Goal: Task Accomplishment & Management: Use online tool/utility

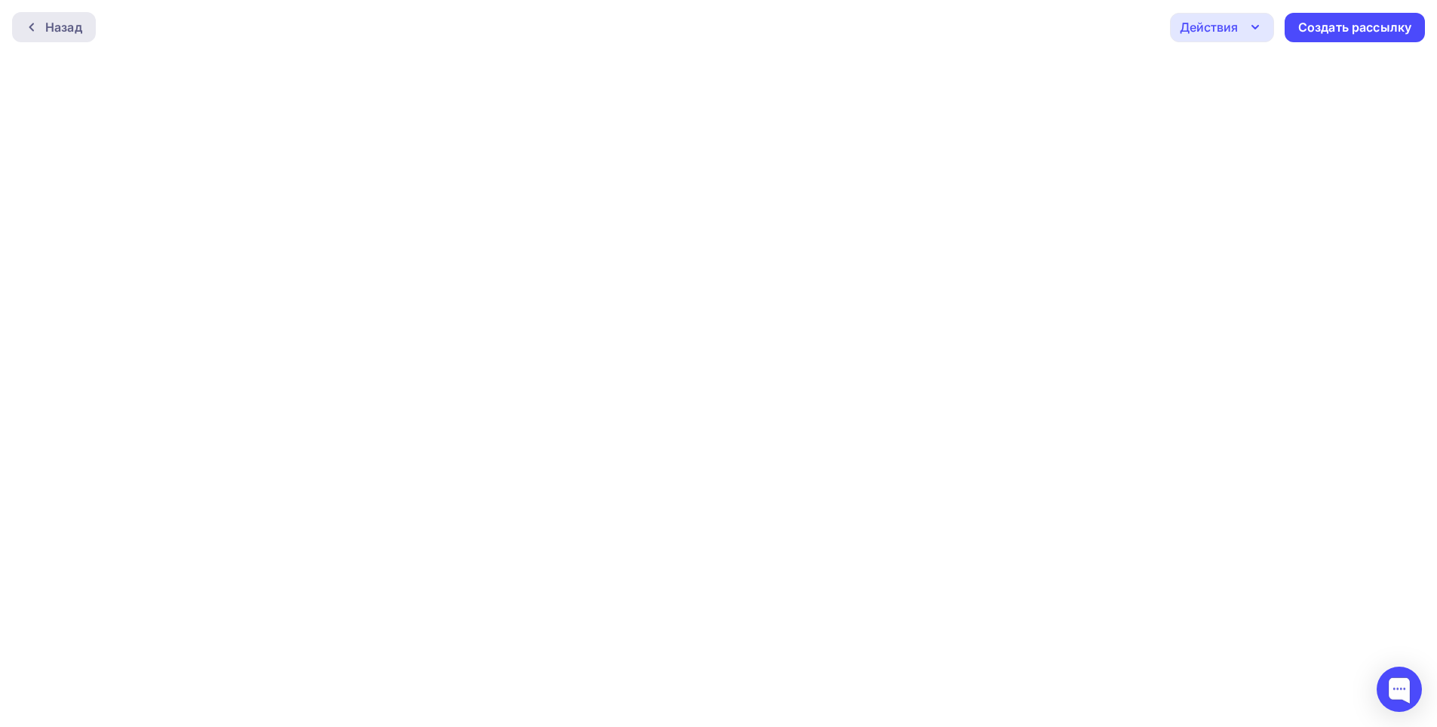
click at [38, 27] on div at bounding box center [36, 27] width 20 height 12
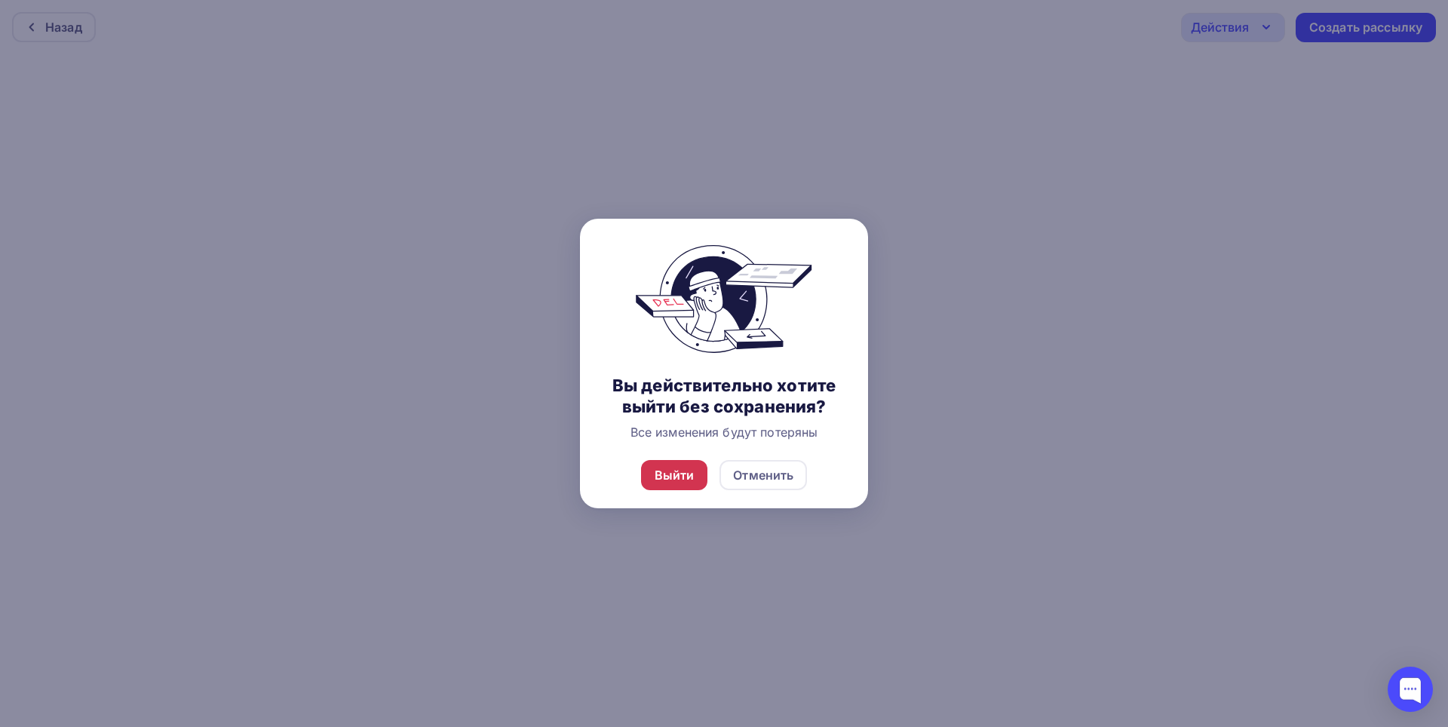
click at [691, 481] on div "Выйти" at bounding box center [675, 475] width 40 height 18
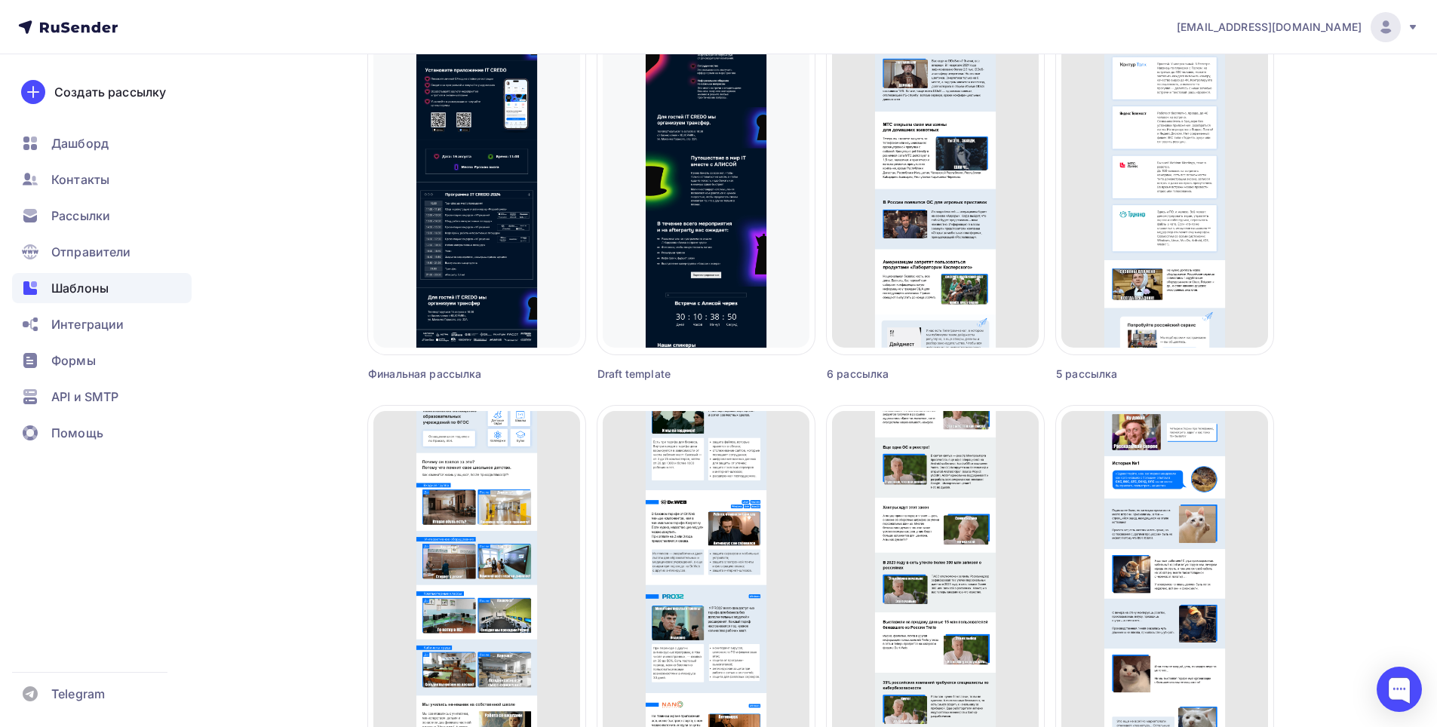
scroll to position [528, 0]
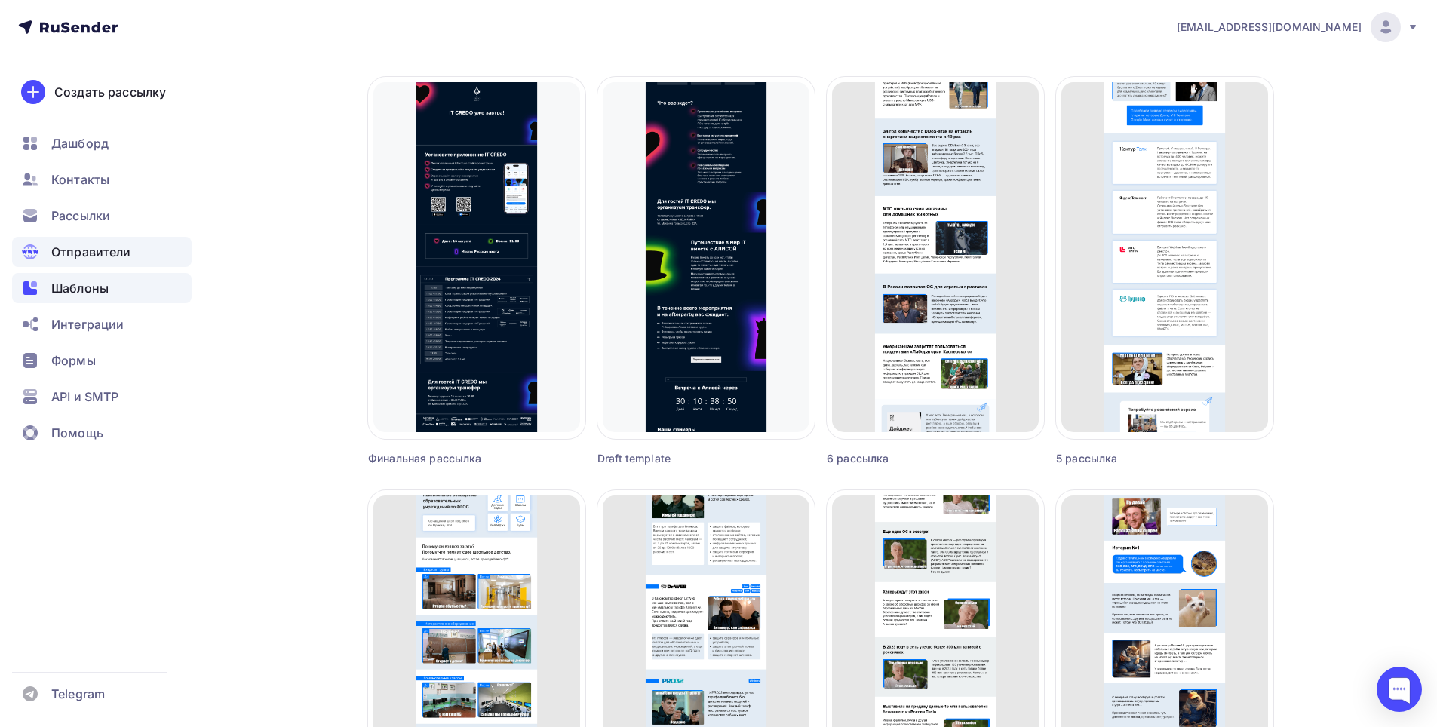
click at [84, 247] on span "Отправители" at bounding box center [91, 252] width 80 height 18
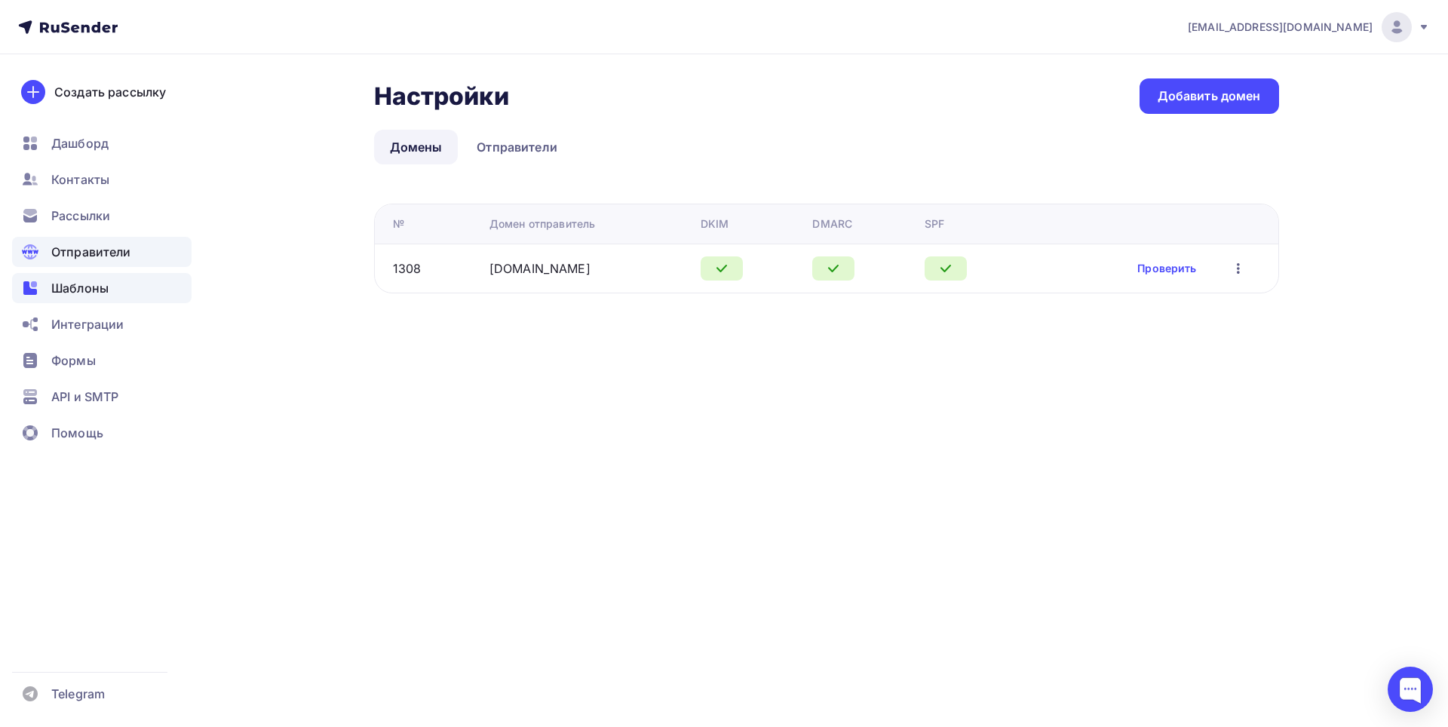
click at [88, 281] on span "Шаблоны" at bounding box center [79, 288] width 57 height 18
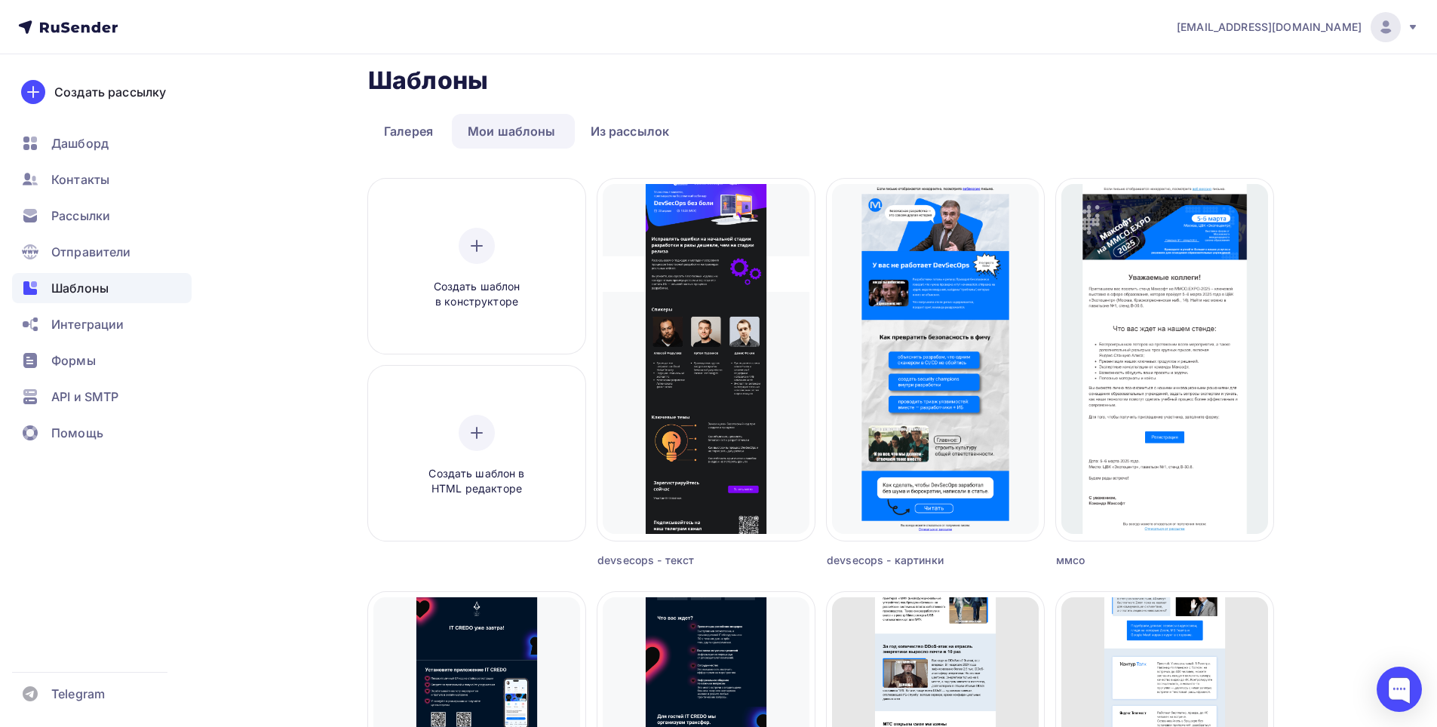
scroll to position [75, 0]
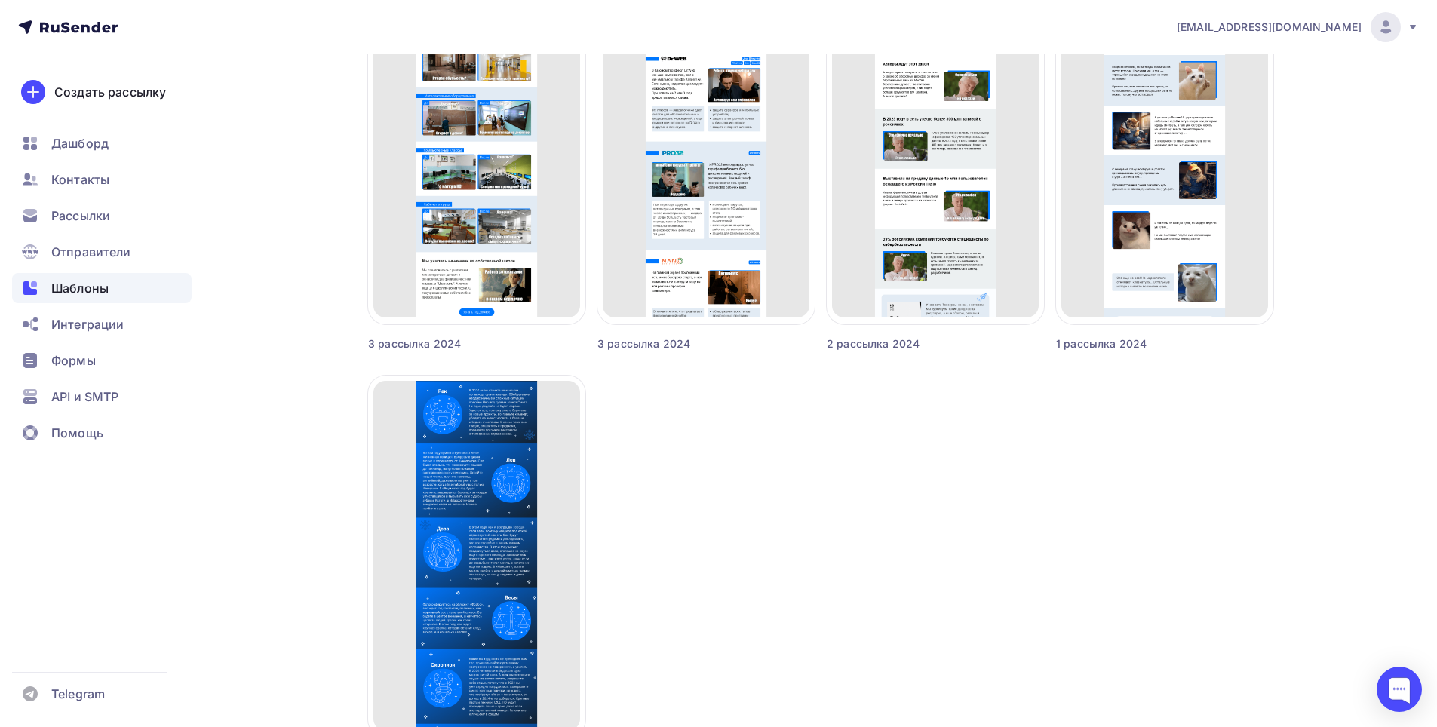
scroll to position [1264, 0]
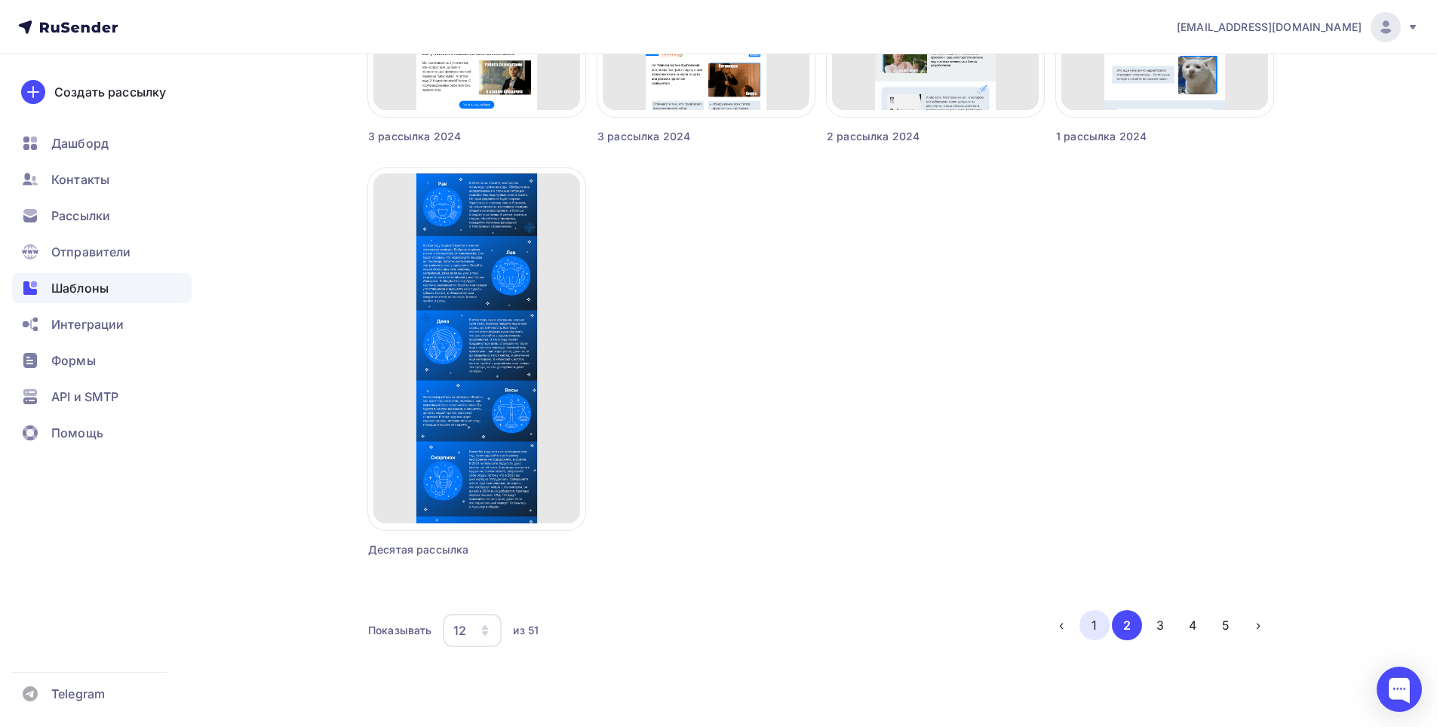
click at [1100, 622] on button "1" at bounding box center [1095, 625] width 30 height 30
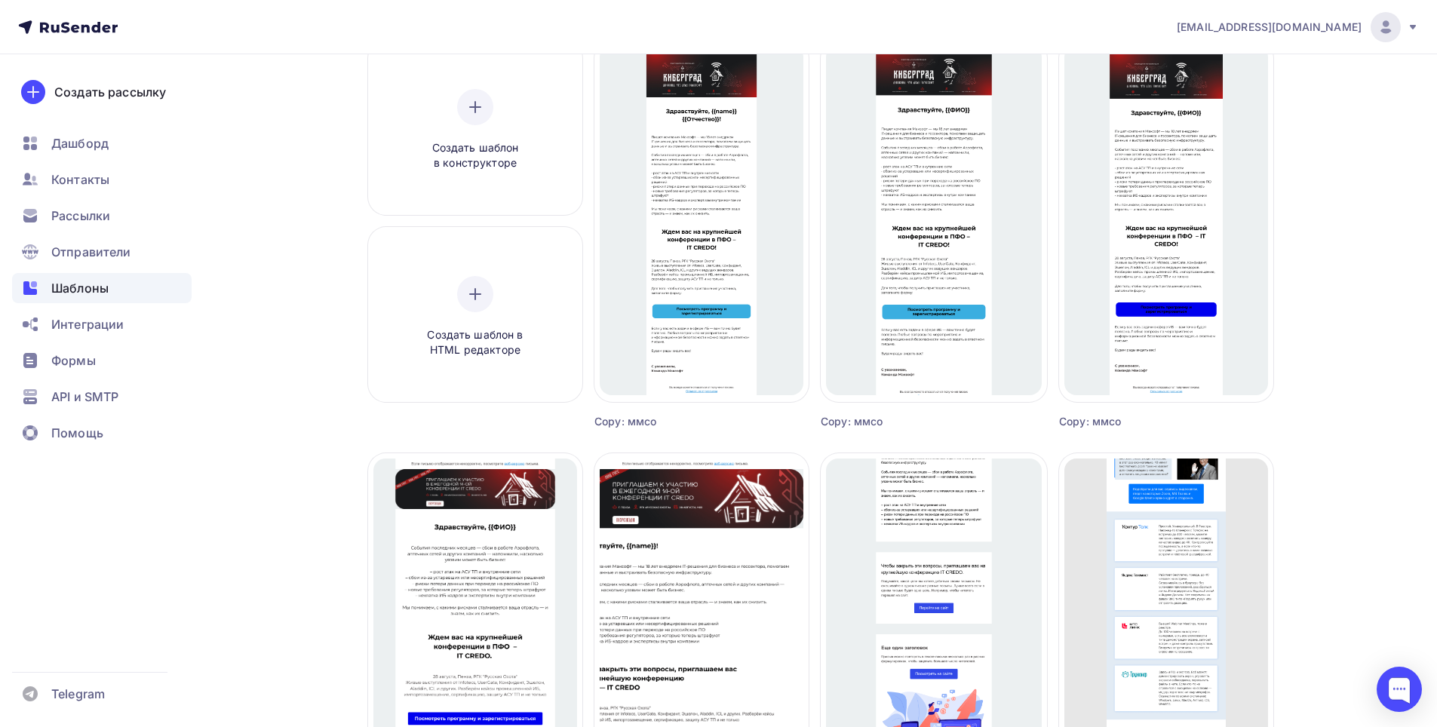
scroll to position [57, 0]
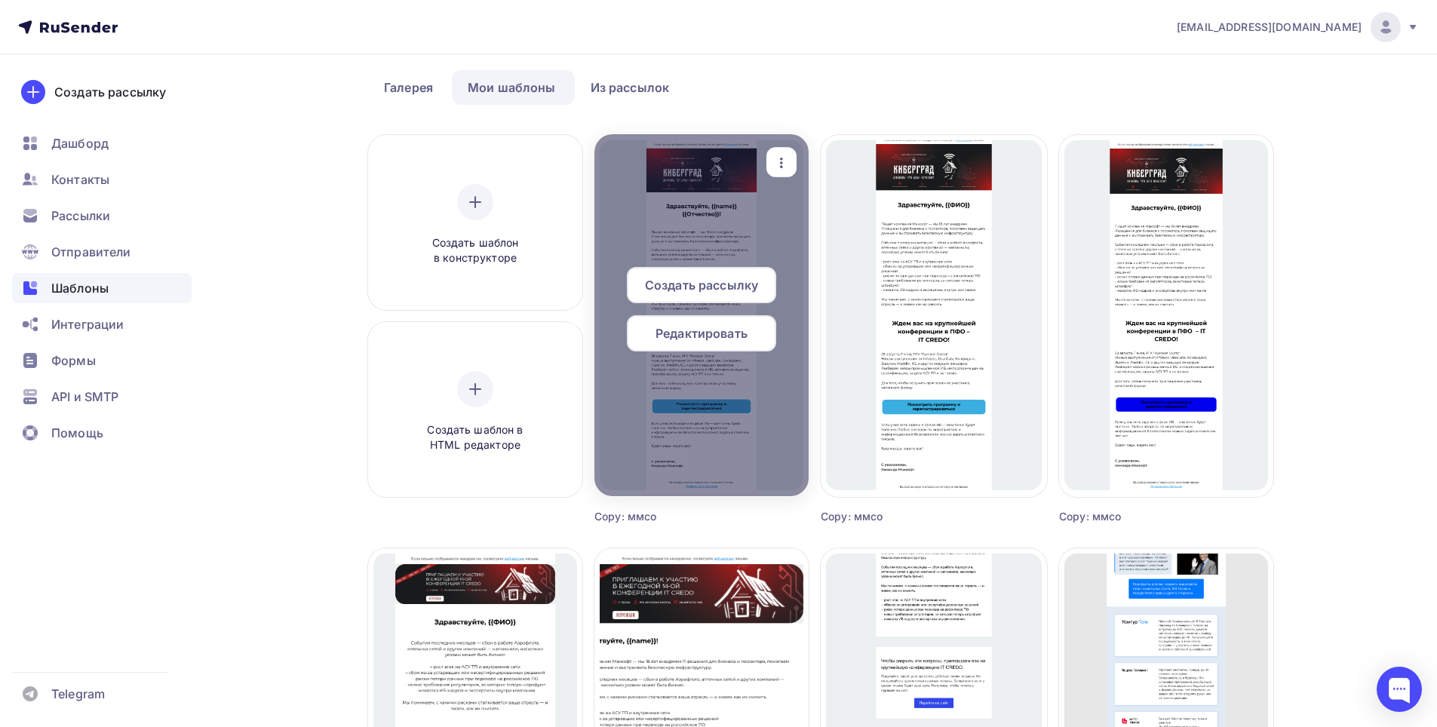
click at [706, 287] on span "Создать рассылку" at bounding box center [701, 285] width 113 height 18
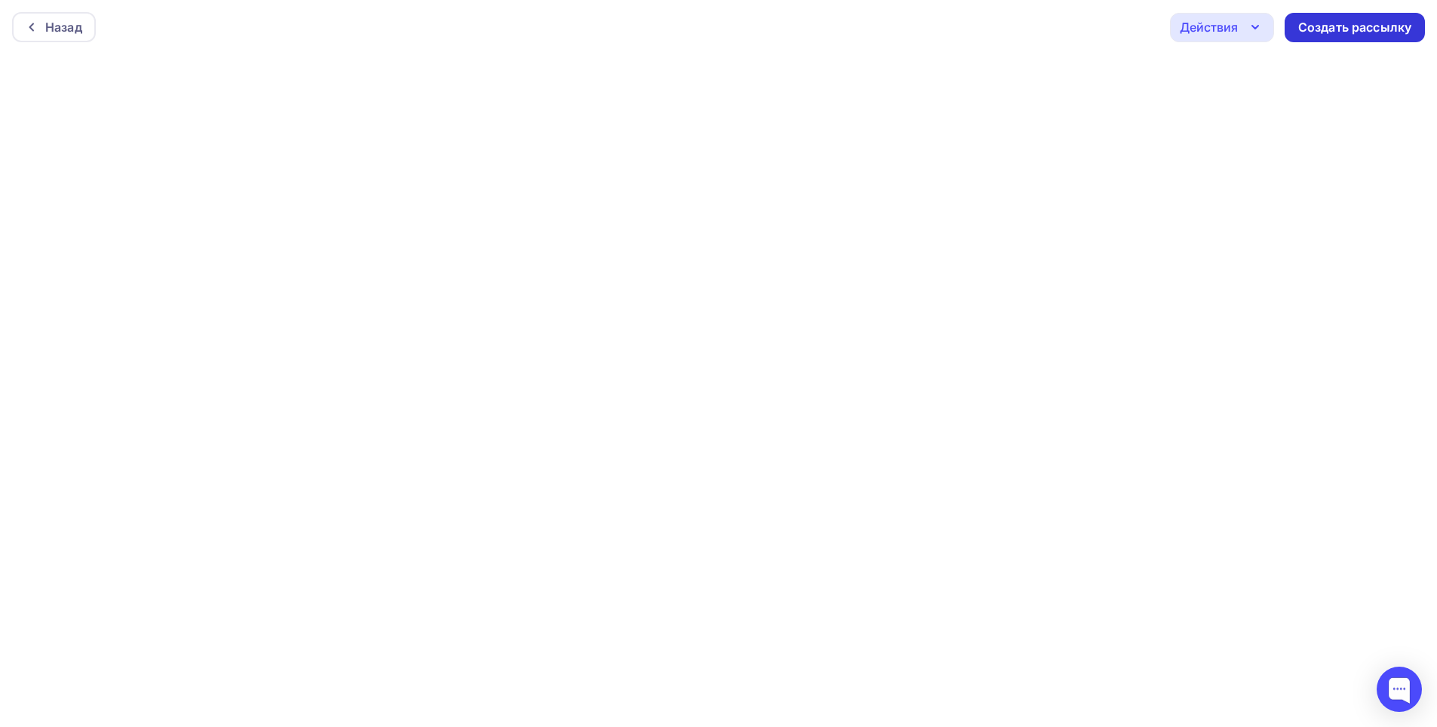
click at [1345, 39] on div "Создать рассылку" at bounding box center [1355, 27] width 140 height 29
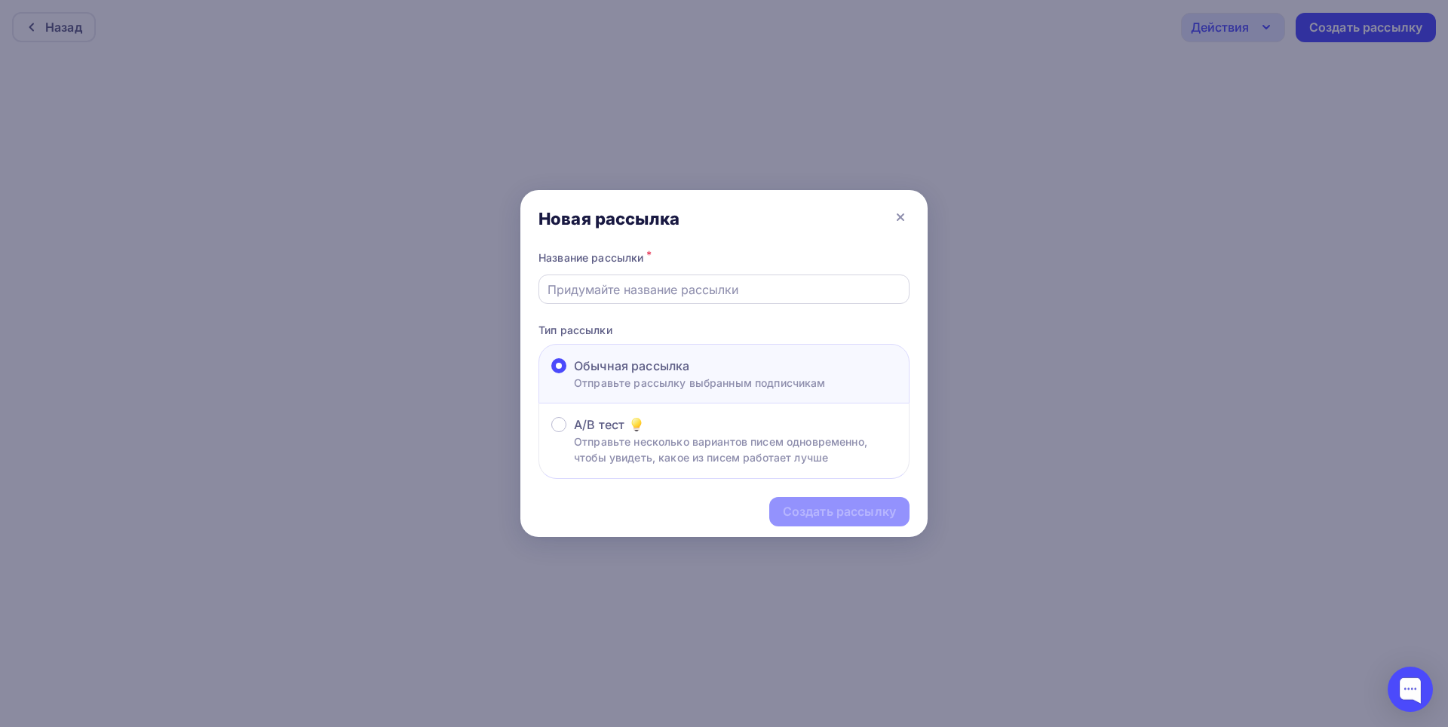
click at [776, 292] on input "text" at bounding box center [725, 290] width 354 height 18
click at [733, 290] on input "text" at bounding box center [725, 290] width 354 height 18
type input "Приглашение IT CREDO/производство Пенза"
click at [837, 513] on div "Создать рассылку" at bounding box center [839, 511] width 113 height 17
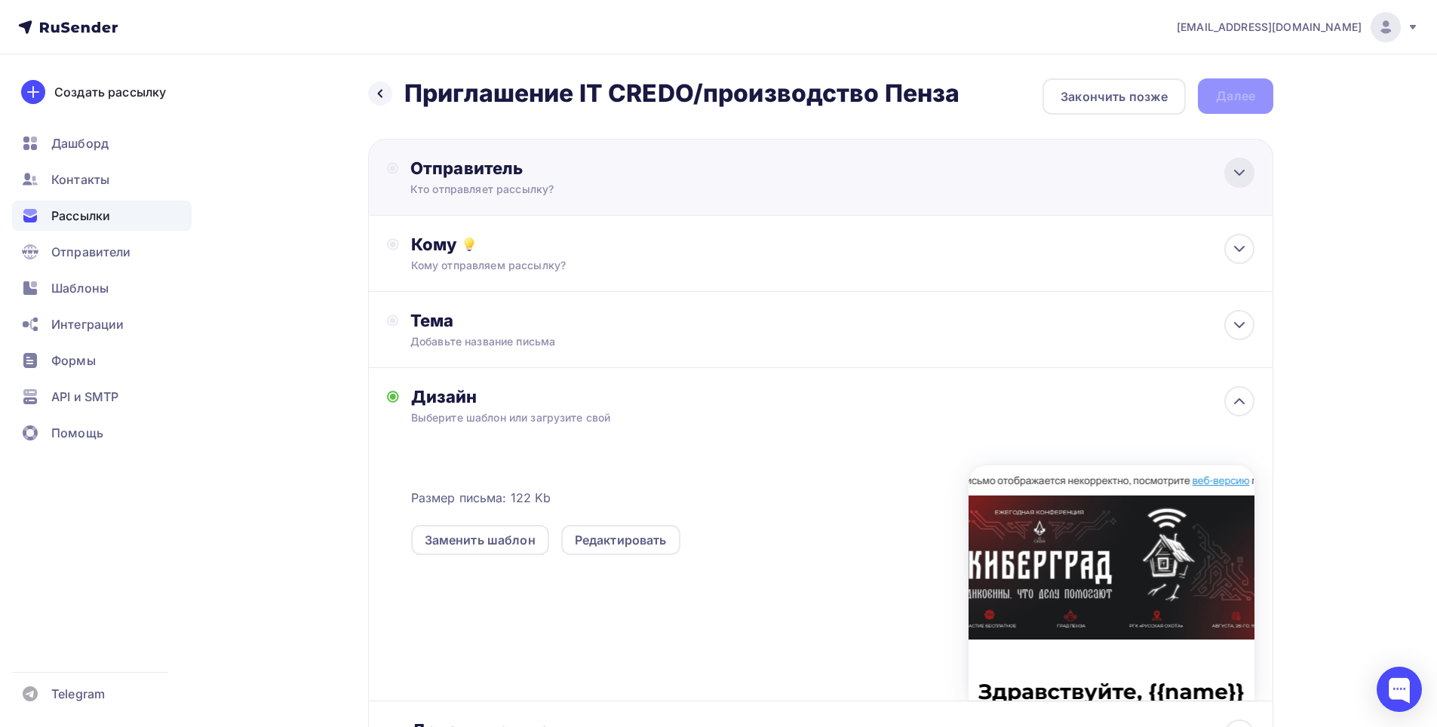
click at [1236, 183] on div at bounding box center [1239, 173] width 30 height 30
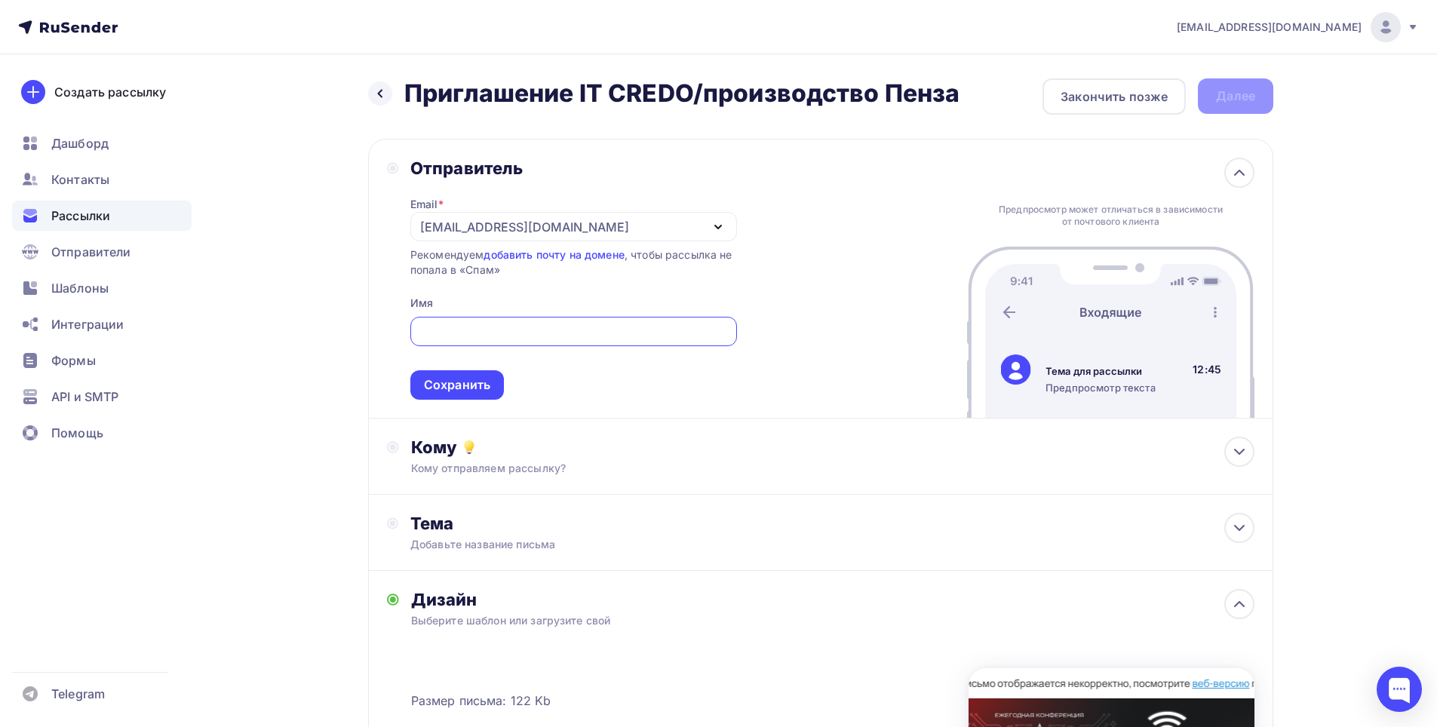
click at [717, 226] on icon "button" at bounding box center [718, 227] width 18 height 18
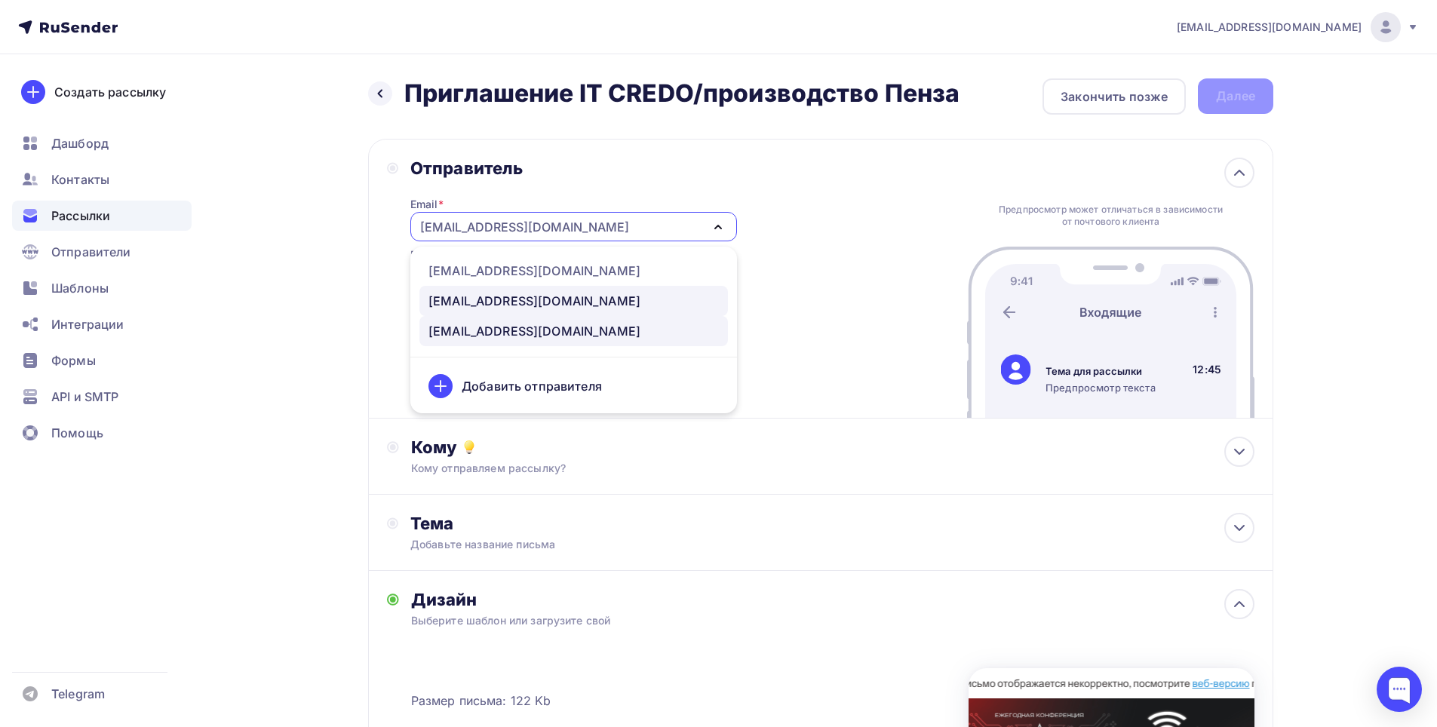
click at [474, 291] on link "marketing@maksoft.ru" at bounding box center [573, 301] width 309 height 30
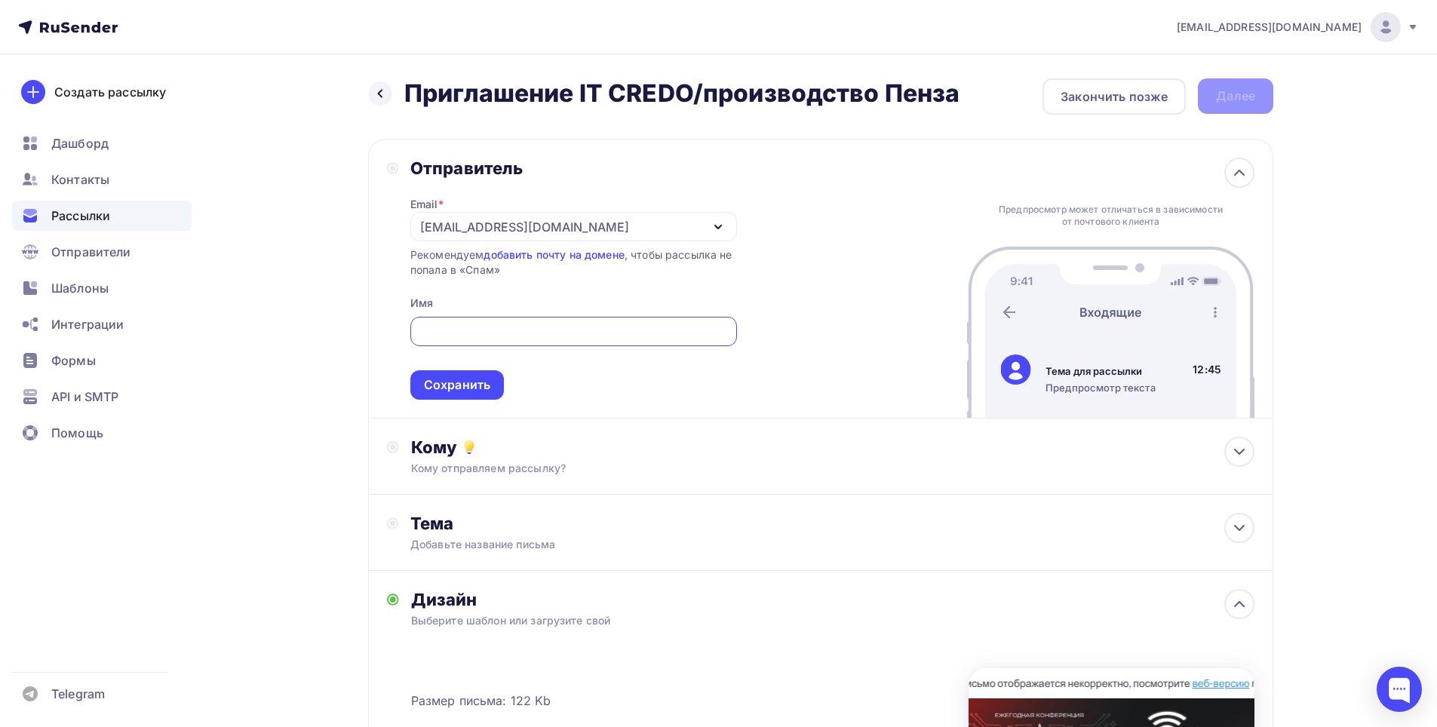
click at [597, 330] on input "text" at bounding box center [573, 332] width 309 height 18
click at [467, 379] on div "Сохранить" at bounding box center [457, 384] width 66 height 17
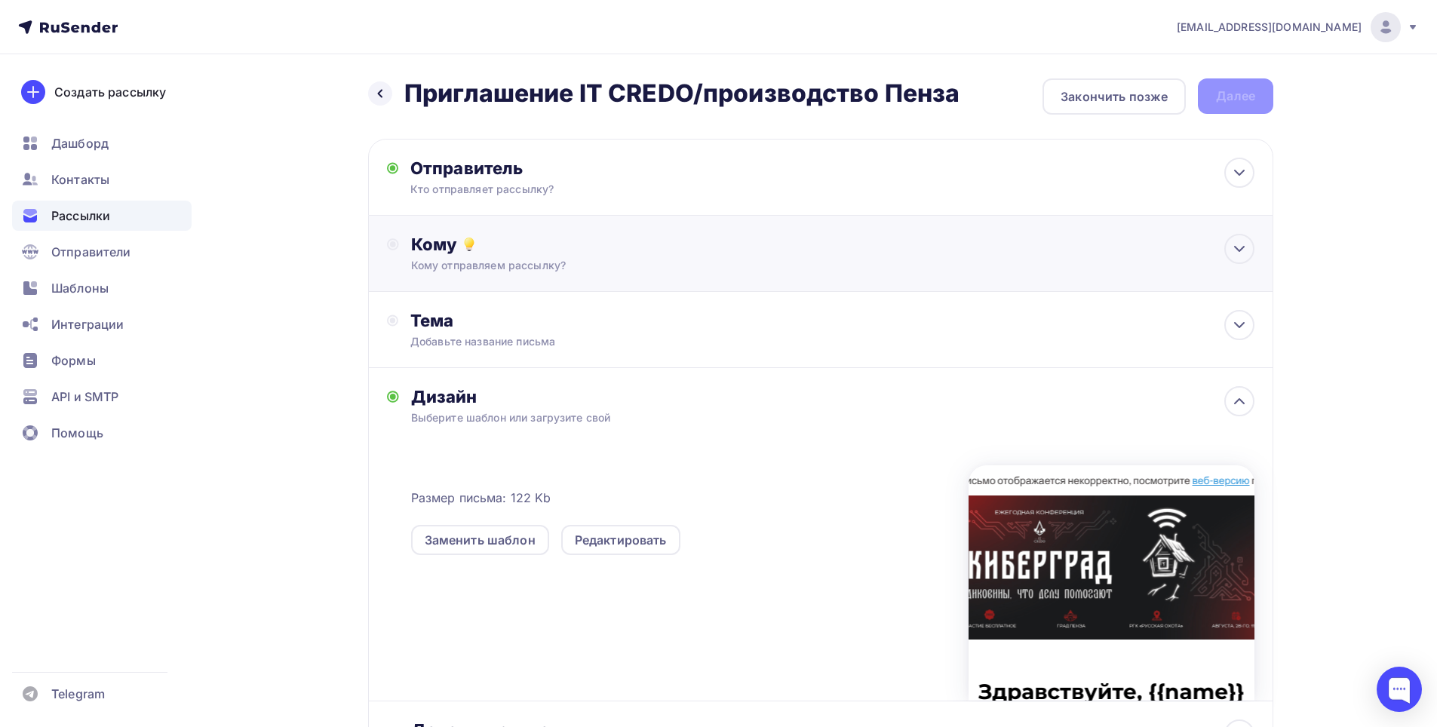
click at [602, 266] on div "Кому отправляем рассылку?" at bounding box center [791, 265] width 760 height 15
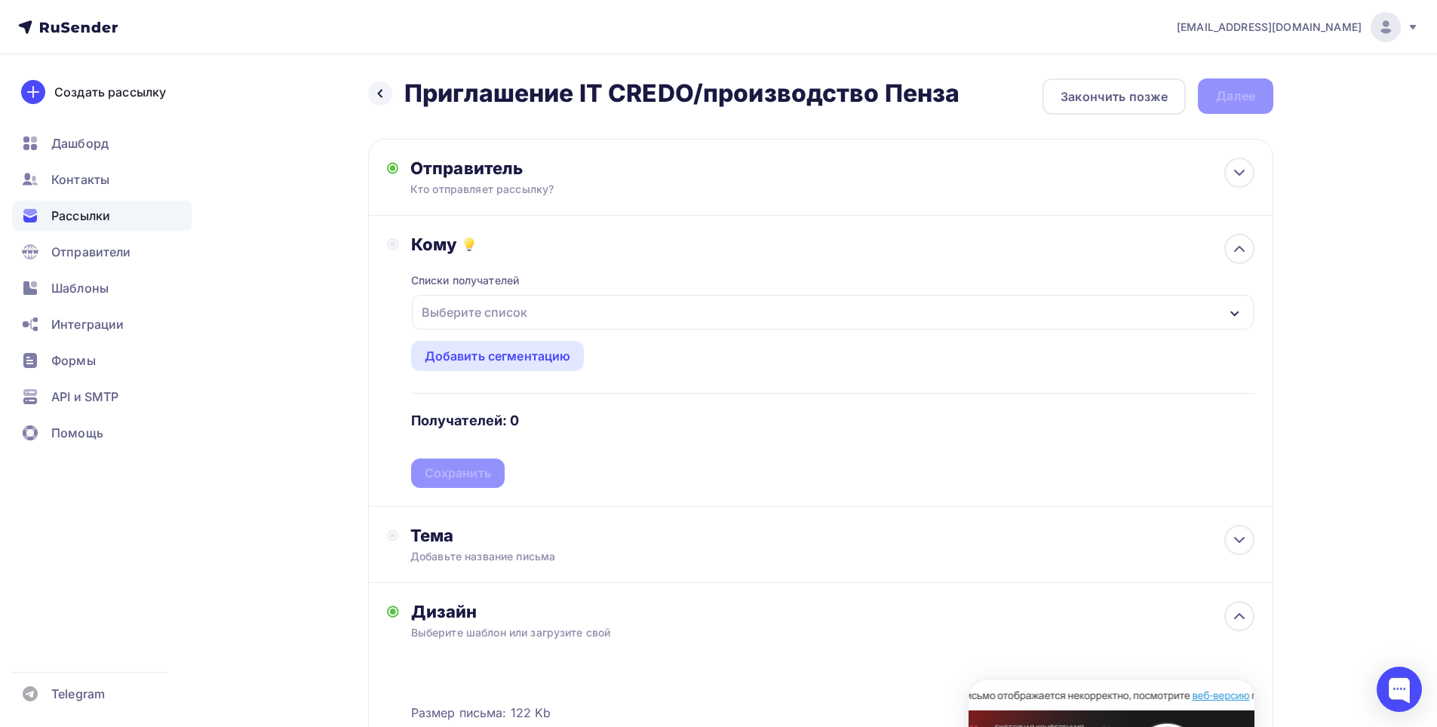
click at [1232, 313] on icon "button" at bounding box center [1234, 313] width 8 height 5
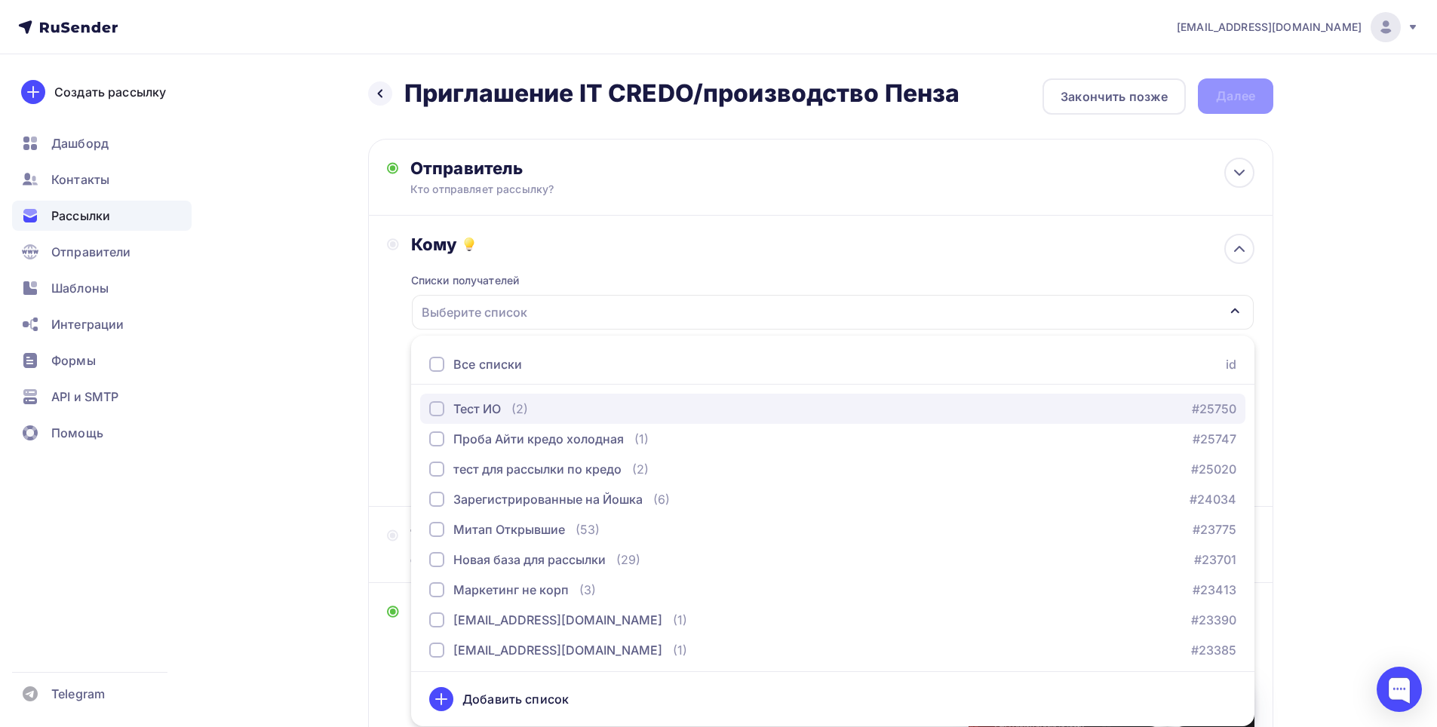
click at [472, 401] on div "Тест ИО" at bounding box center [477, 409] width 48 height 18
click at [1313, 389] on div "Назад Приглашение IT CREDO/производство Пенза Приглашение IT CREDO/производство…" at bounding box center [718, 572] width 1236 height 1036
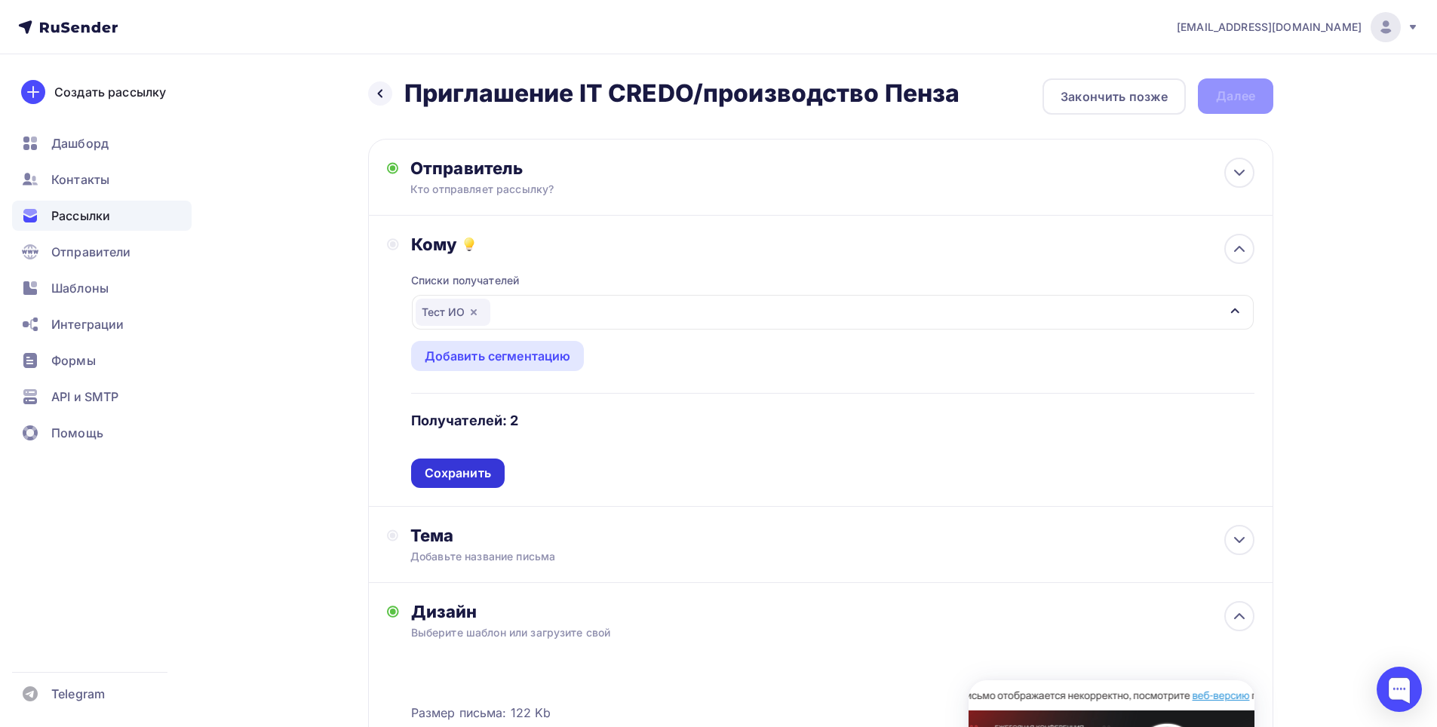
click at [473, 475] on div "Сохранить" at bounding box center [458, 473] width 66 height 17
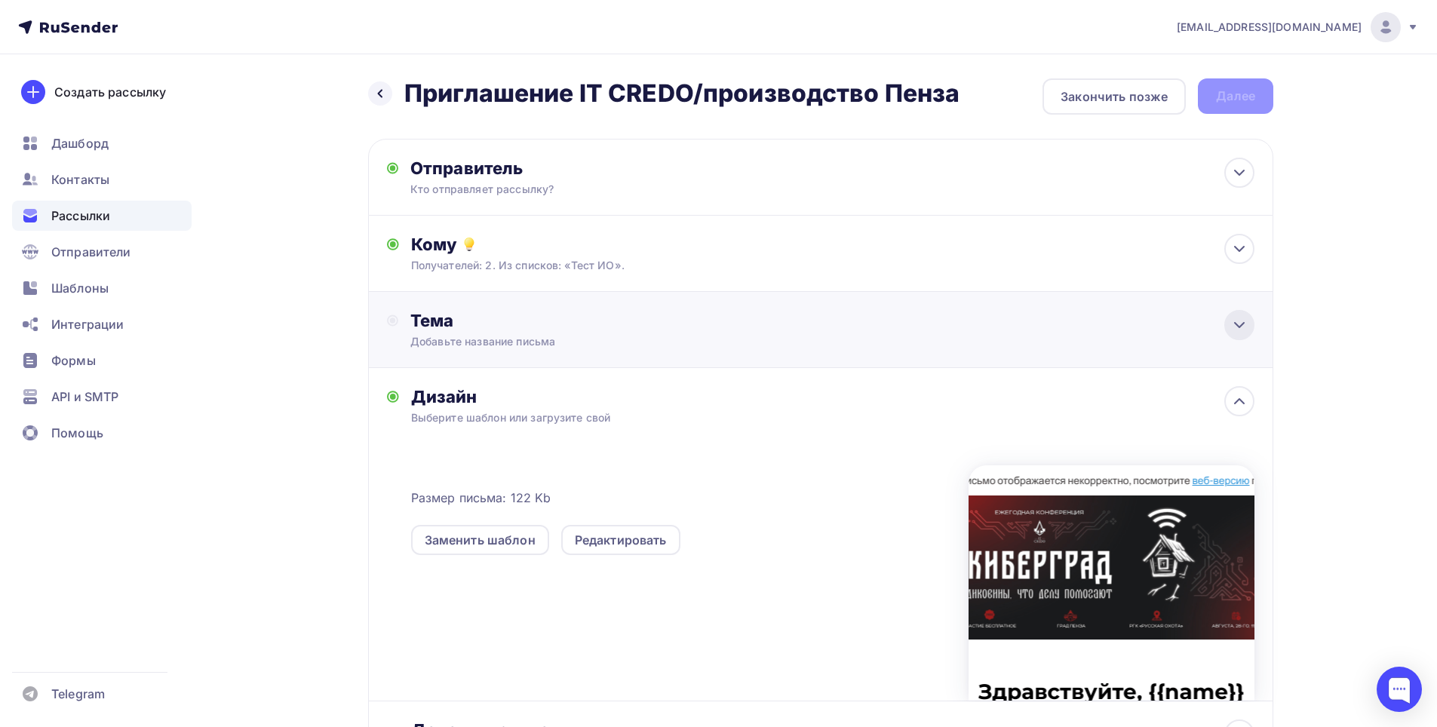
click at [1240, 333] on icon at bounding box center [1239, 325] width 18 height 18
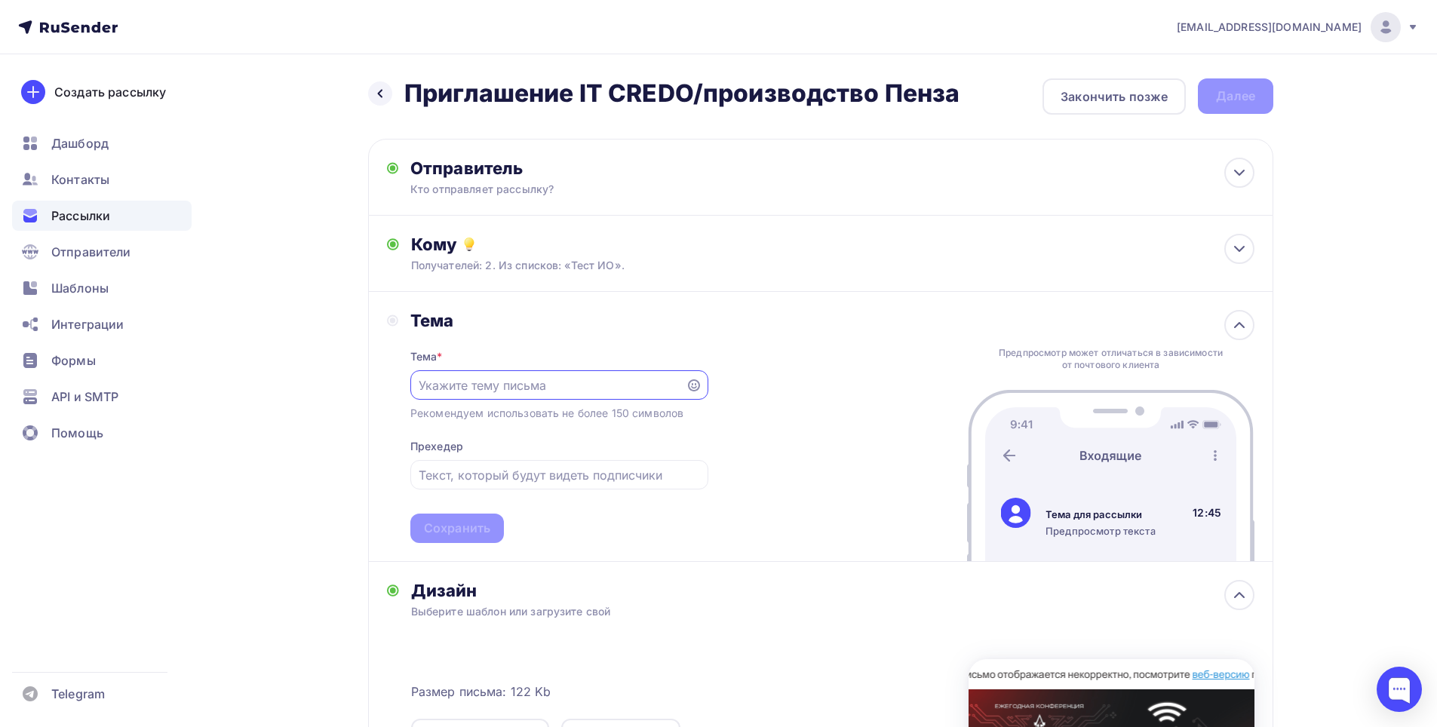
paste input "28.08 приглашаем на бесплатную IT- конференцию в Пензе"
type input "28.08 приглашаем на бесплатную IT- конференцию в Пензе"
click at [481, 528] on div "Сохранить" at bounding box center [457, 528] width 66 height 17
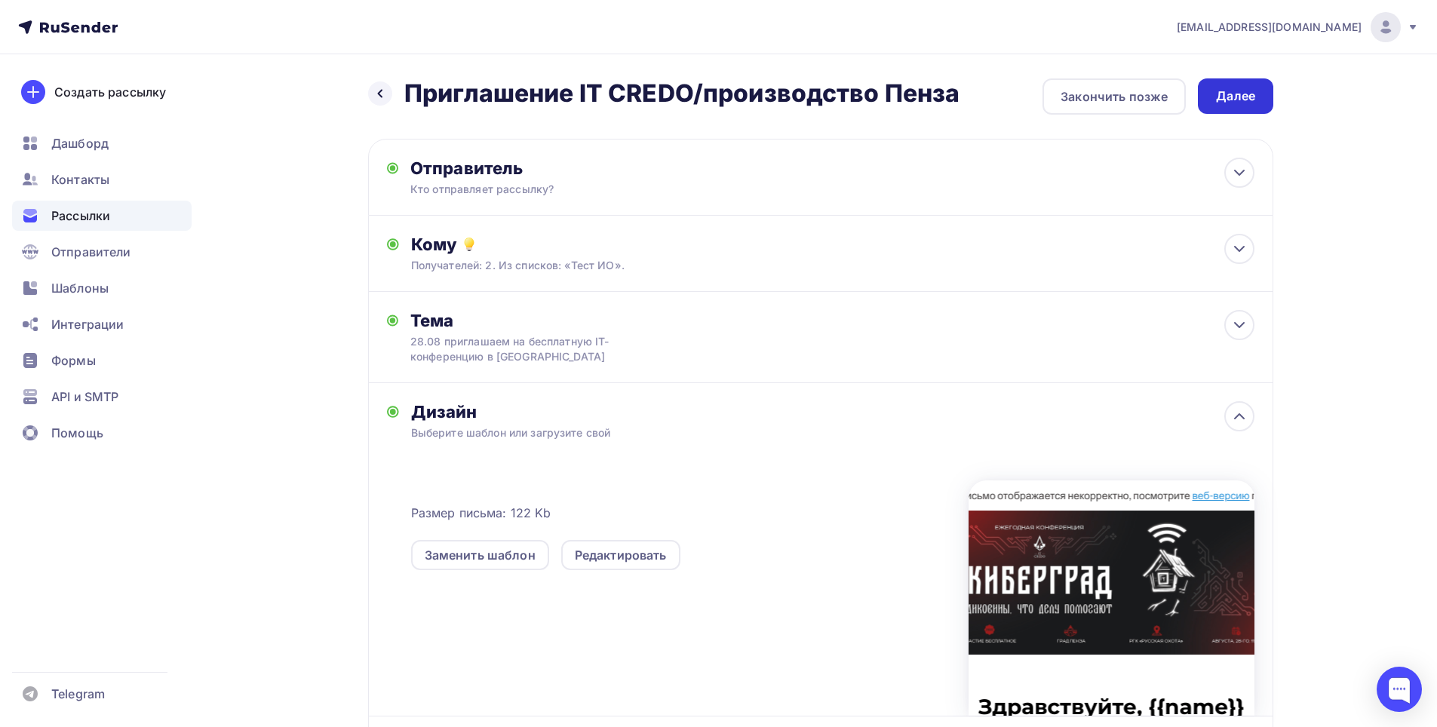
click at [1240, 104] on div "Далее" at bounding box center [1235, 96] width 39 height 17
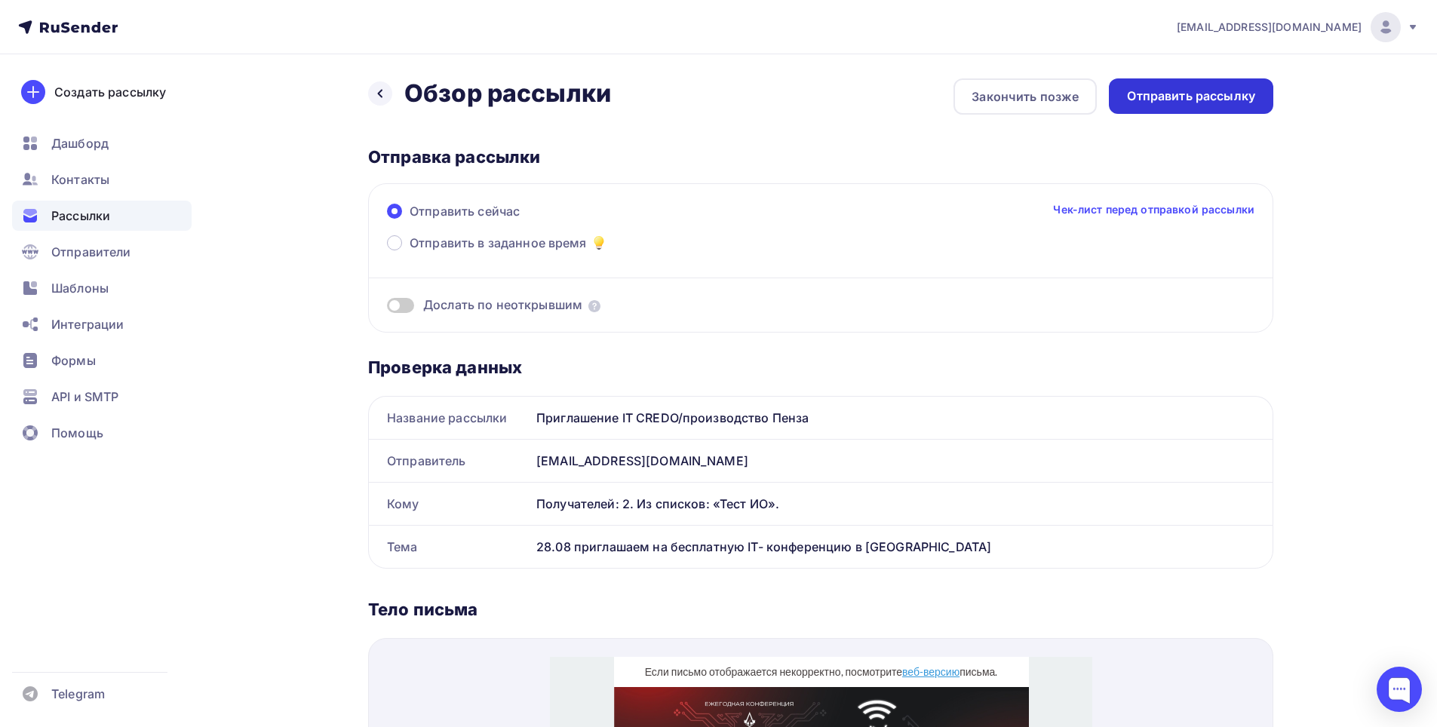
click at [1169, 98] on div "Отправить рассылку" at bounding box center [1191, 96] width 128 height 17
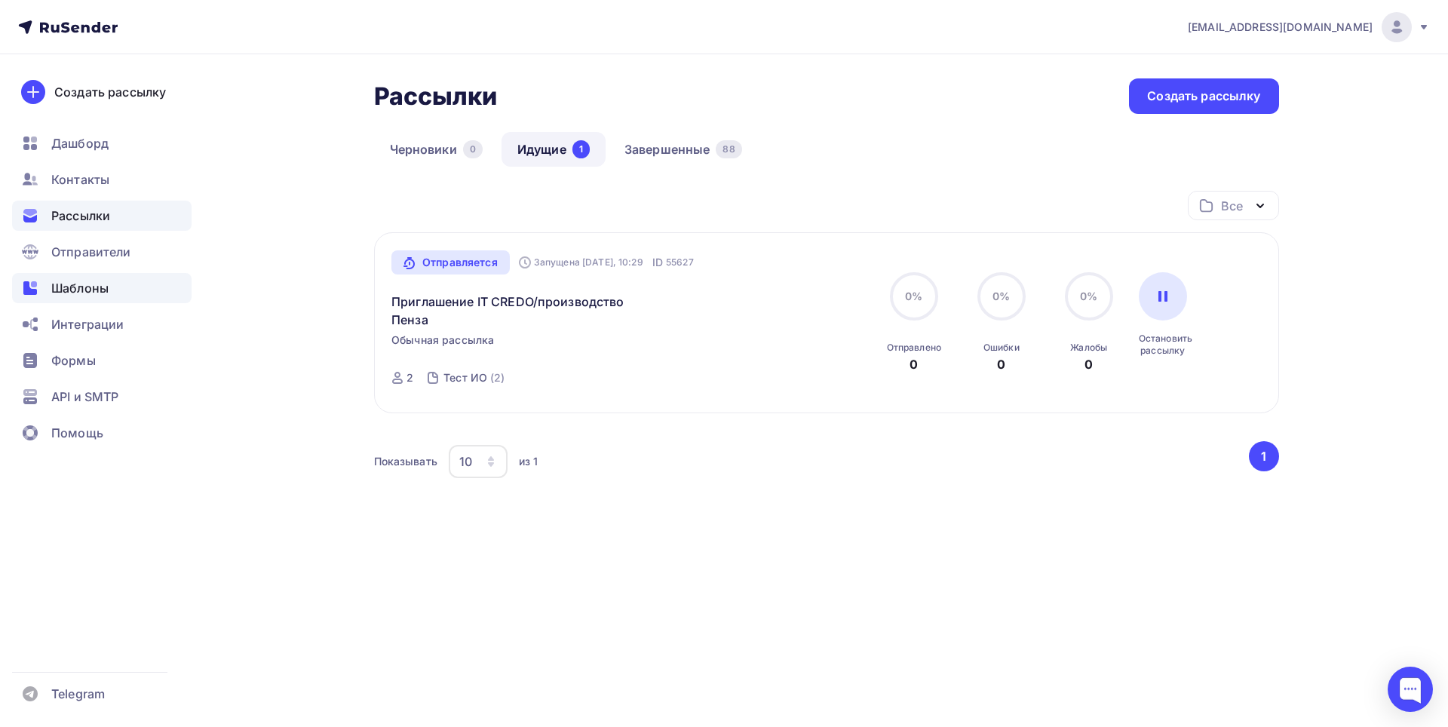
click at [74, 285] on span "Шаблоны" at bounding box center [79, 288] width 57 height 18
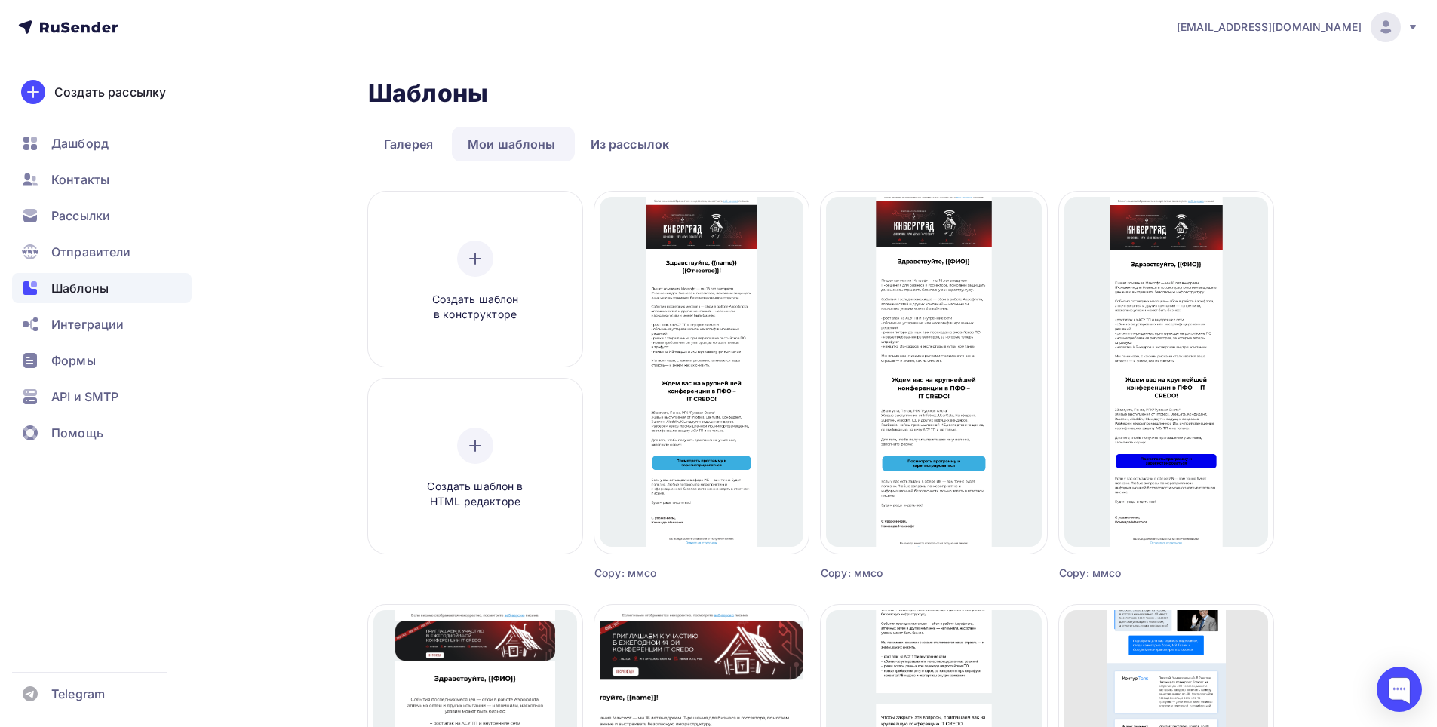
click at [516, 149] on link "Мои шаблоны" at bounding box center [512, 144] width 120 height 35
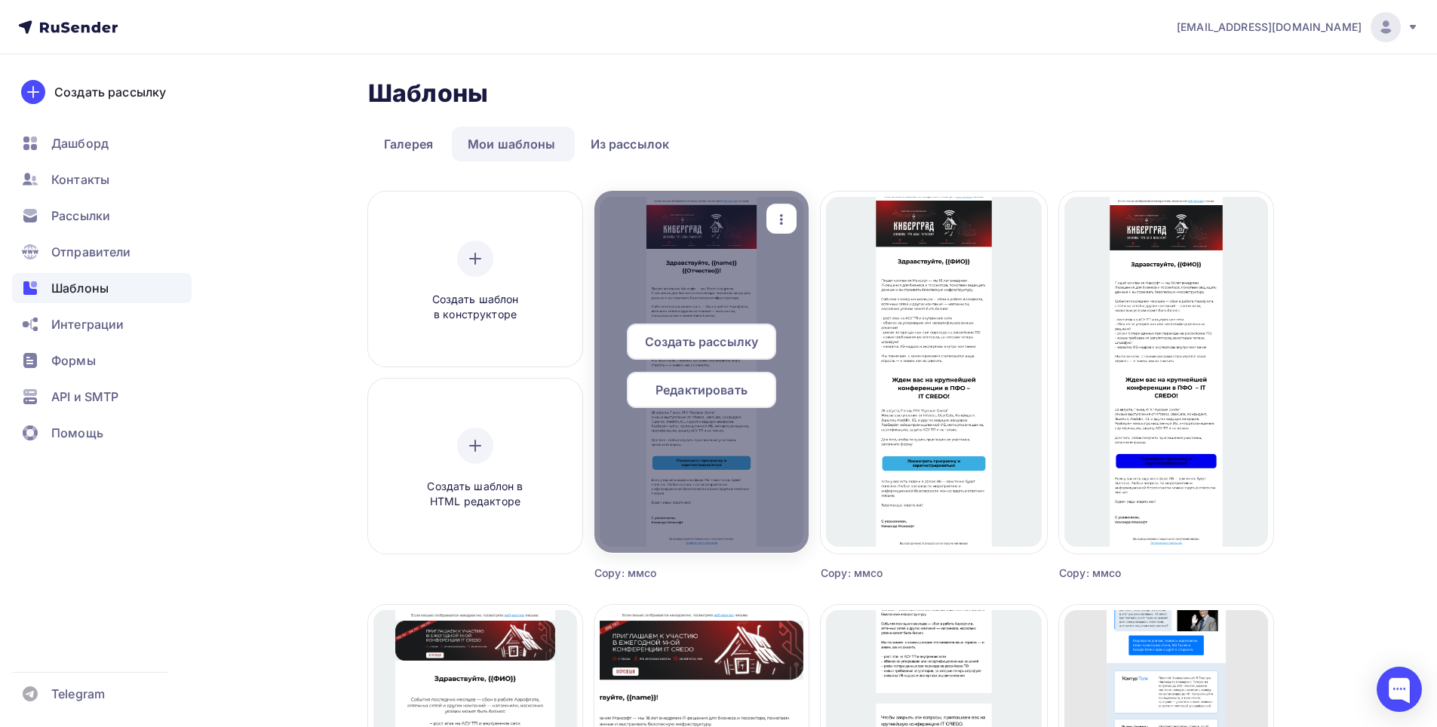
click at [694, 395] on span "Редактировать" at bounding box center [702, 390] width 92 height 18
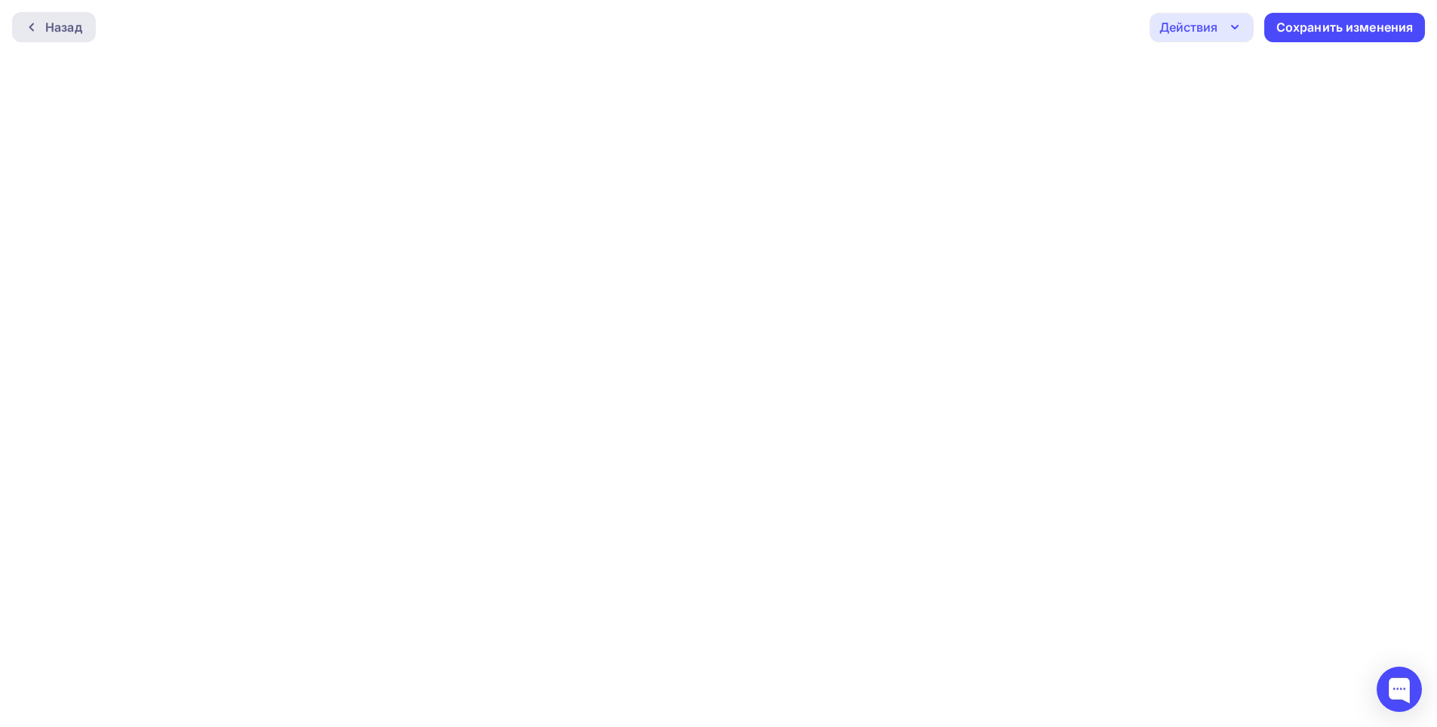
click at [54, 29] on div "Назад" at bounding box center [63, 27] width 37 height 18
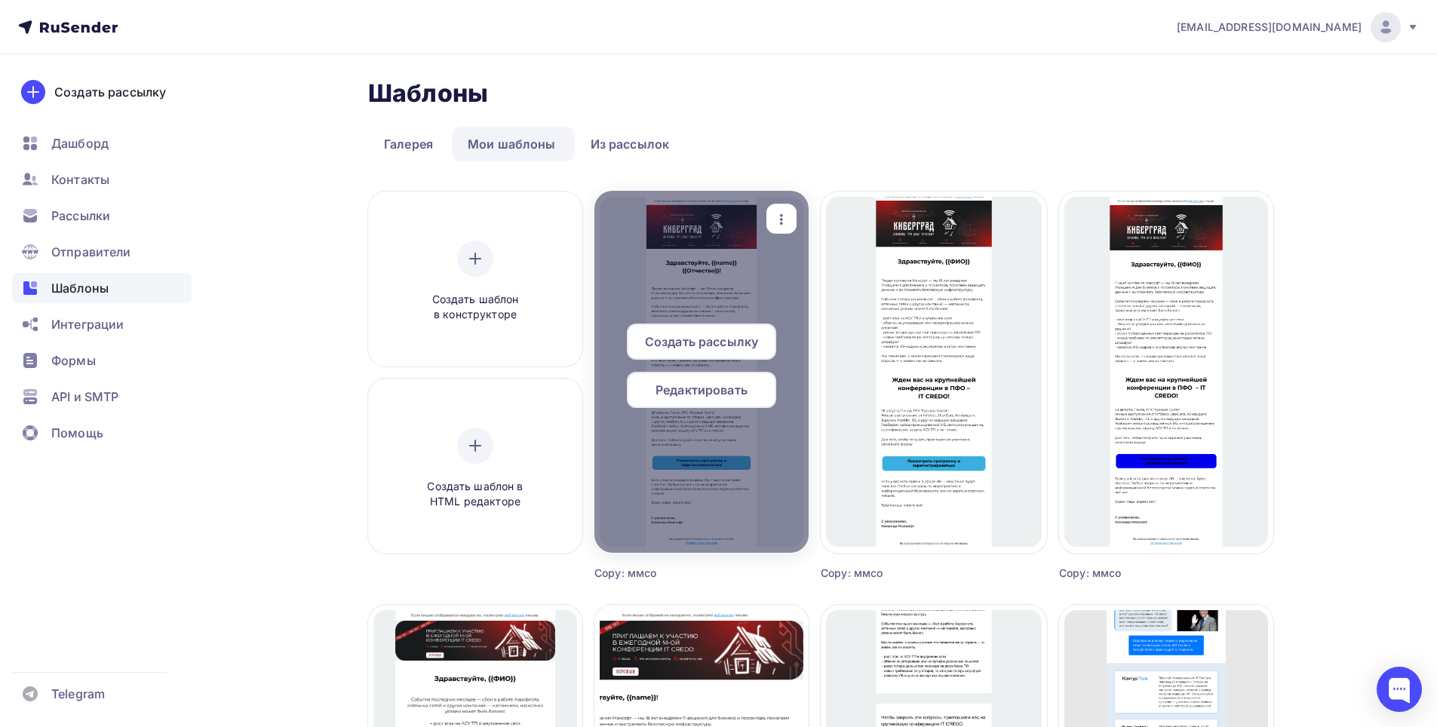
click at [711, 399] on div "Редактировать" at bounding box center [701, 390] width 149 height 36
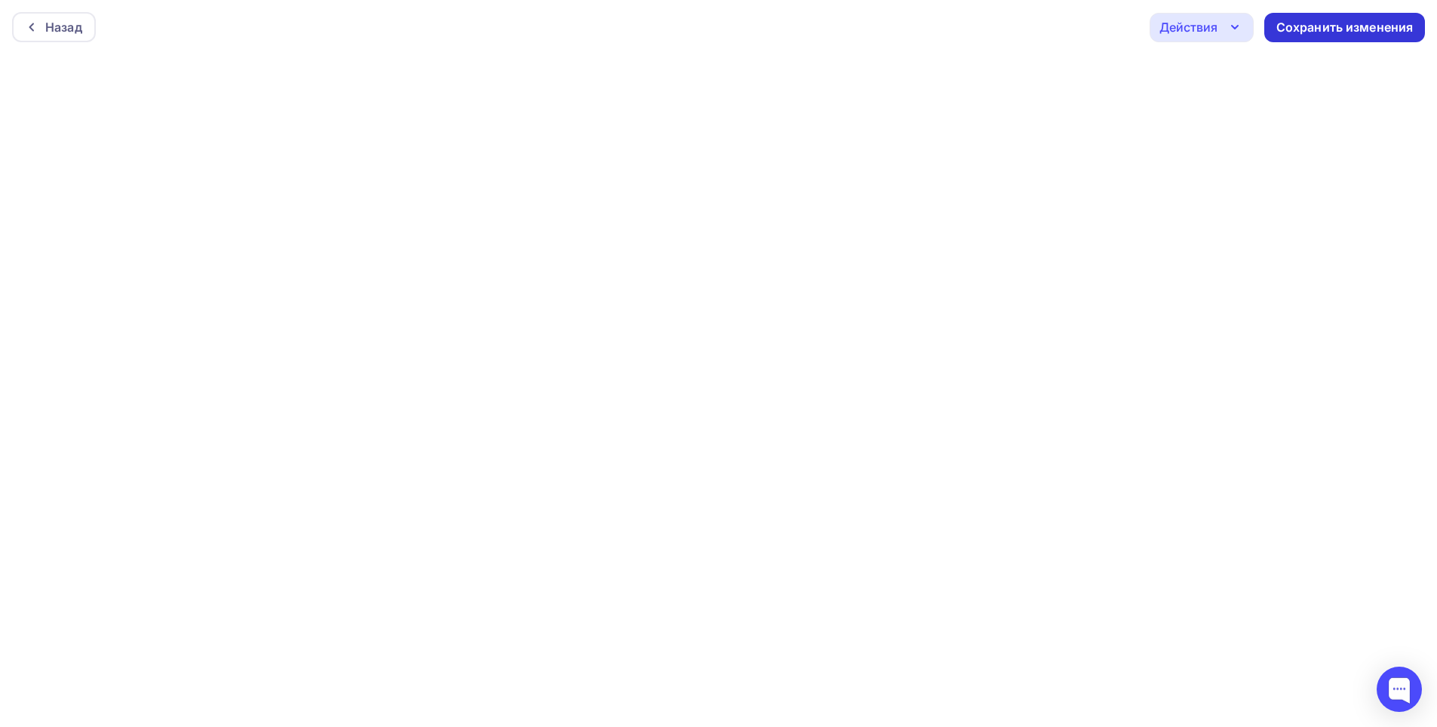
click at [1351, 35] on div "Сохранить изменения" at bounding box center [1344, 27] width 137 height 17
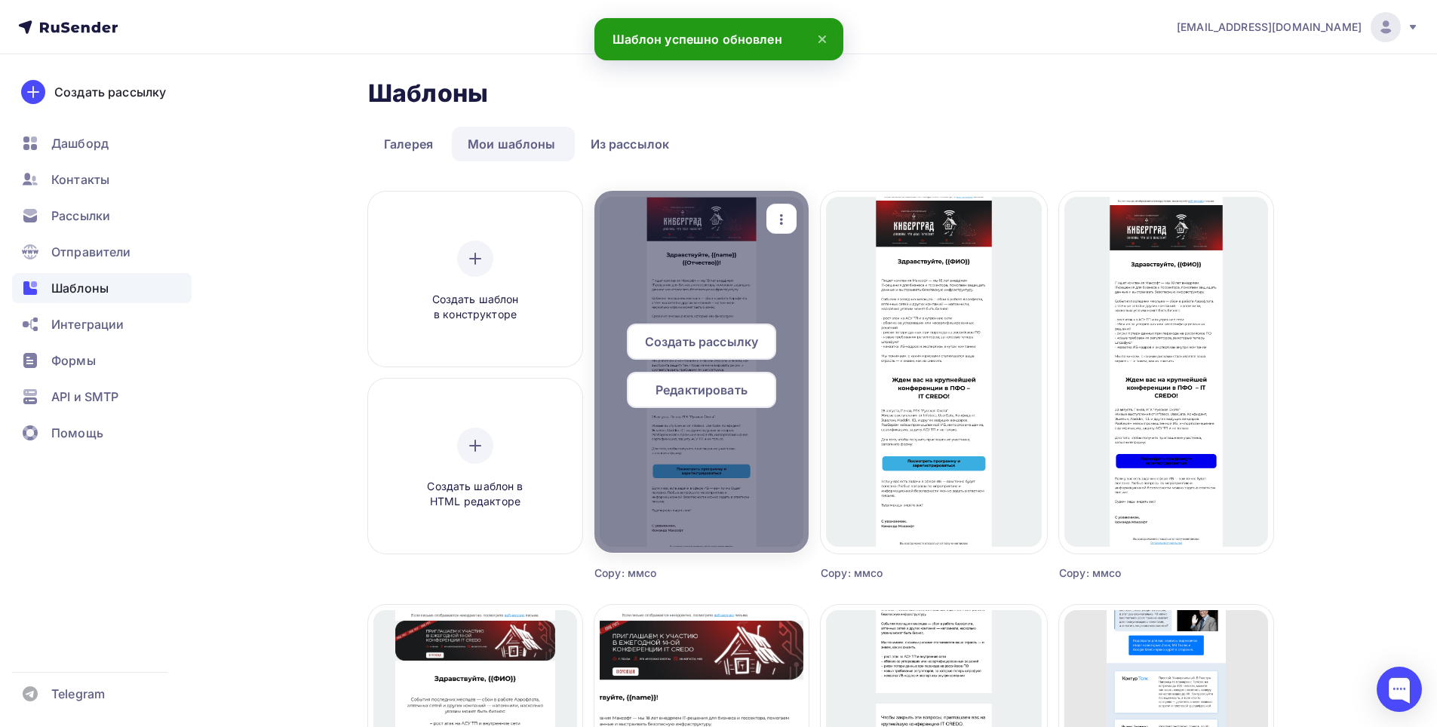
click at [691, 390] on span "Редактировать" at bounding box center [702, 390] width 92 height 18
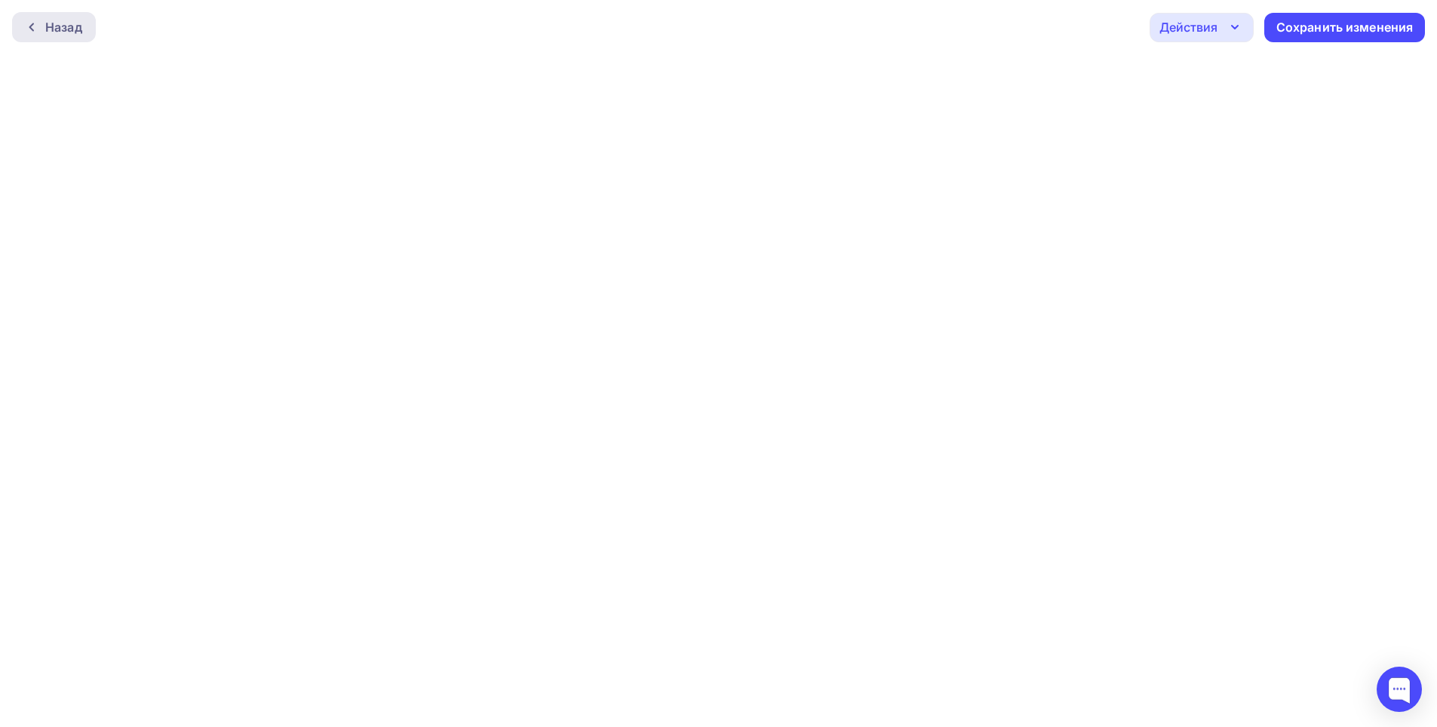
click at [63, 29] on div "Назад" at bounding box center [63, 27] width 37 height 18
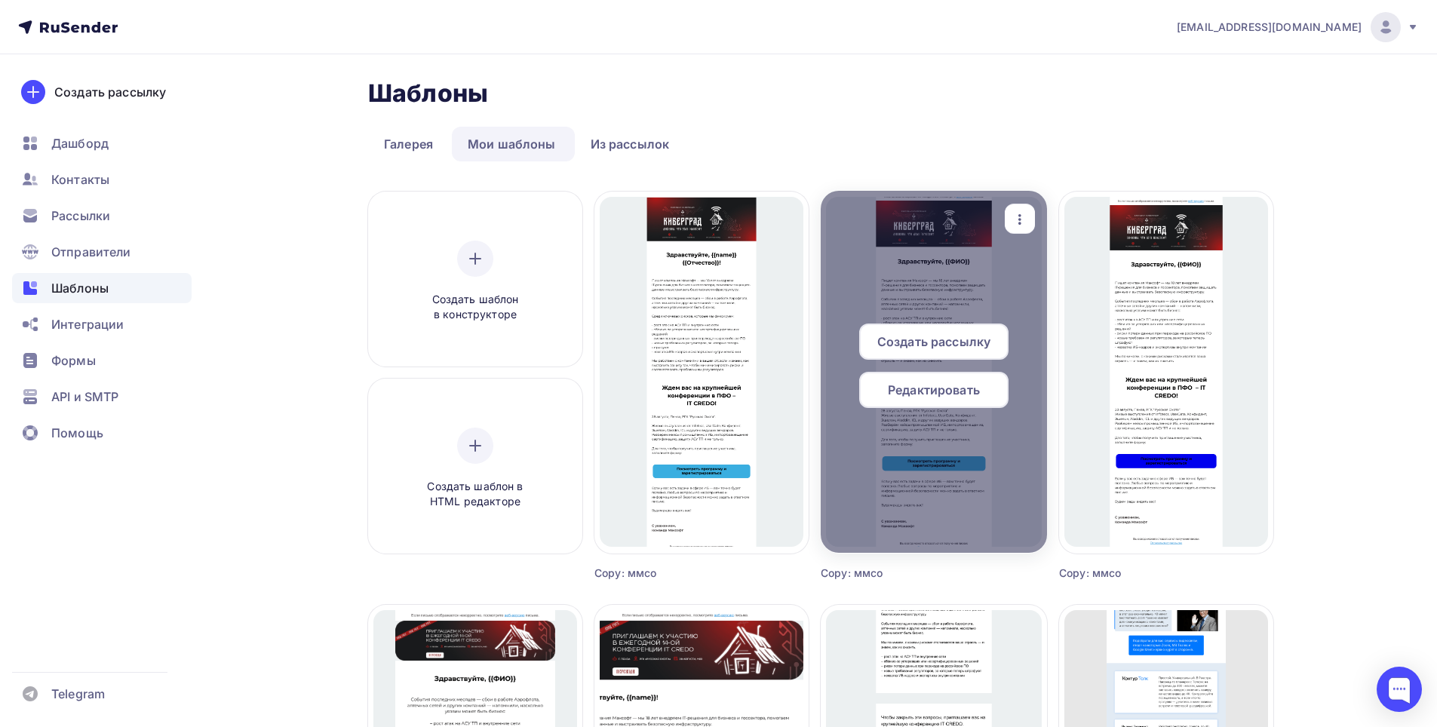
click at [1021, 220] on icon "button" at bounding box center [1020, 219] width 18 height 18
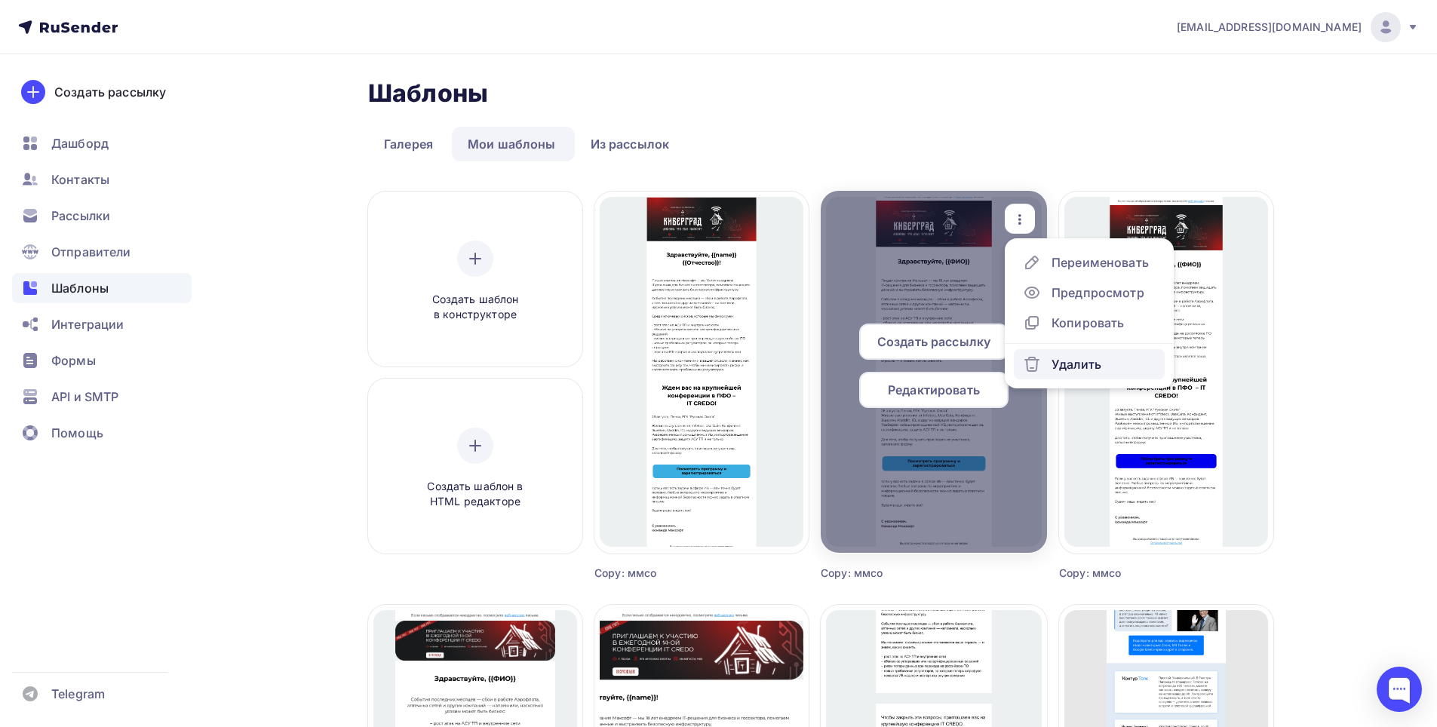
click at [1058, 363] on div "Удалить" at bounding box center [1077, 364] width 50 height 18
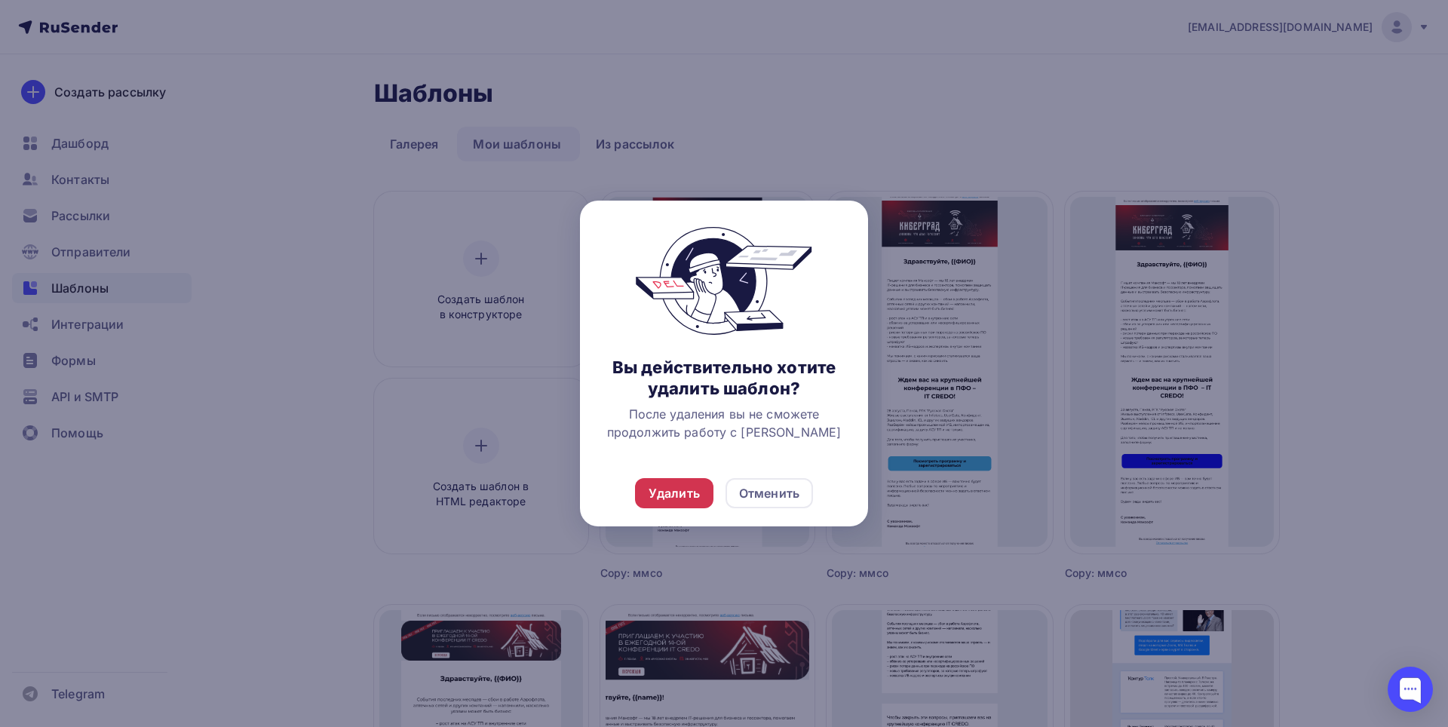
click at [681, 490] on div "Удалить" at bounding box center [674, 493] width 51 height 18
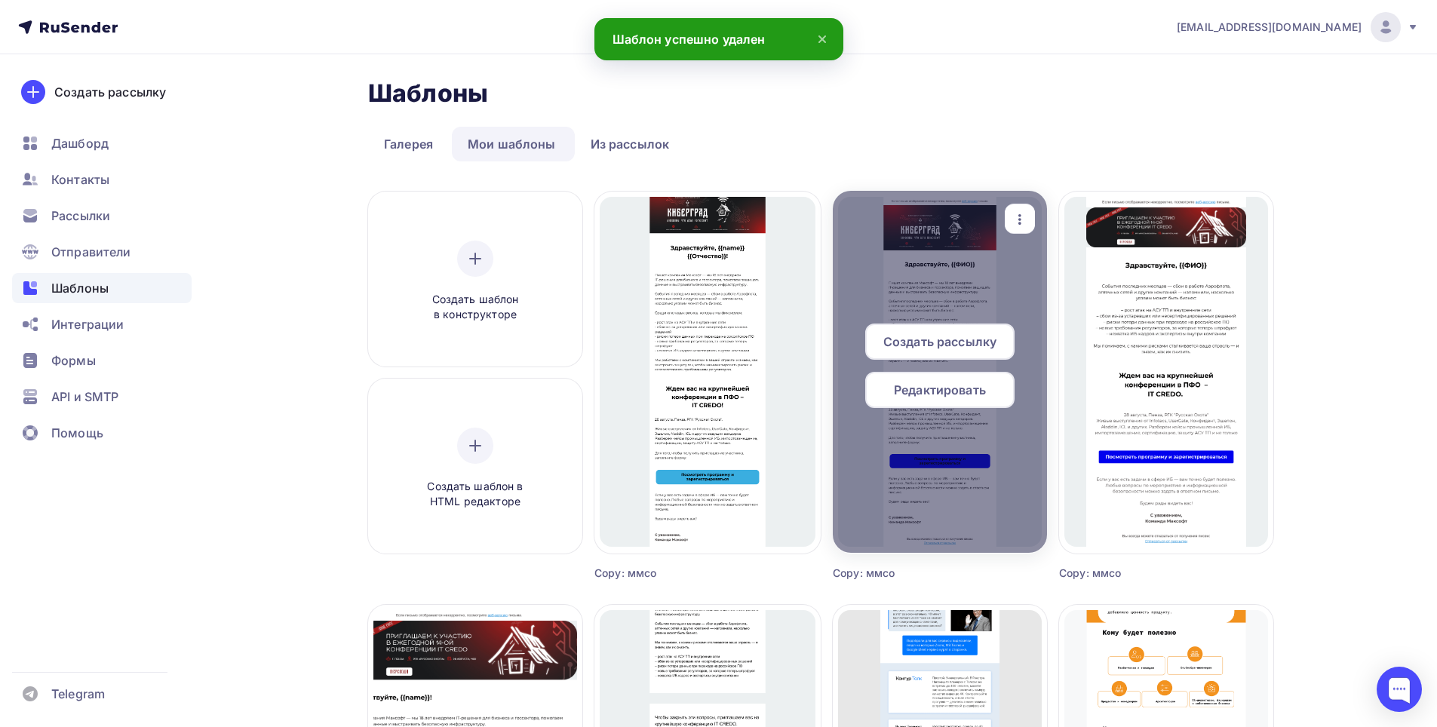
click at [1023, 215] on icon "button" at bounding box center [1020, 219] width 18 height 18
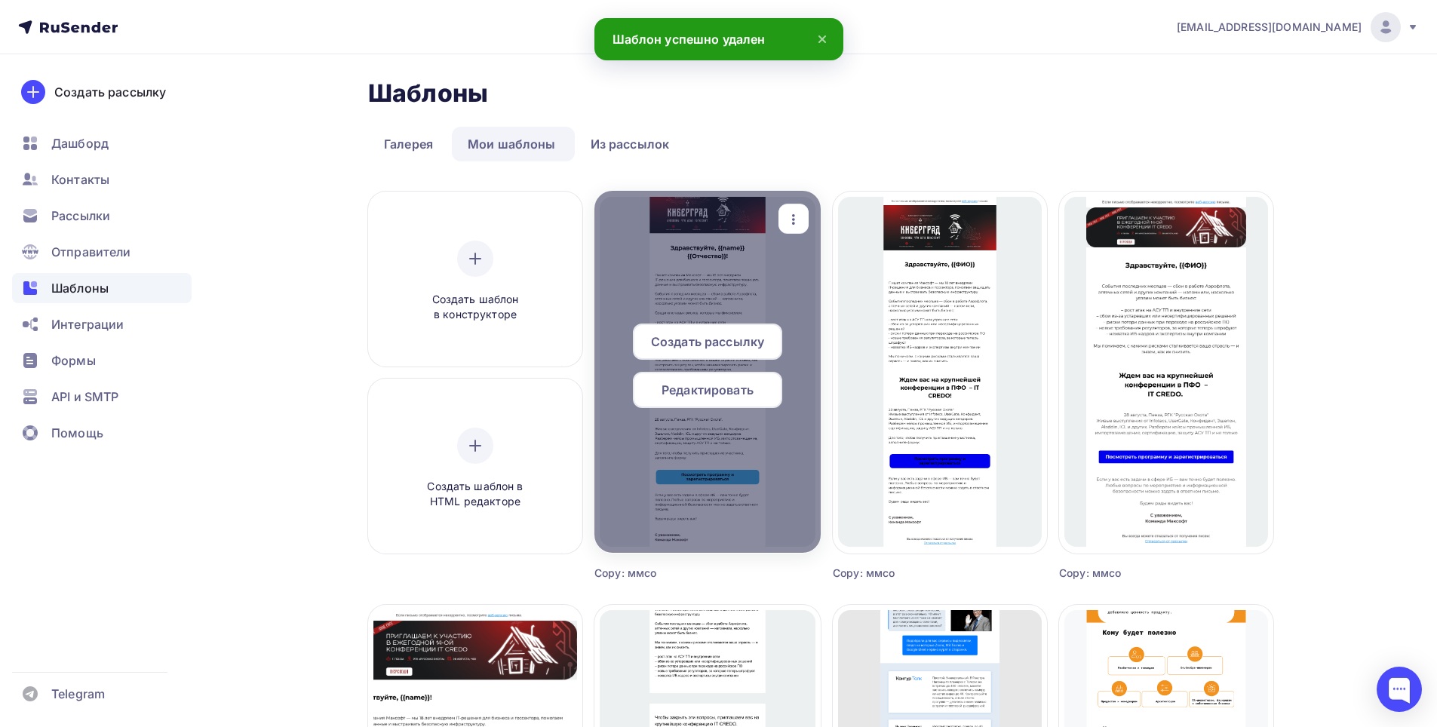
click at [728, 311] on div at bounding box center [707, 372] width 226 height 362
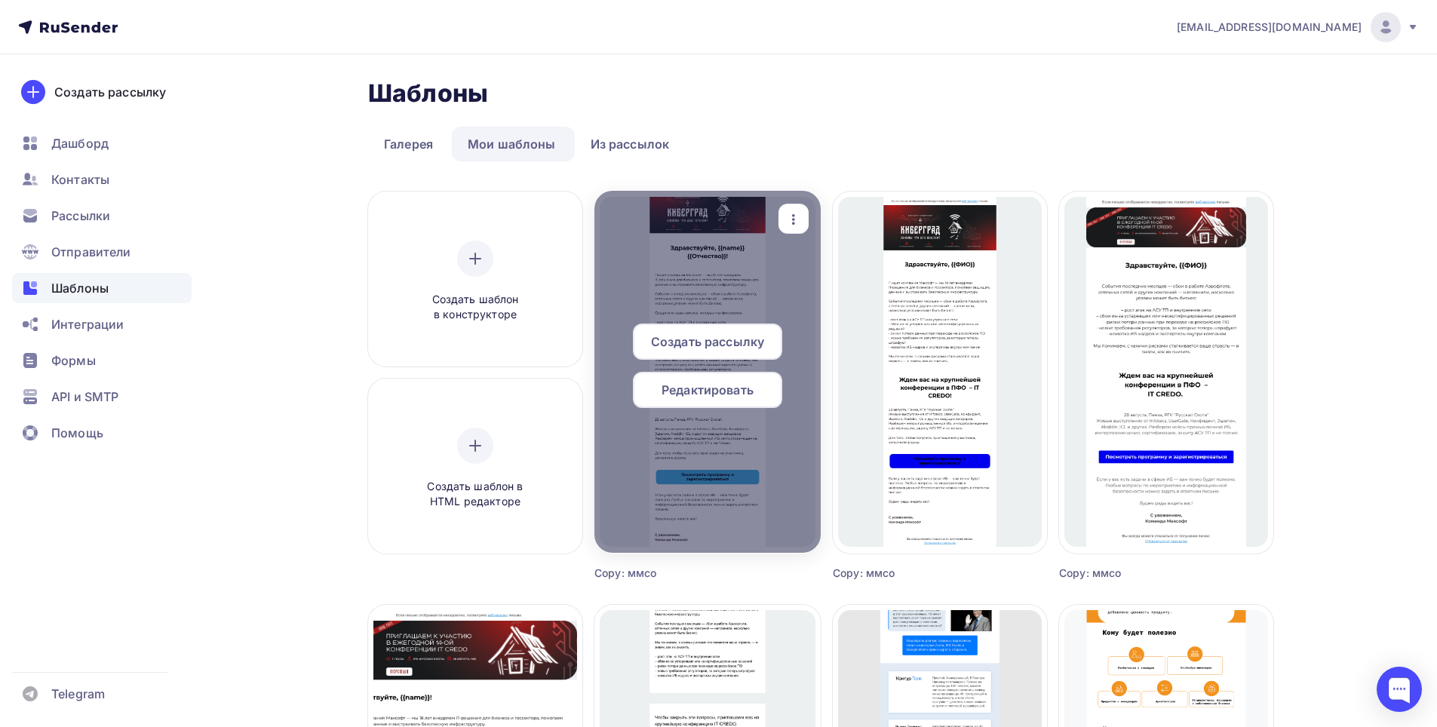
click at [696, 402] on div "Редактировать" at bounding box center [707, 390] width 149 height 36
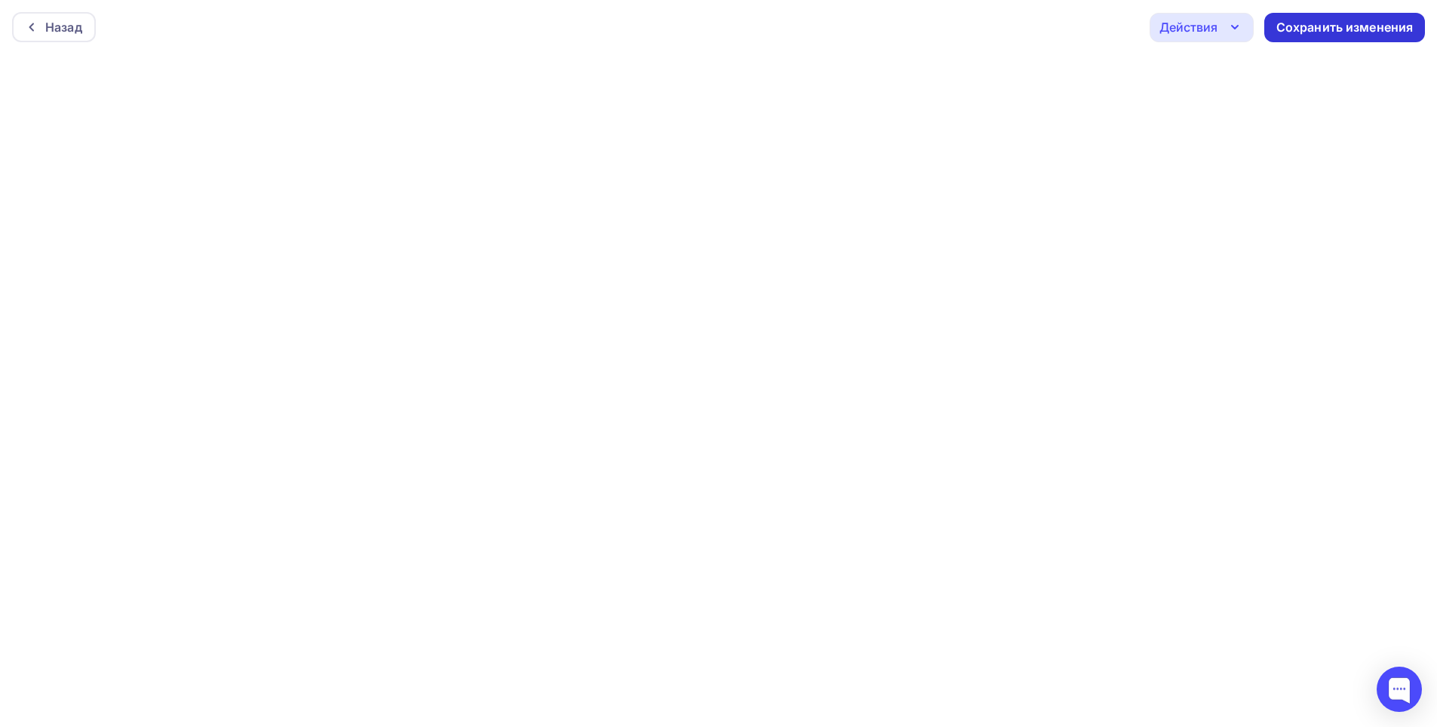
click at [1353, 26] on div "Сохранить изменения" at bounding box center [1344, 27] width 137 height 17
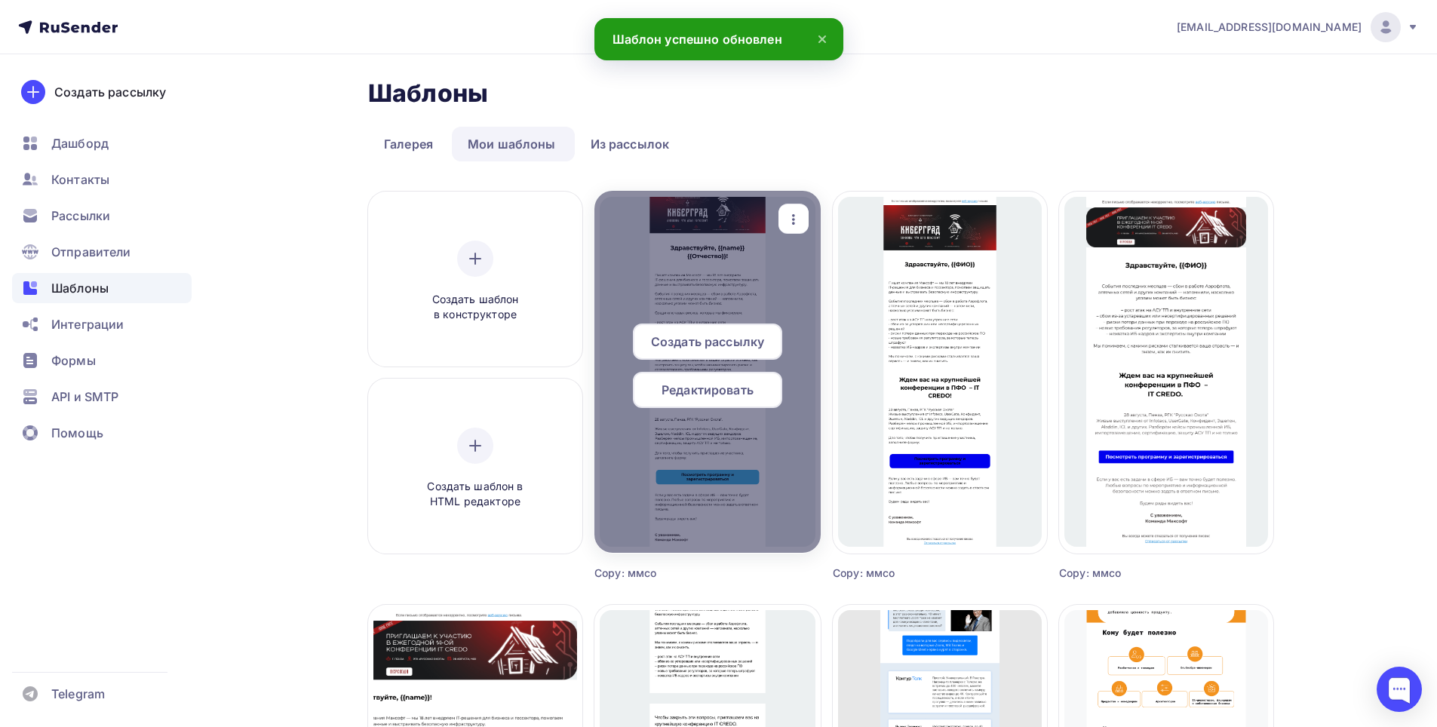
click at [723, 266] on div at bounding box center [707, 372] width 226 height 362
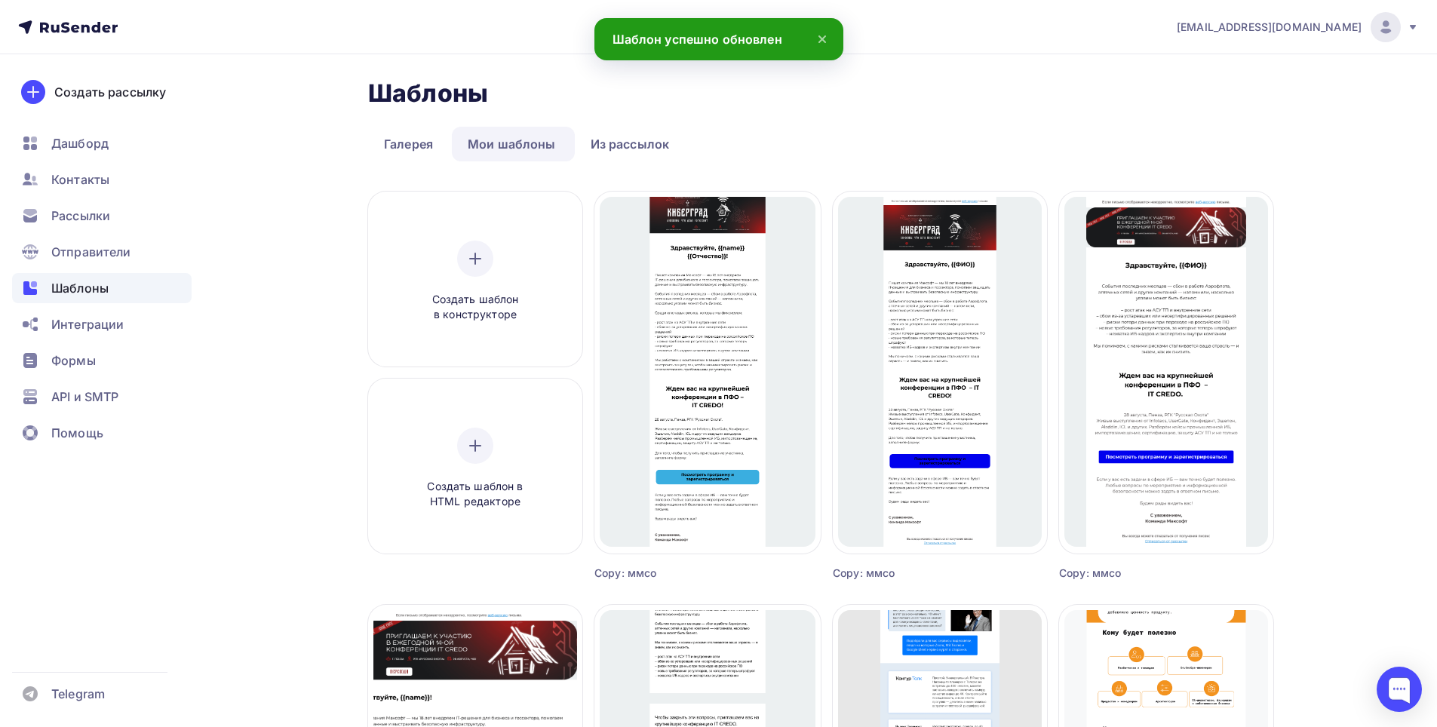
click at [821, 41] on icon at bounding box center [822, 39] width 6 height 6
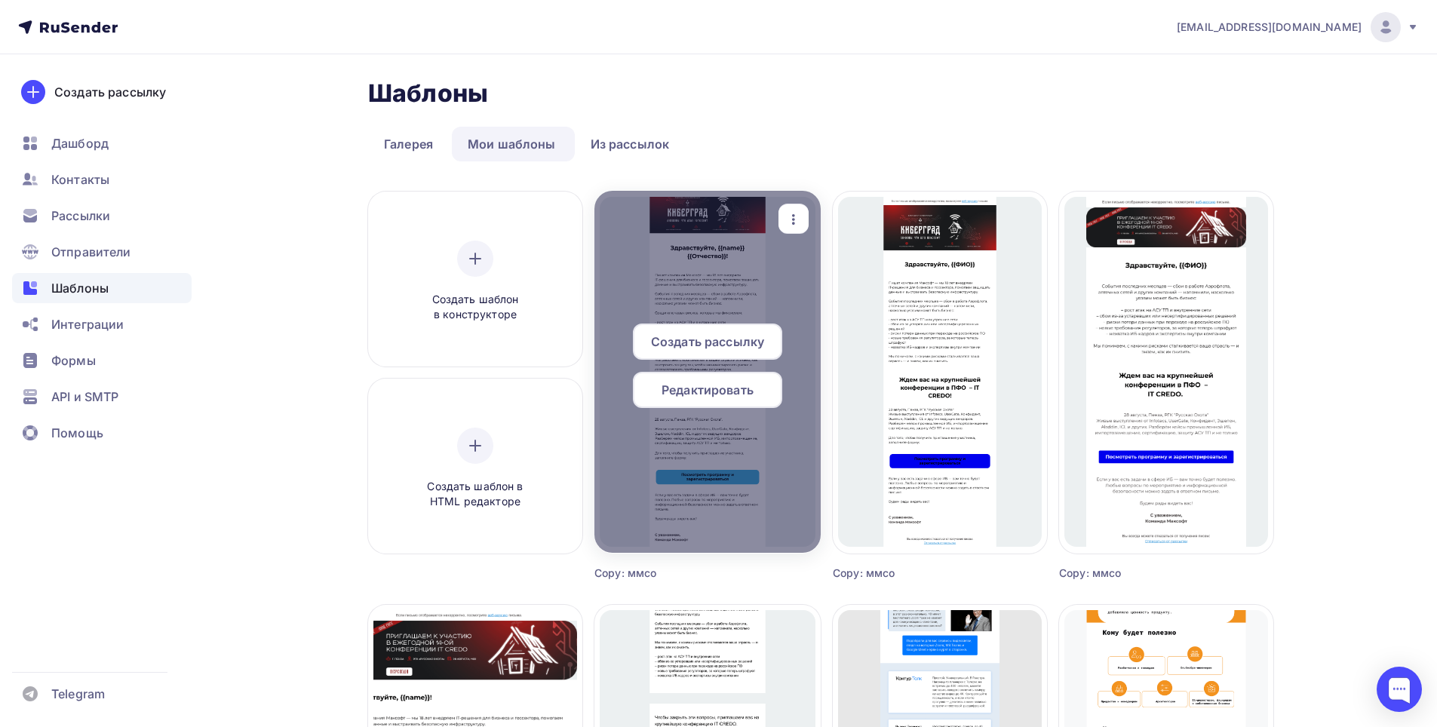
click at [702, 281] on div at bounding box center [707, 372] width 226 height 362
click at [667, 389] on span "Редактировать" at bounding box center [708, 390] width 92 height 18
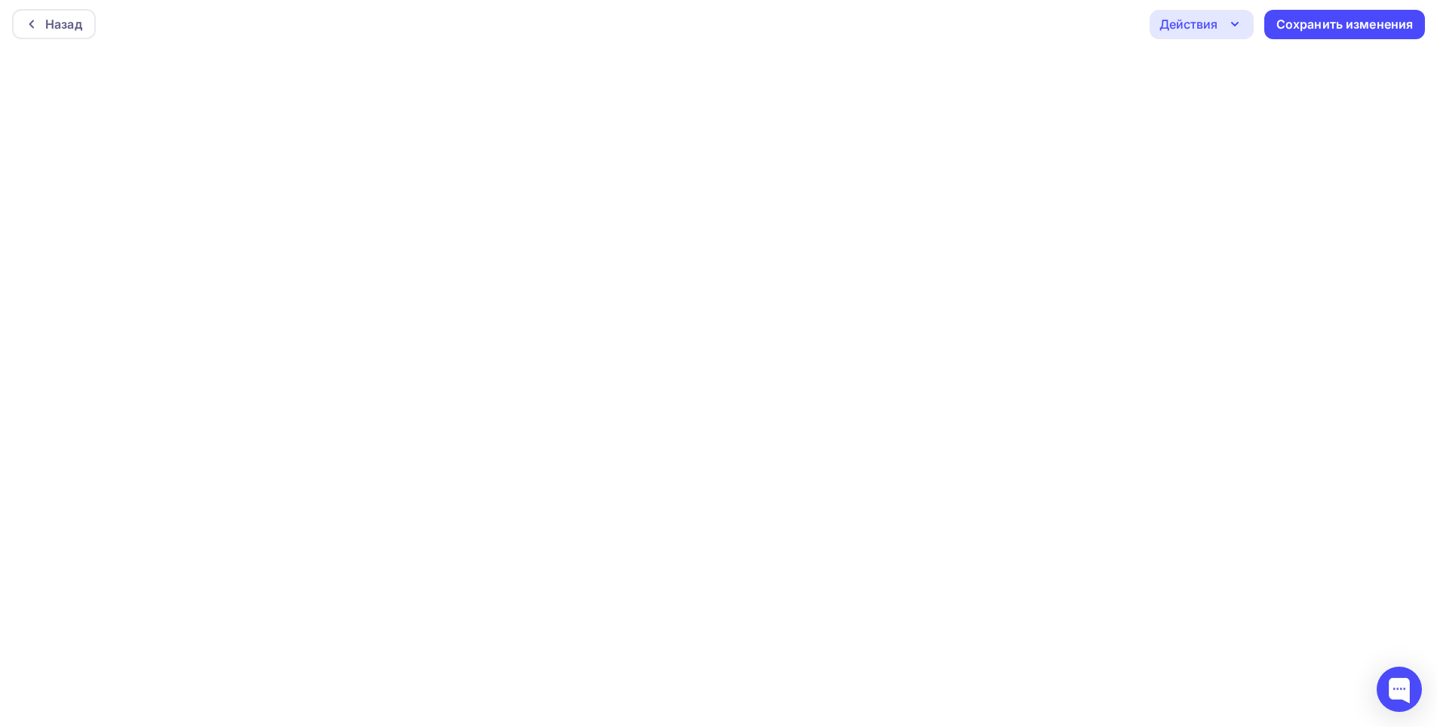
scroll to position [4, 0]
click at [1333, 31] on div "Сохранить изменения" at bounding box center [1344, 23] width 137 height 17
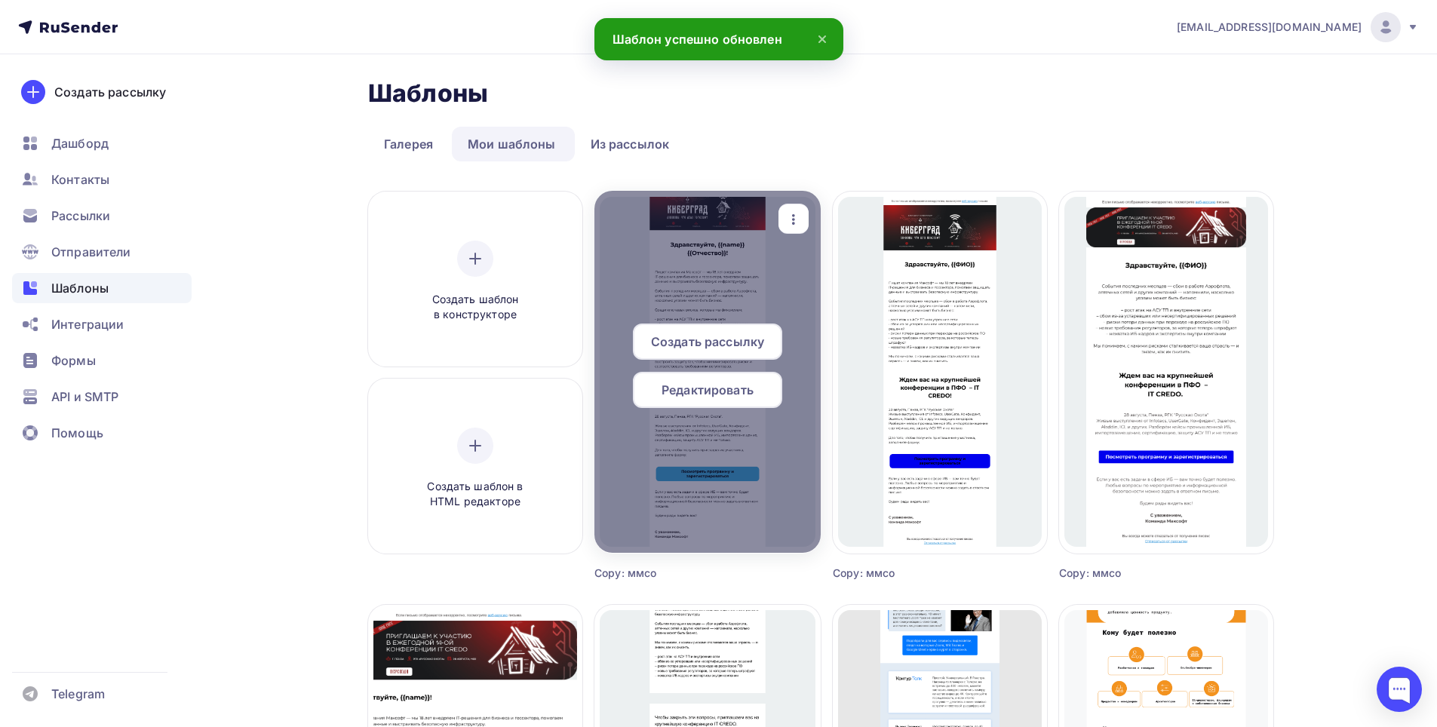
click at [723, 401] on div "Редактировать" at bounding box center [707, 390] width 149 height 36
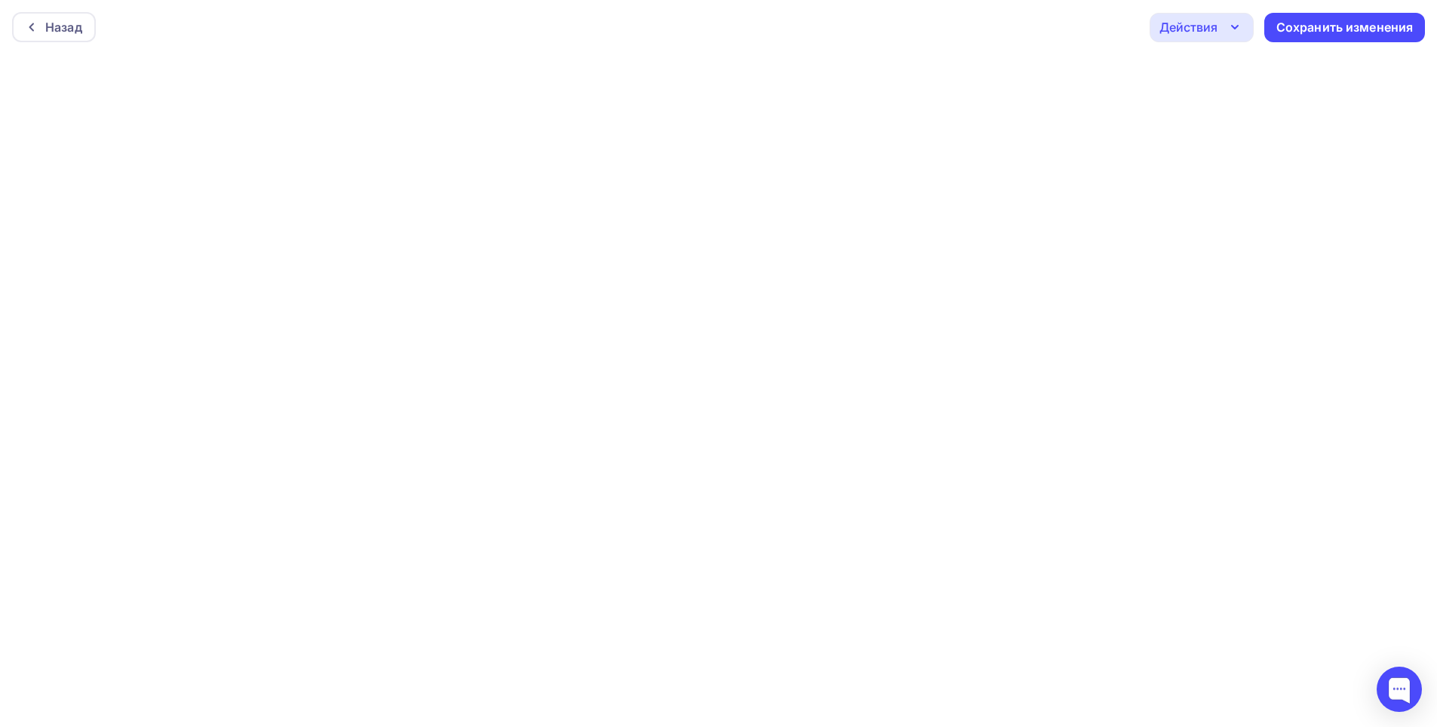
click at [1230, 26] on icon "button" at bounding box center [1235, 27] width 18 height 18
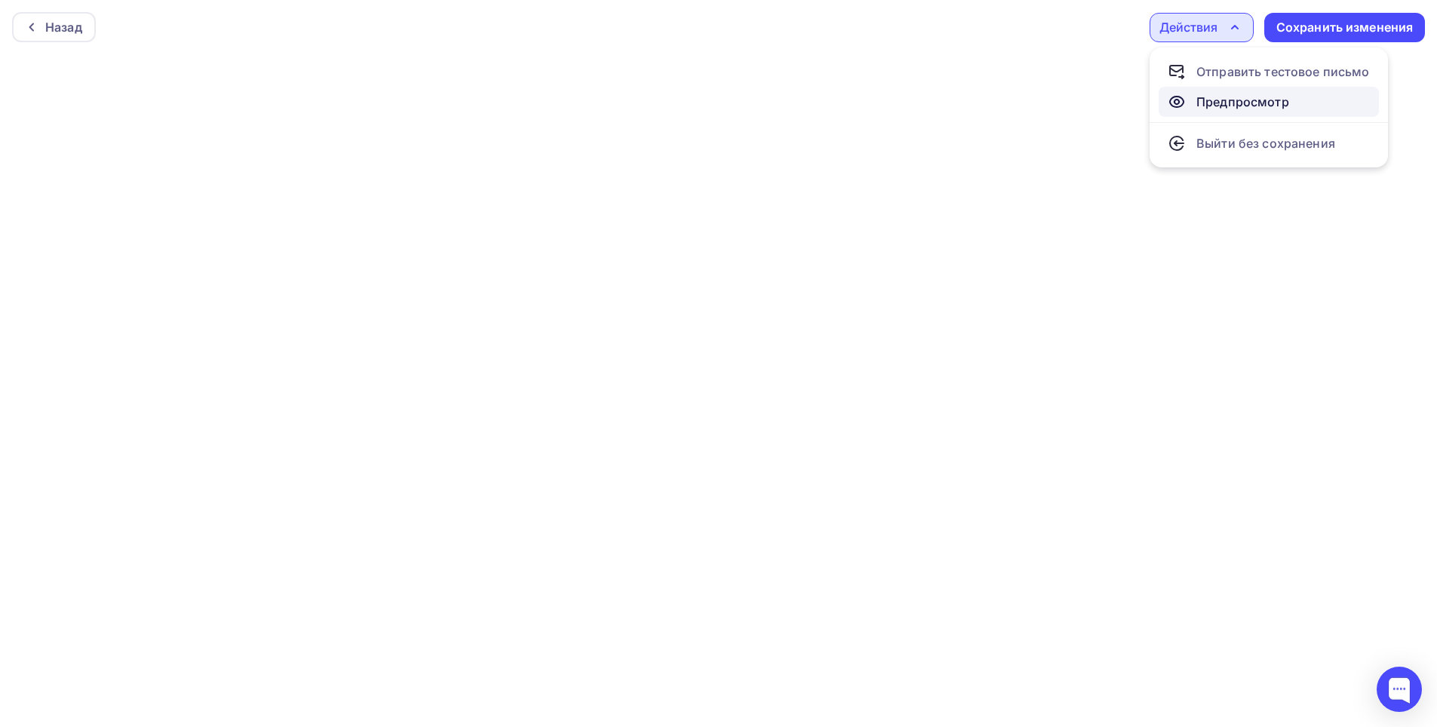
click at [1230, 100] on div "Предпросмотр" at bounding box center [1242, 102] width 93 height 18
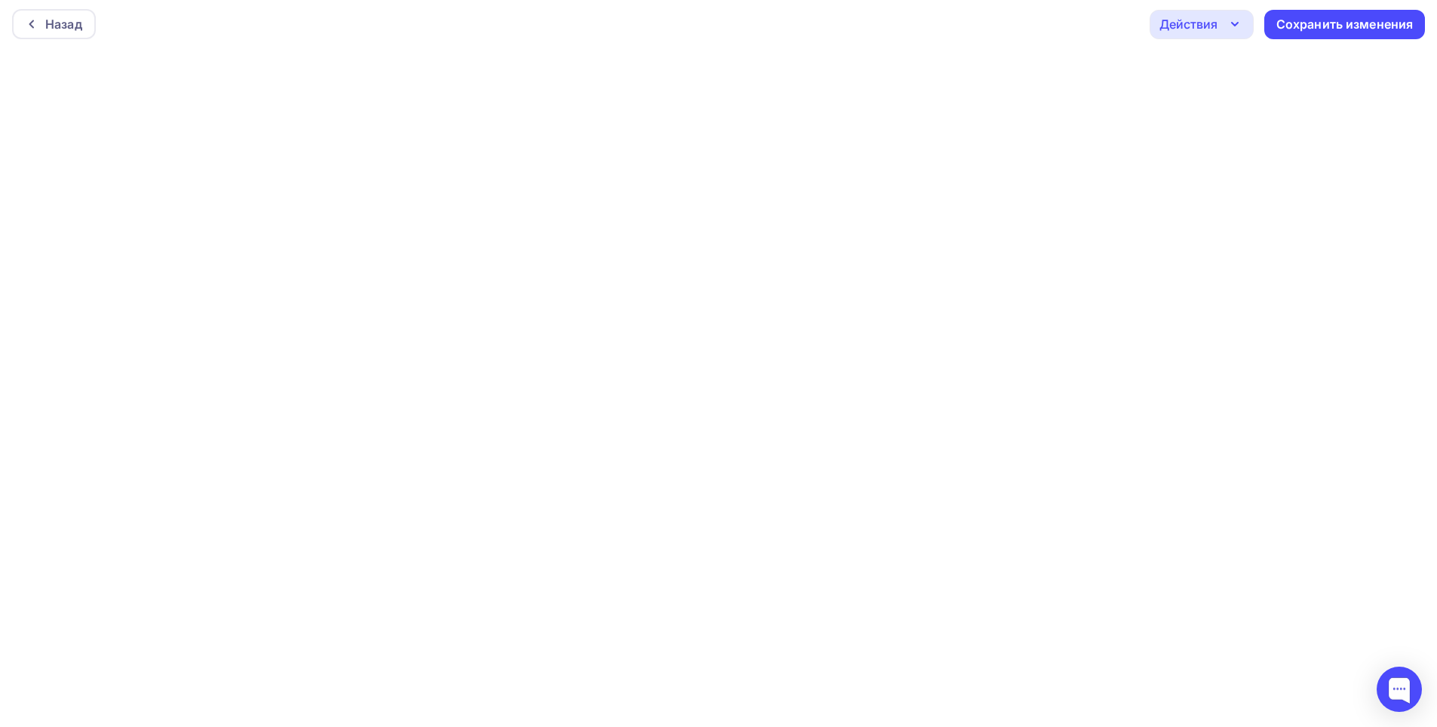
scroll to position [4, 0]
click at [67, 32] on div "Назад" at bounding box center [54, 23] width 84 height 30
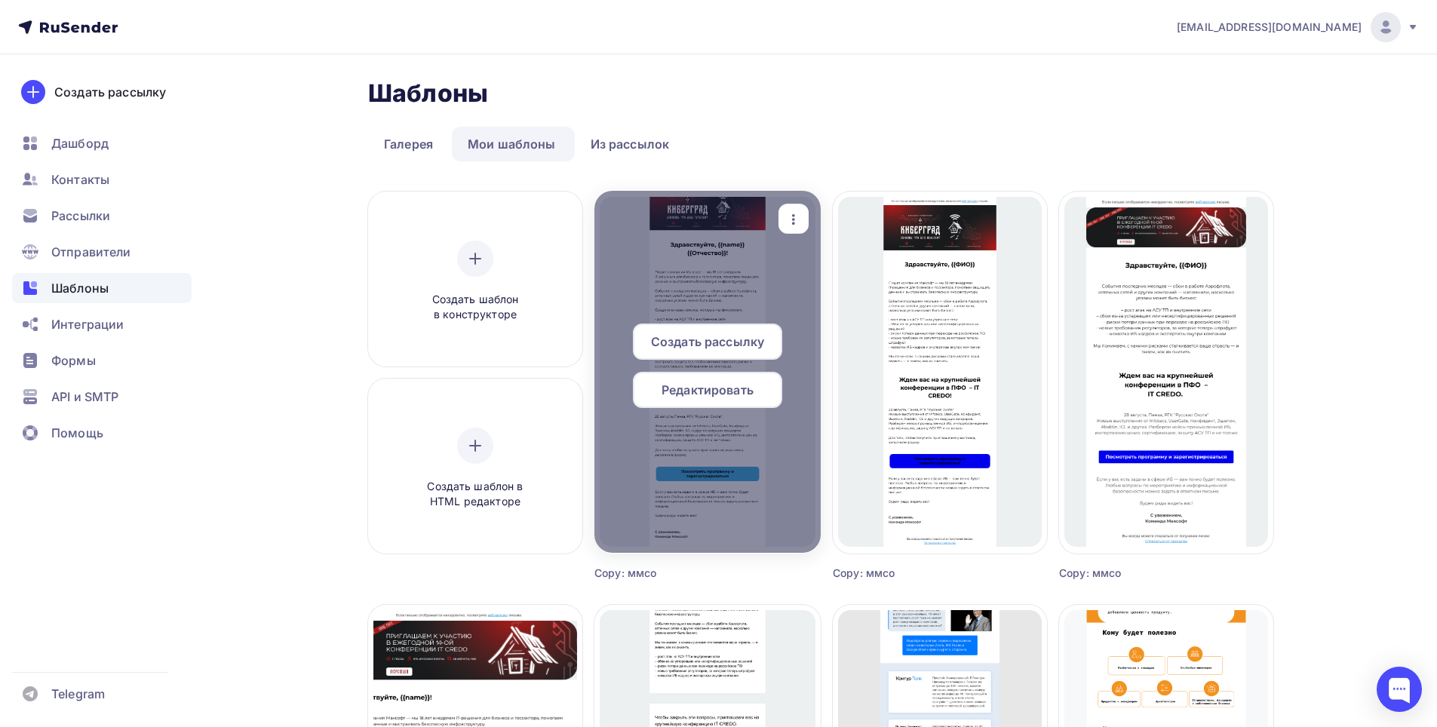
click at [712, 386] on span "Редактировать" at bounding box center [708, 390] width 92 height 18
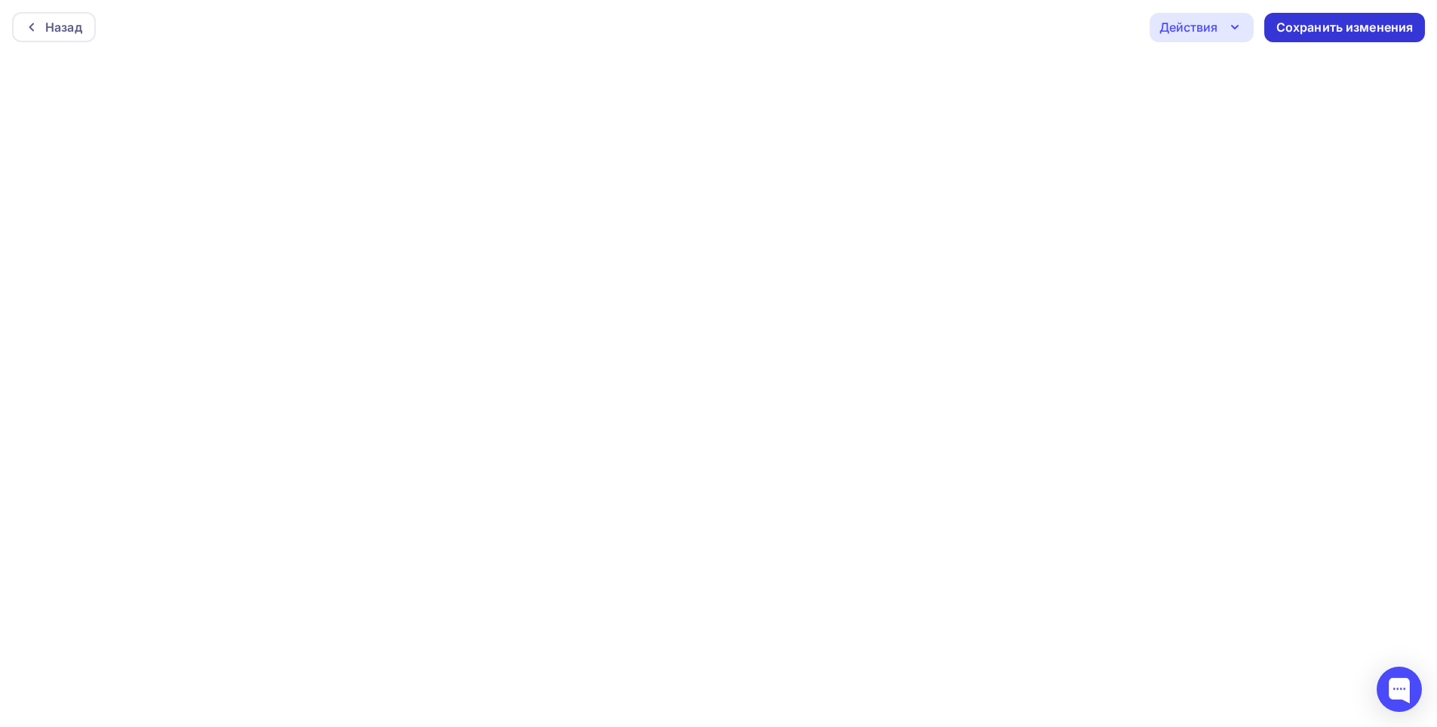
click at [1307, 36] on div "Сохранить изменения" at bounding box center [1344, 27] width 161 height 29
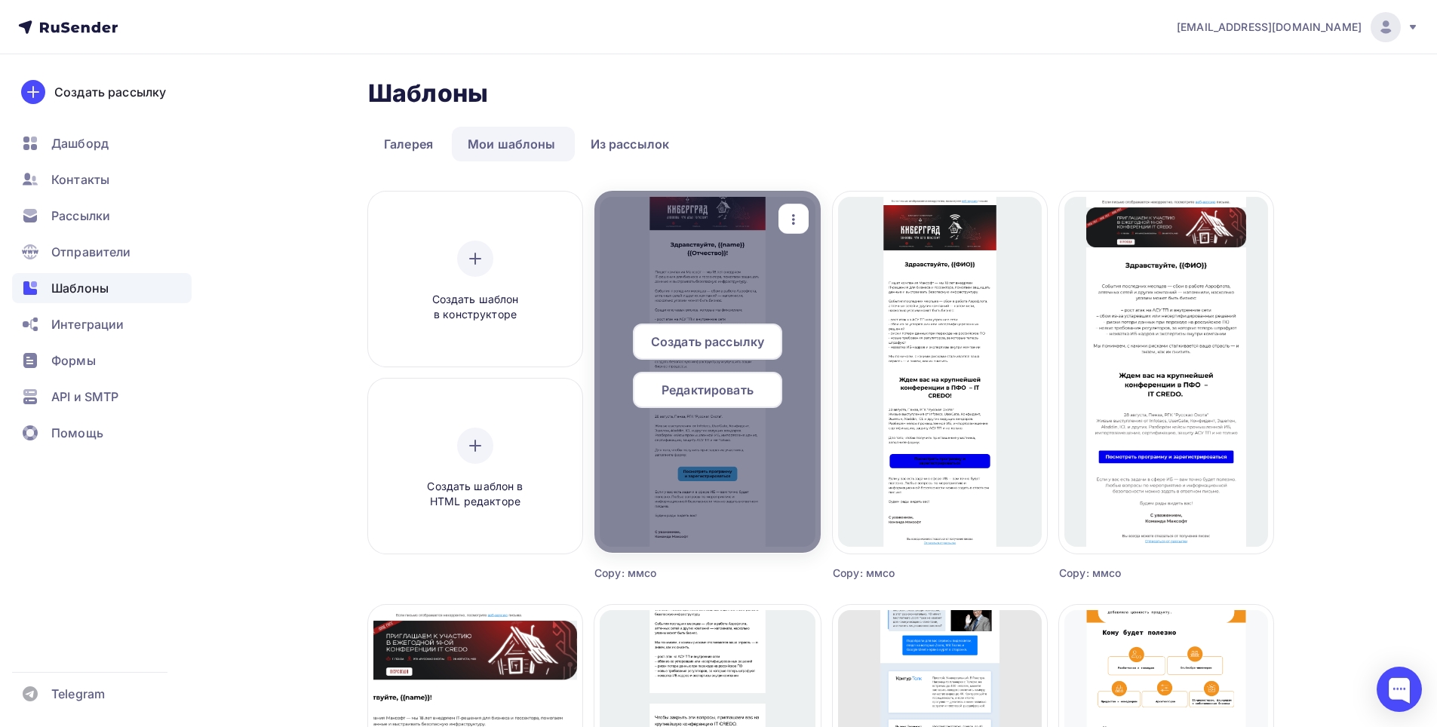
click at [711, 347] on span "Создать рассылку" at bounding box center [707, 342] width 113 height 18
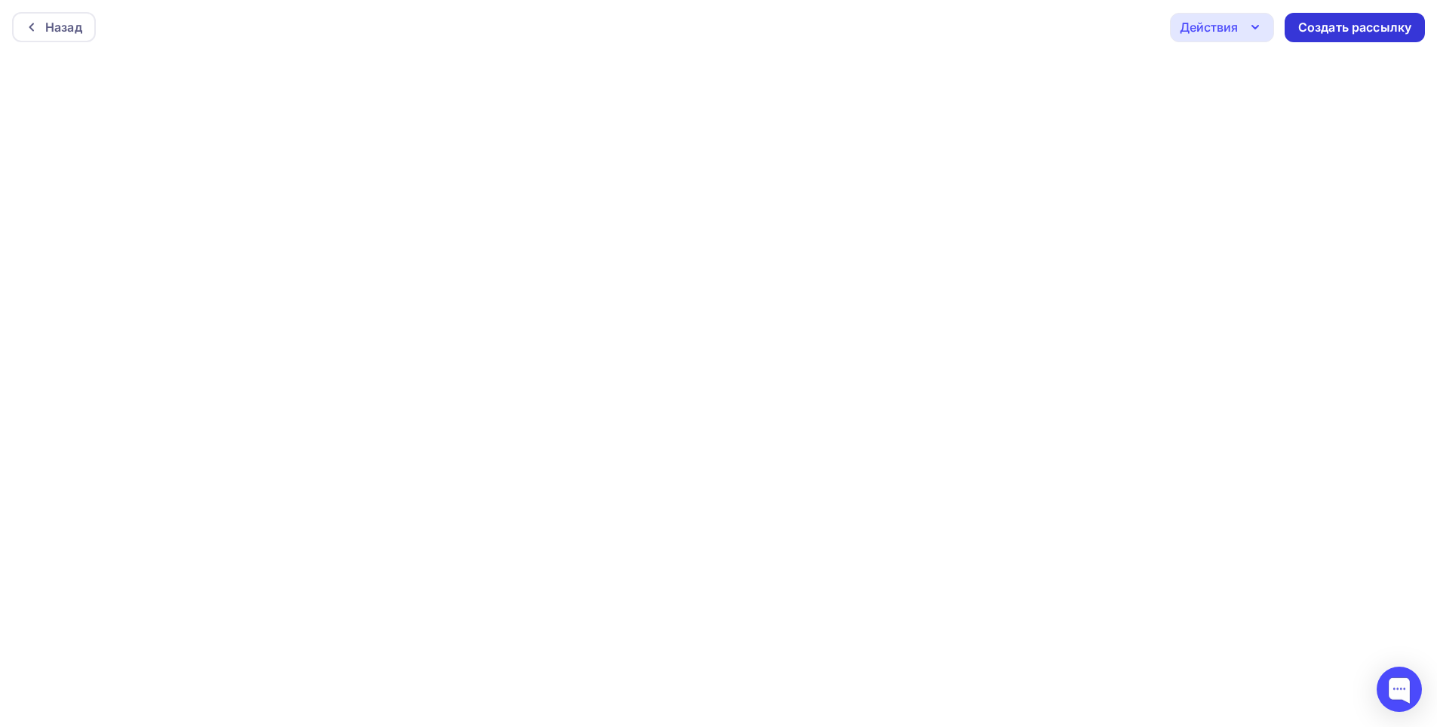
click at [1337, 27] on div "Создать рассылку" at bounding box center [1354, 27] width 113 height 17
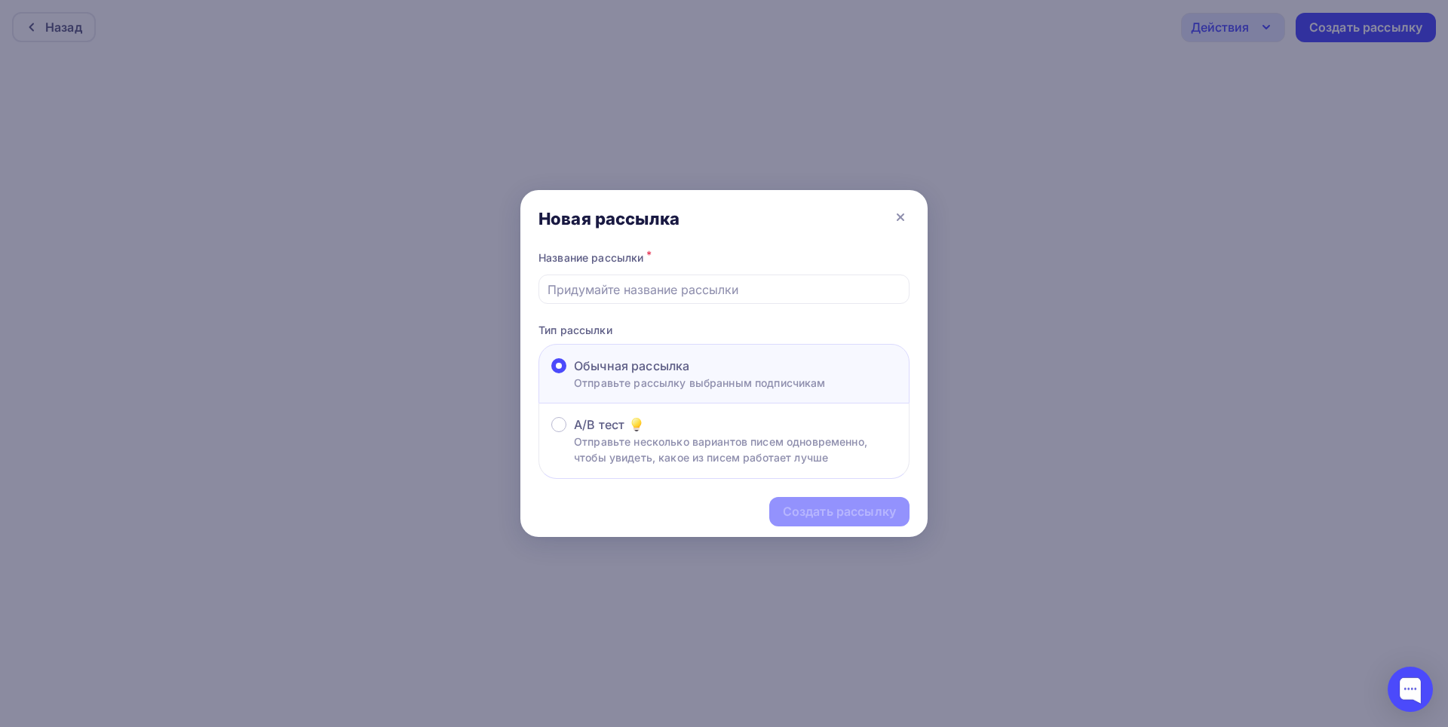
click at [711, 381] on p "Отправьте рассылку выбранным подписчикам" at bounding box center [700, 383] width 252 height 16
click at [574, 375] on input "Обычная рассылка Отправьте рассылку выбранным подписчикам" at bounding box center [574, 375] width 0 height 0
click at [771, 296] on input "text" at bounding box center [725, 290] width 354 height 18
type input "Приглашение IT CREDO/производство Пенза"
click at [817, 512] on div "Создать рассылку" at bounding box center [839, 511] width 113 height 17
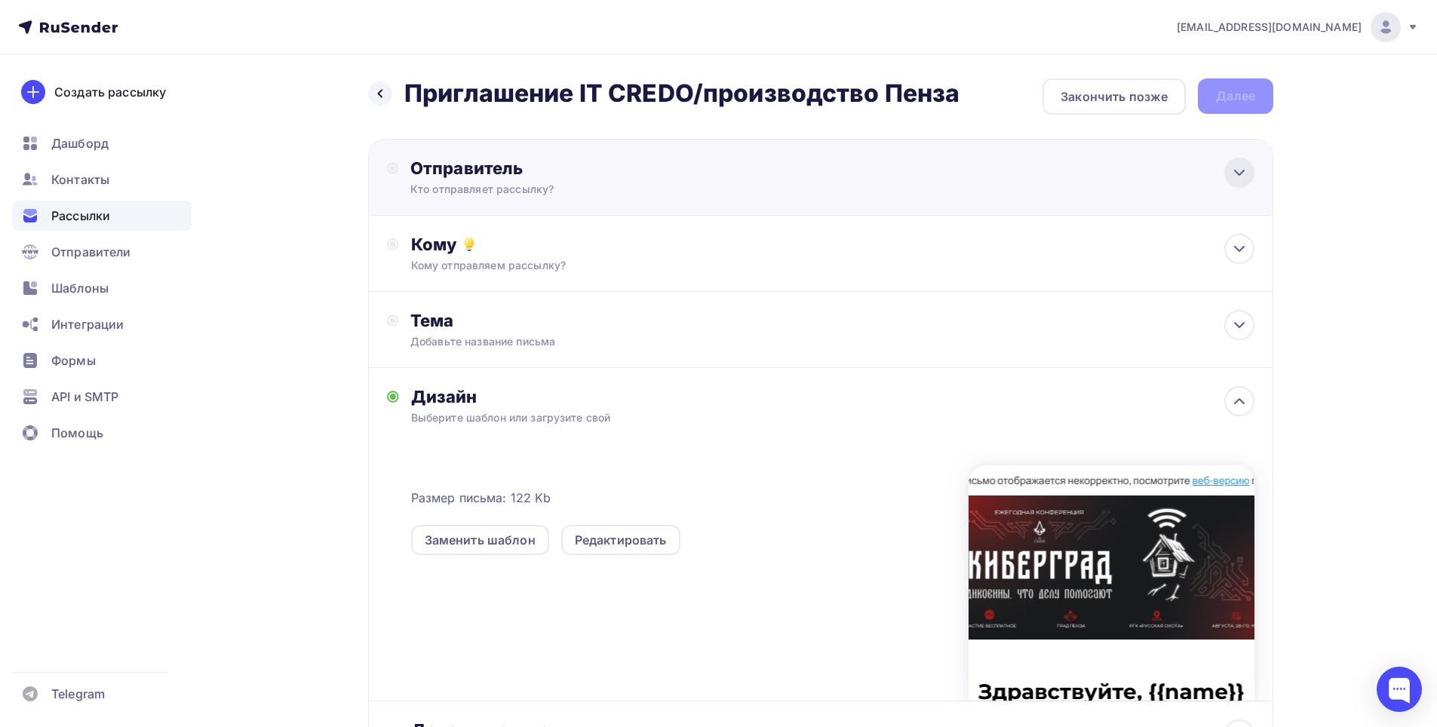
click at [1244, 176] on icon at bounding box center [1239, 173] width 18 height 18
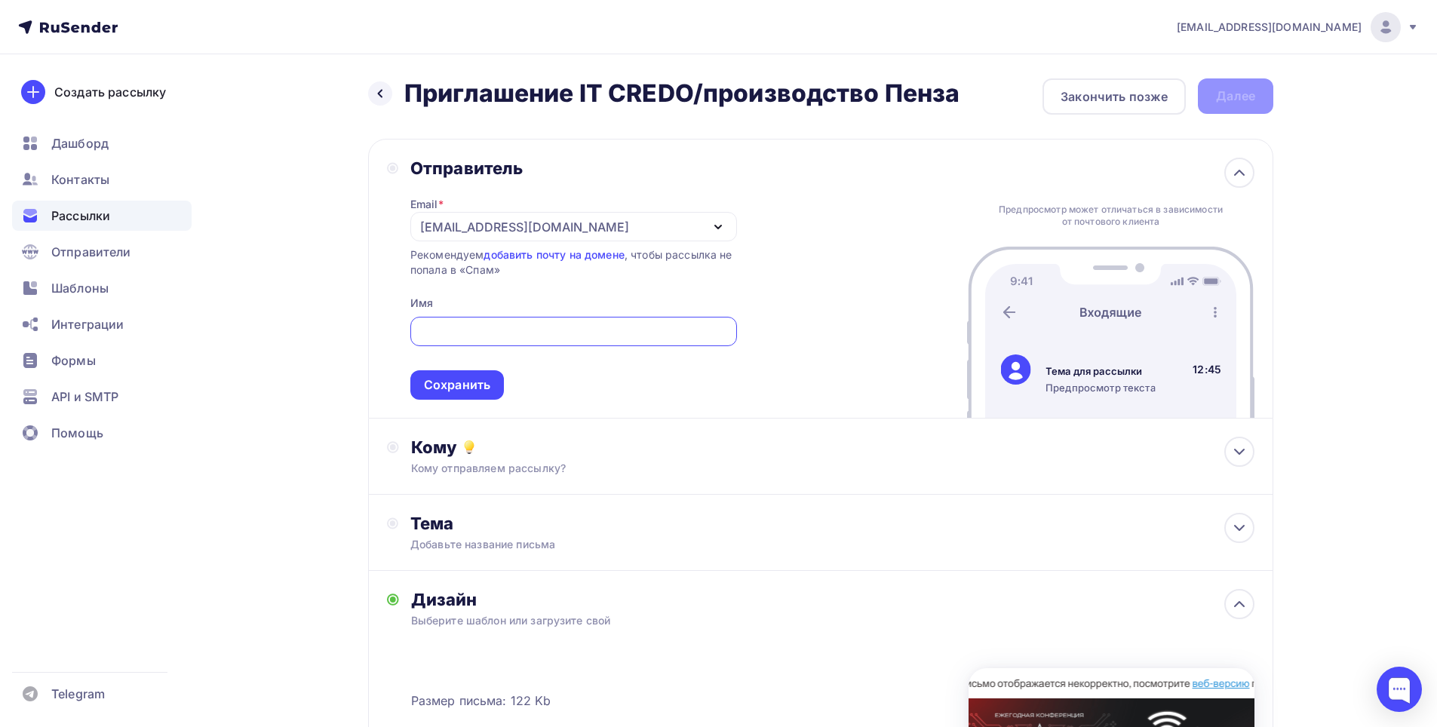
drag, startPoint x: 720, startPoint y: 229, endPoint x: 702, endPoint y: 238, distance: 20.9
click at [720, 229] on icon "button" at bounding box center [718, 227] width 18 height 18
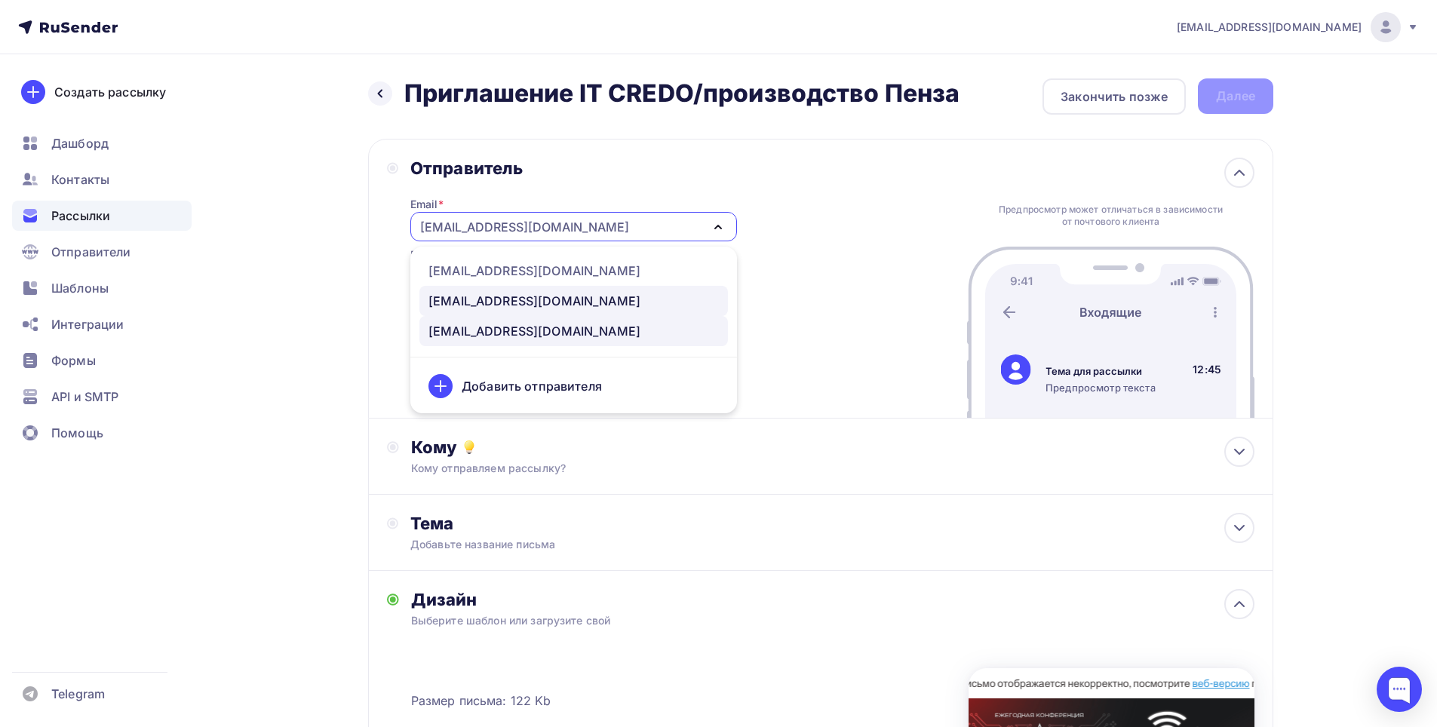
click at [512, 298] on div "marketing@maksoft.ru" at bounding box center [534, 301] width 212 height 18
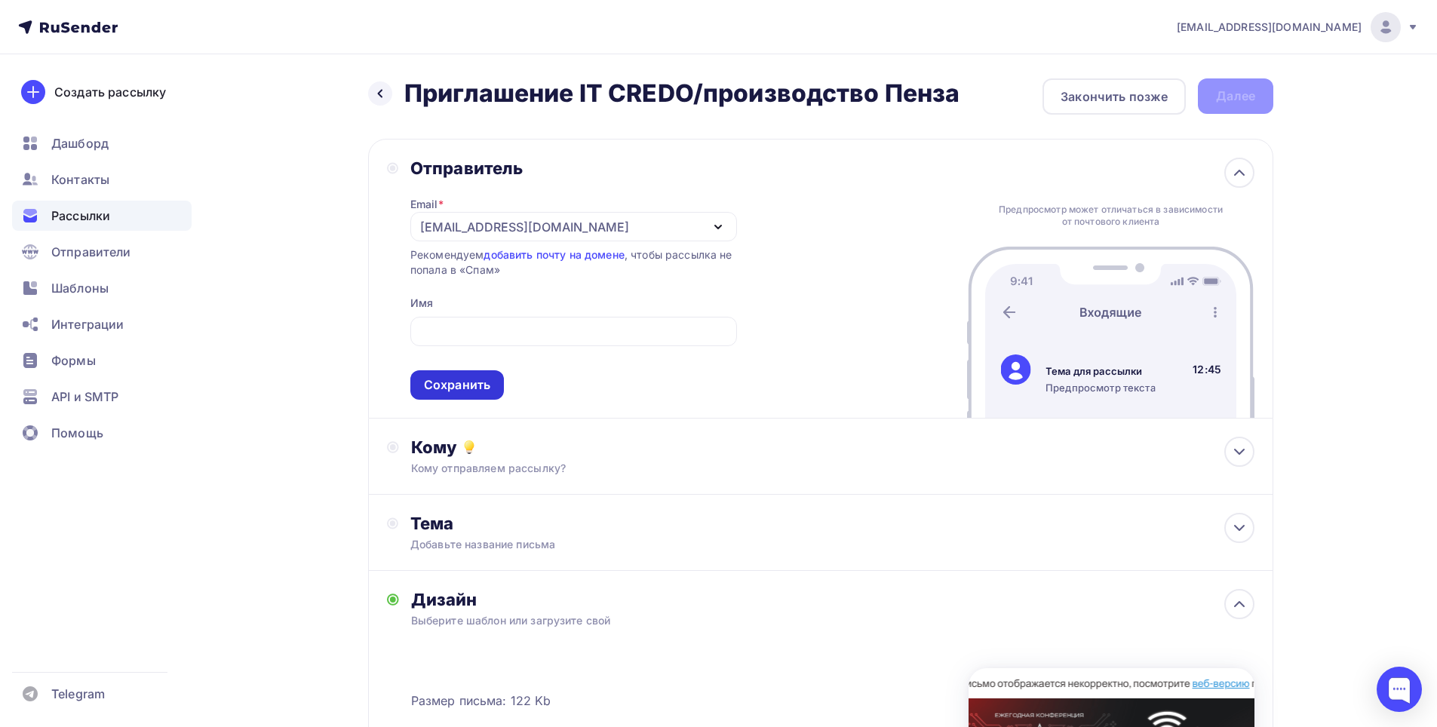
click at [489, 389] on div "Сохранить" at bounding box center [457, 384] width 66 height 17
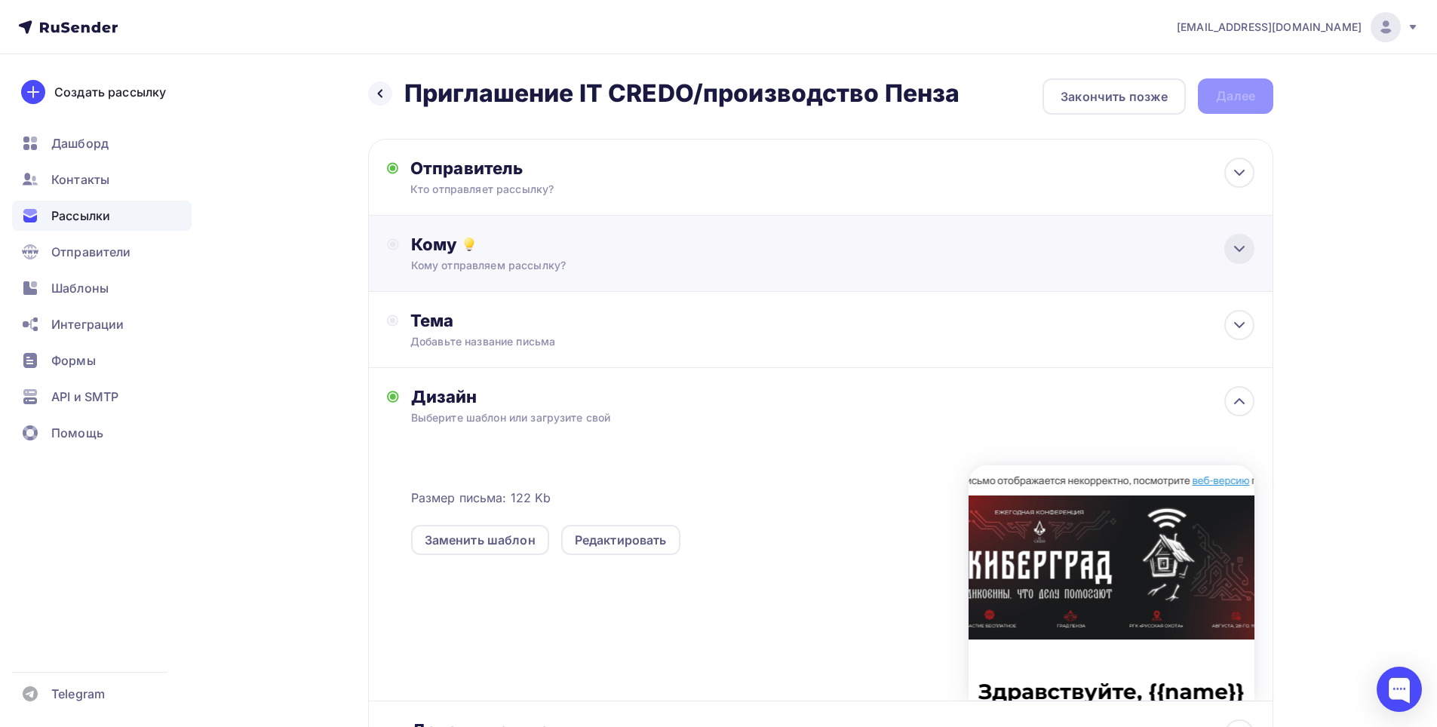
click at [1234, 252] on icon at bounding box center [1239, 249] width 18 height 18
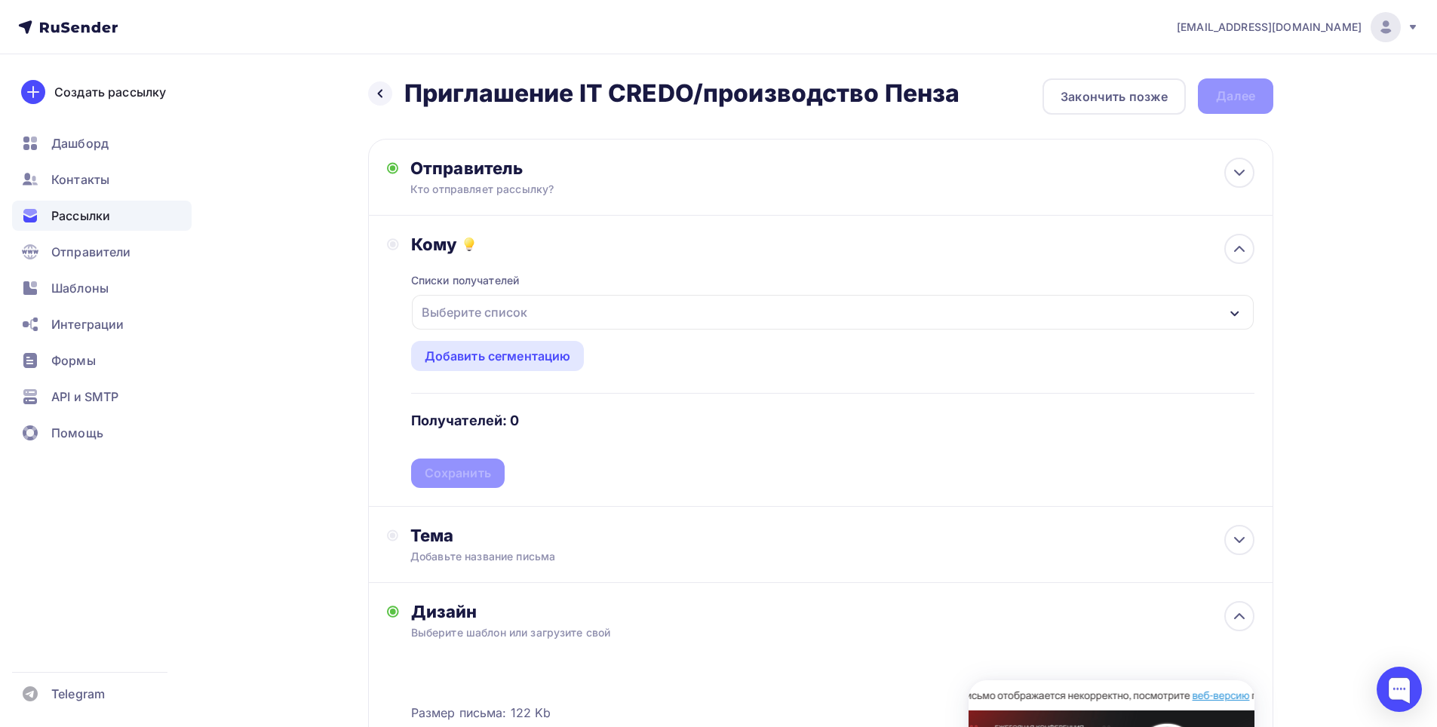
drag, startPoint x: 1233, startPoint y: 309, endPoint x: 1226, endPoint y: 314, distance: 8.8
click at [1233, 311] on icon "button" at bounding box center [1235, 314] width 12 height 12
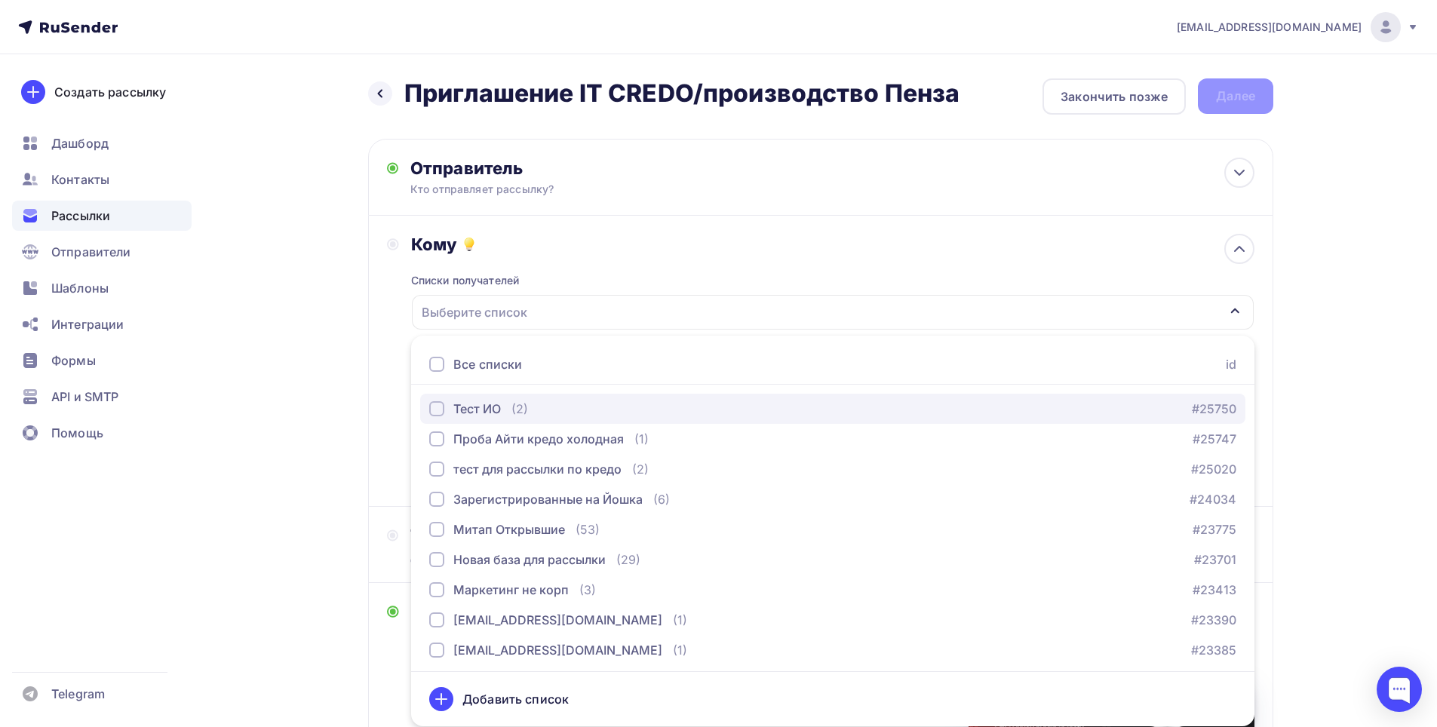
click at [494, 401] on div "Тест ИО" at bounding box center [477, 409] width 48 height 18
click at [1365, 303] on div "a.anchutkin@maksoft.ru Аккаунт Тарифы Выйти Создать рассылку Дашборд Контакты Р…" at bounding box center [718, 545] width 1437 height 1090
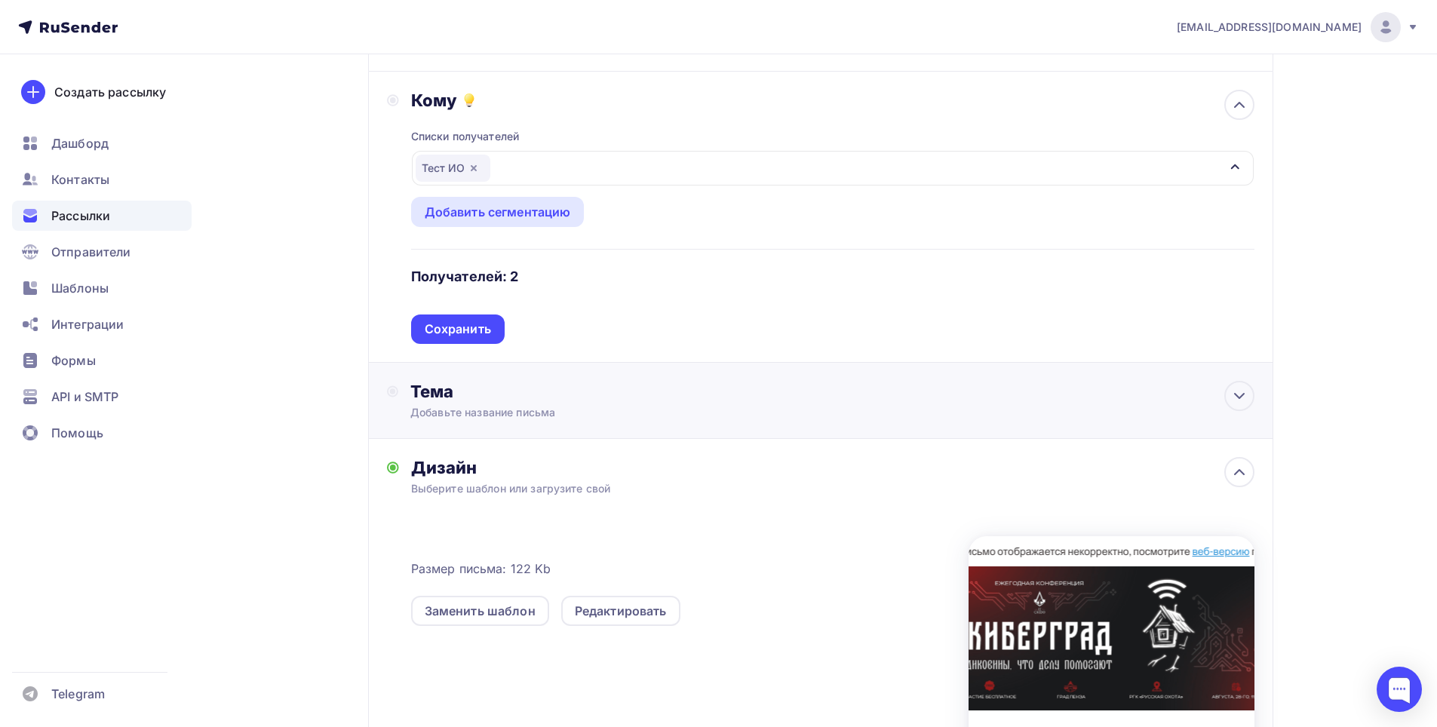
scroll to position [151, 0]
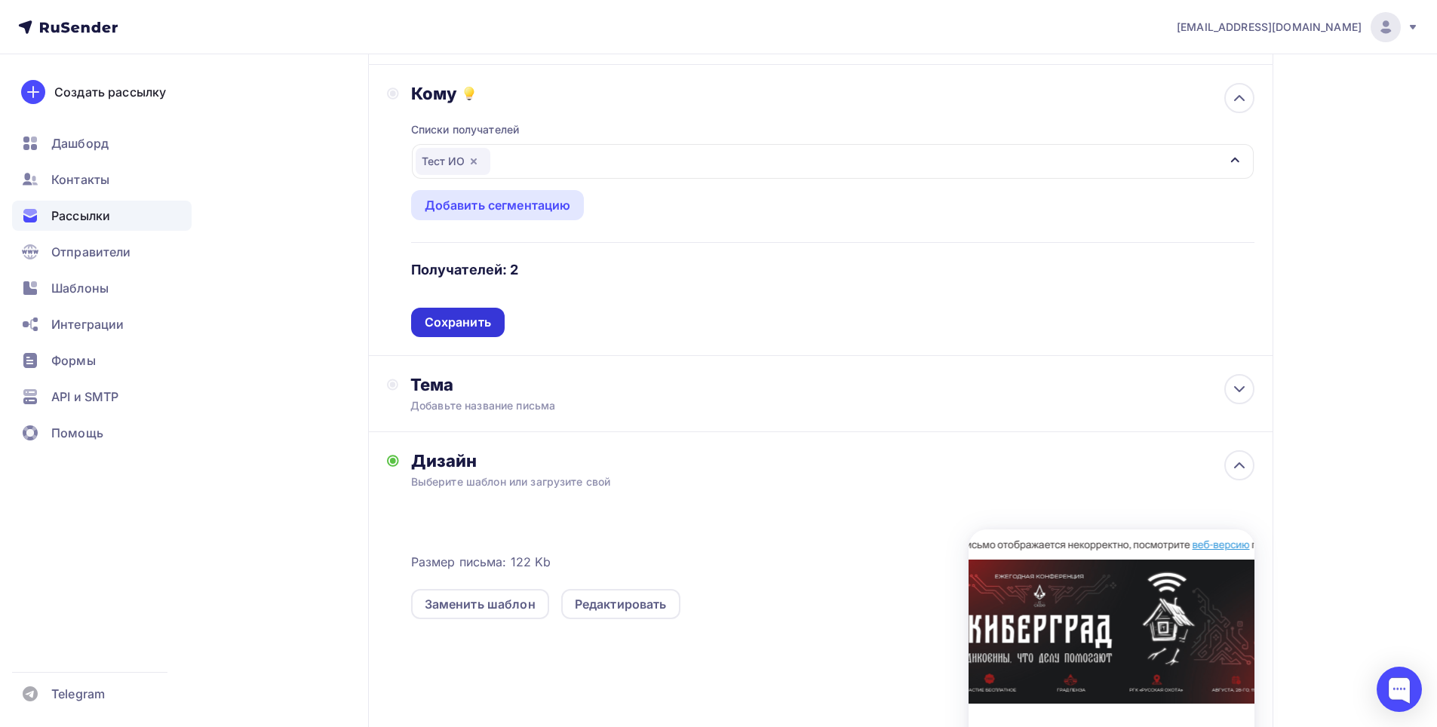
click at [472, 328] on div "Сохранить" at bounding box center [458, 322] width 66 height 17
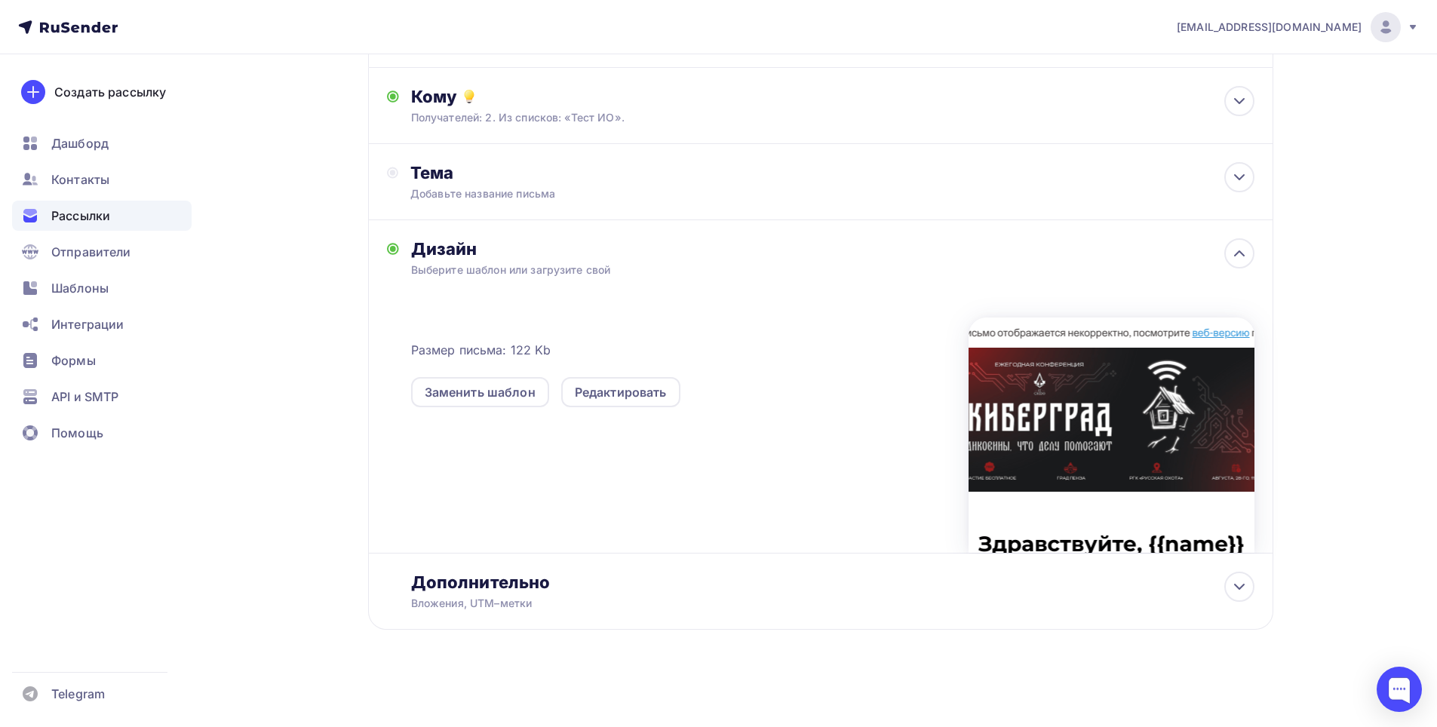
scroll to position [148, 0]
click at [1241, 178] on icon at bounding box center [1239, 177] width 9 height 5
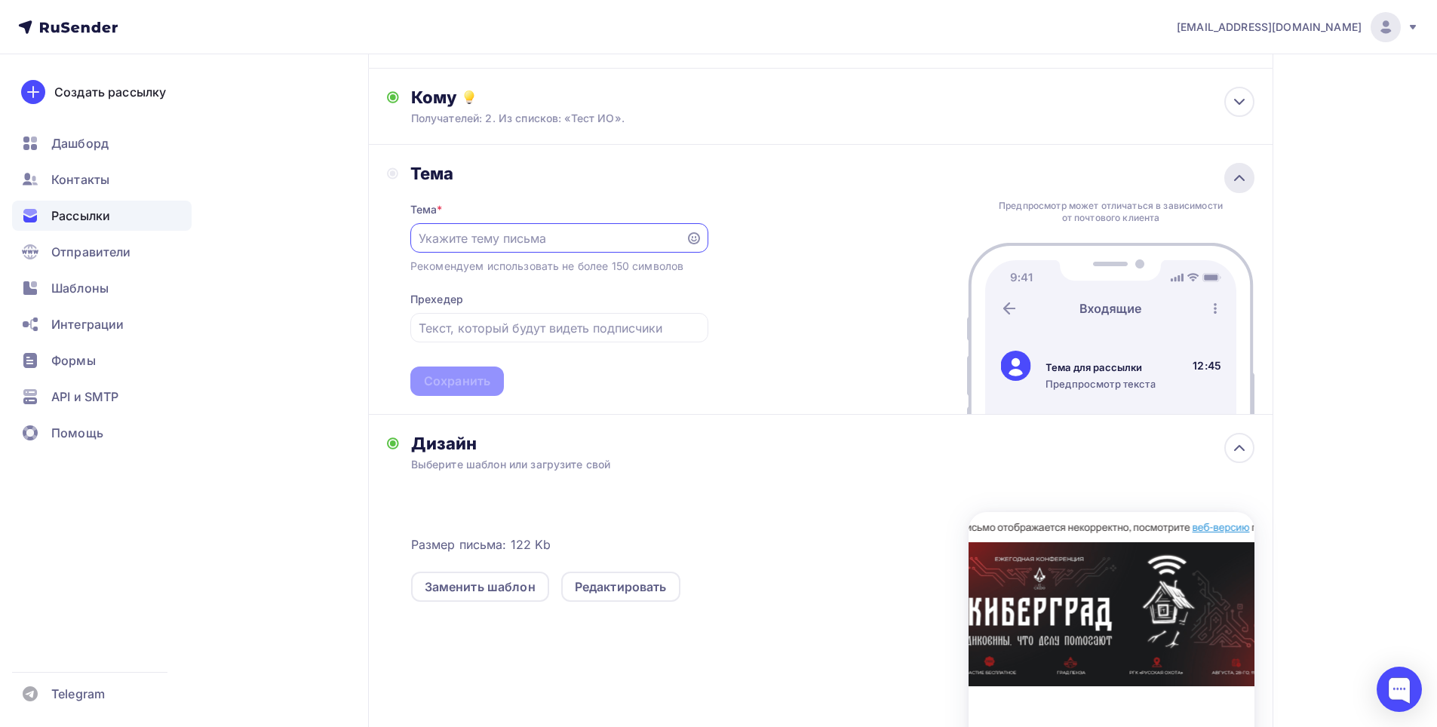
scroll to position [0, 0]
click at [573, 241] on input "text" at bounding box center [548, 238] width 258 height 18
paste input "28.08 приглашаем на бесплатную IT- конференцию в Пензе"
type input "28.08 приглашаем на бесплатную IT- конференцию в Пензе"
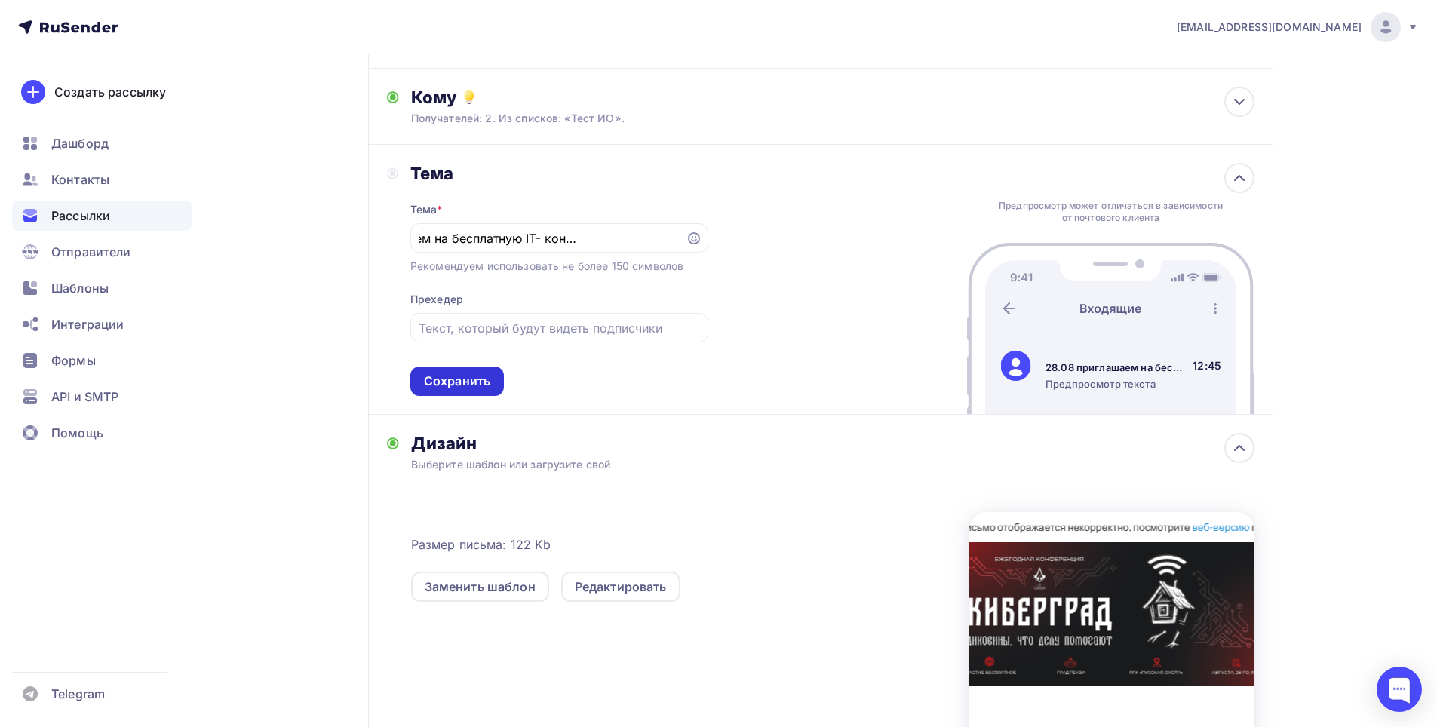
click at [478, 380] on div "Сохранить" at bounding box center [457, 381] width 66 height 17
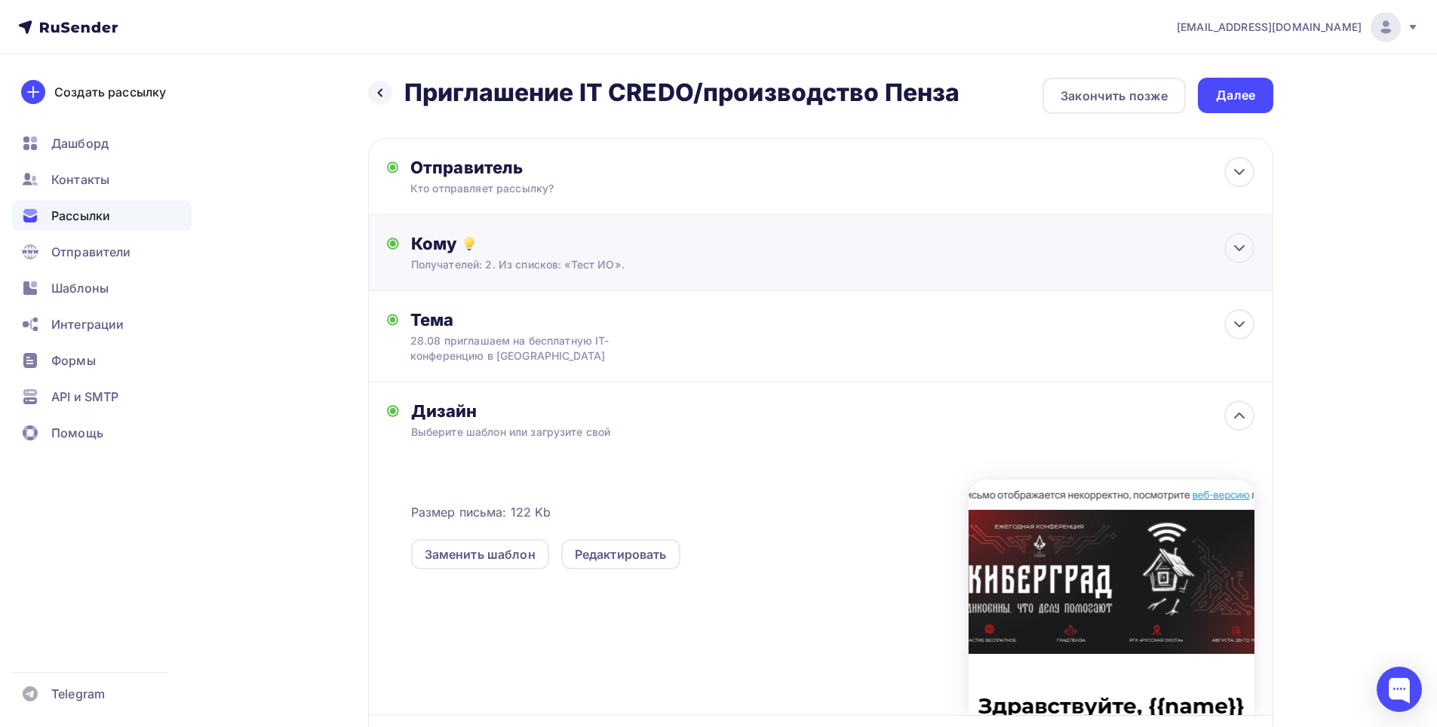
scroll to position [0, 0]
click at [1237, 93] on div "Далее" at bounding box center [1235, 96] width 39 height 17
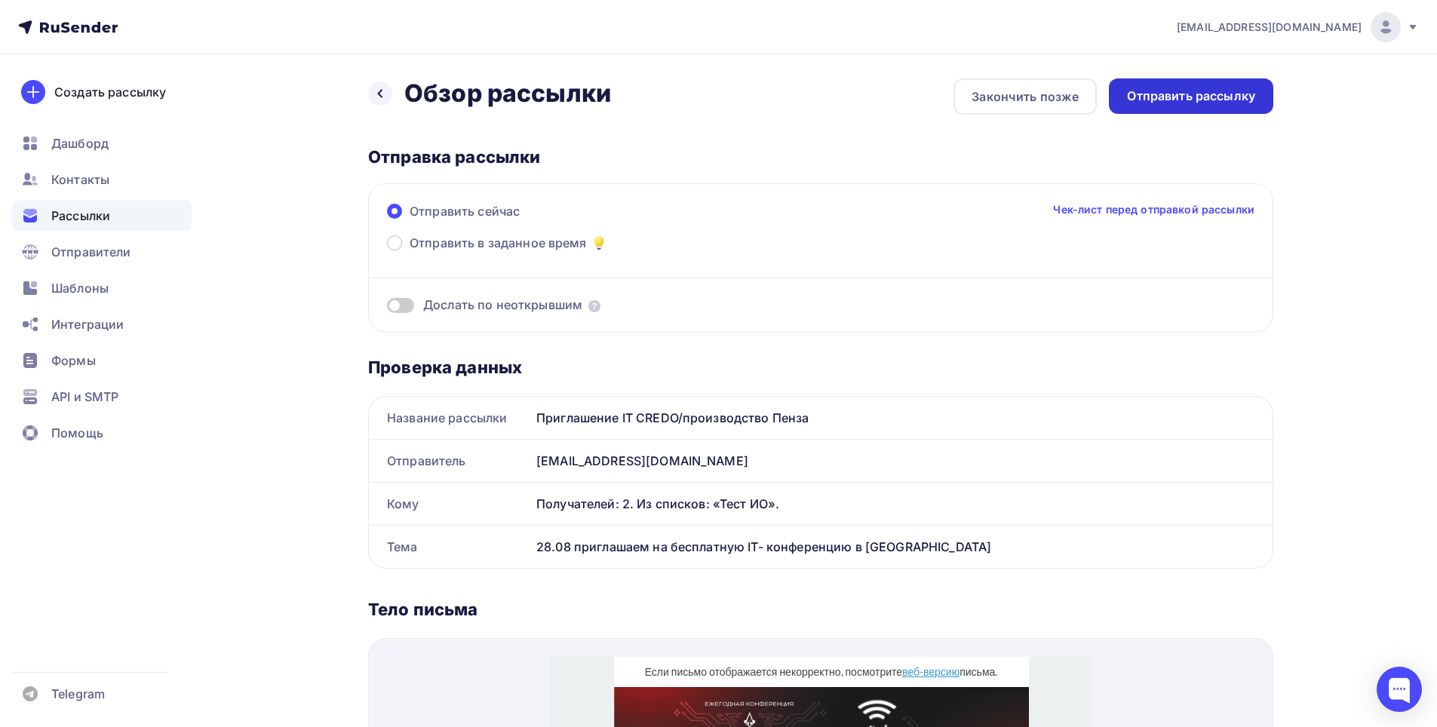
click at [1190, 110] on div "Отправить рассылку" at bounding box center [1191, 95] width 164 height 35
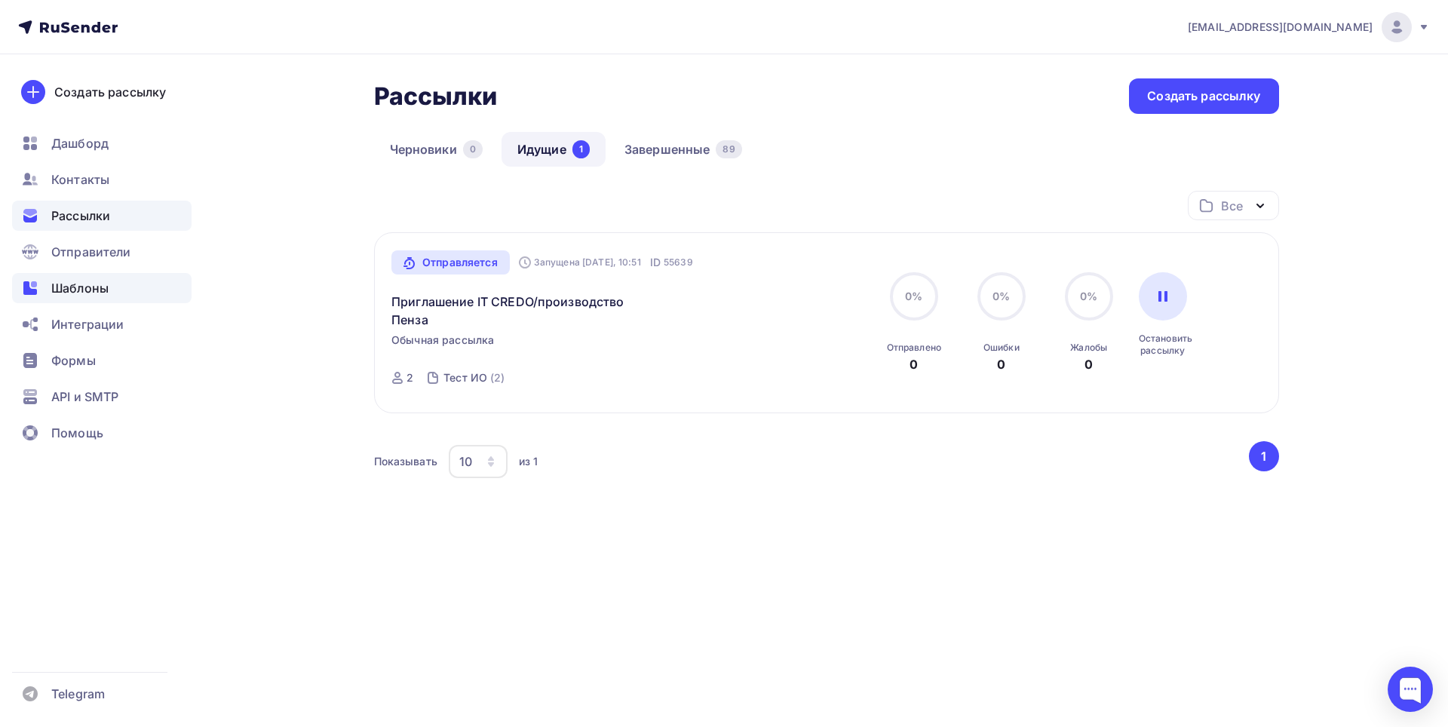
click at [91, 293] on span "Шаблоны" at bounding box center [79, 288] width 57 height 18
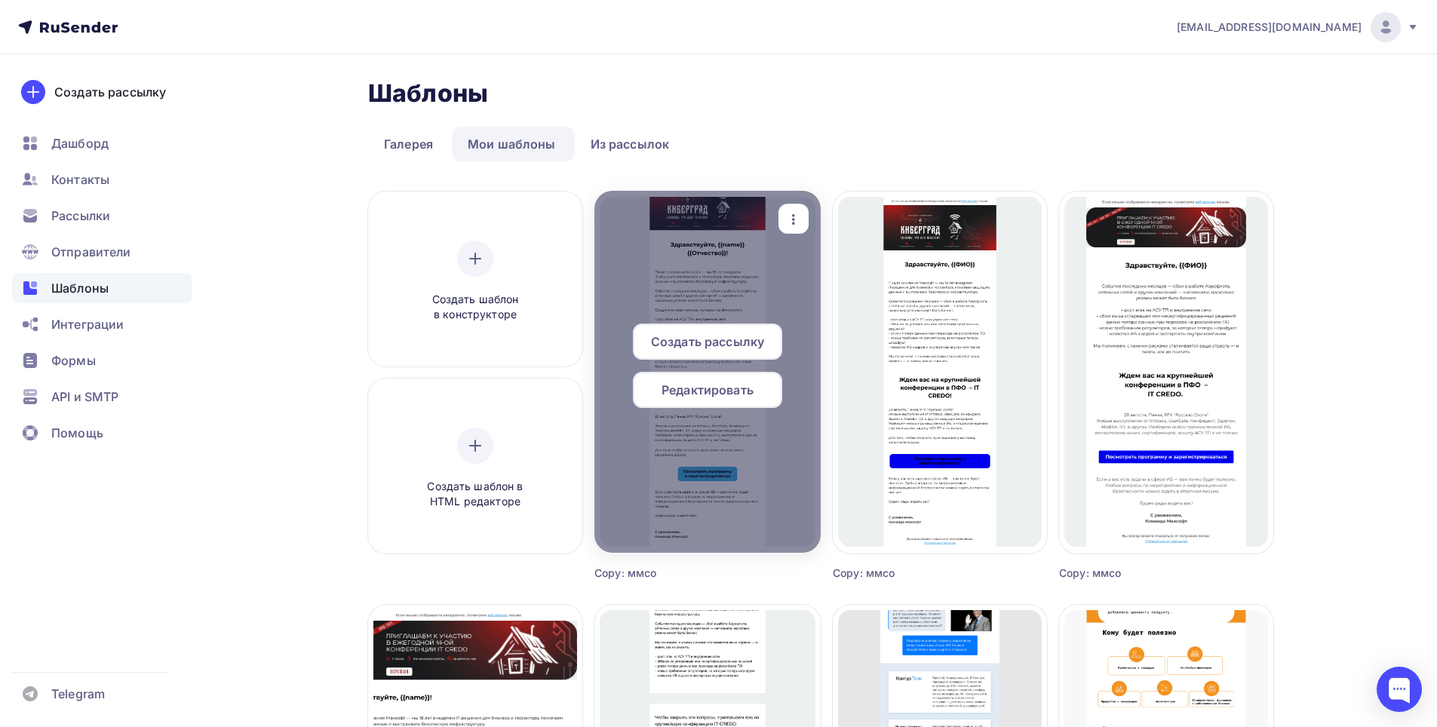
click at [673, 389] on span "Редактировать" at bounding box center [708, 390] width 92 height 18
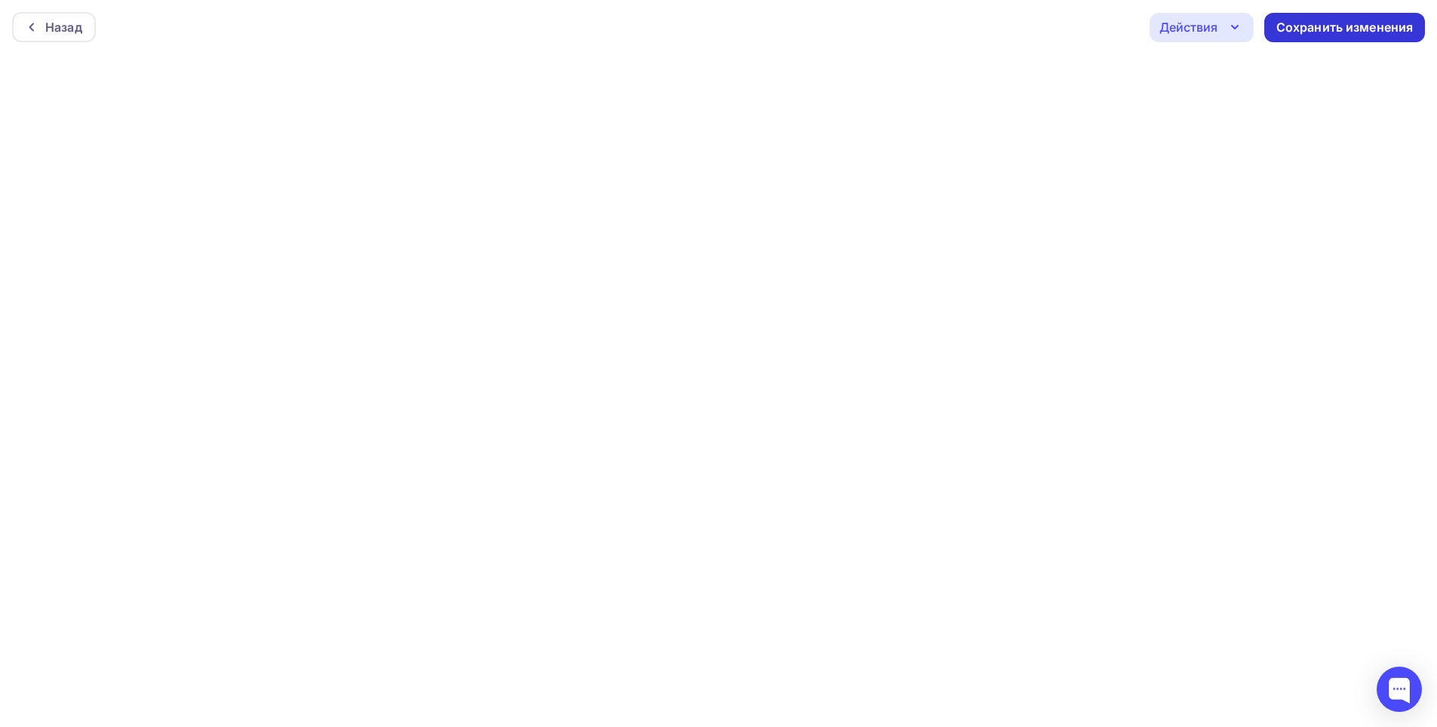
click at [1332, 24] on div "Сохранить изменения" at bounding box center [1344, 27] width 137 height 17
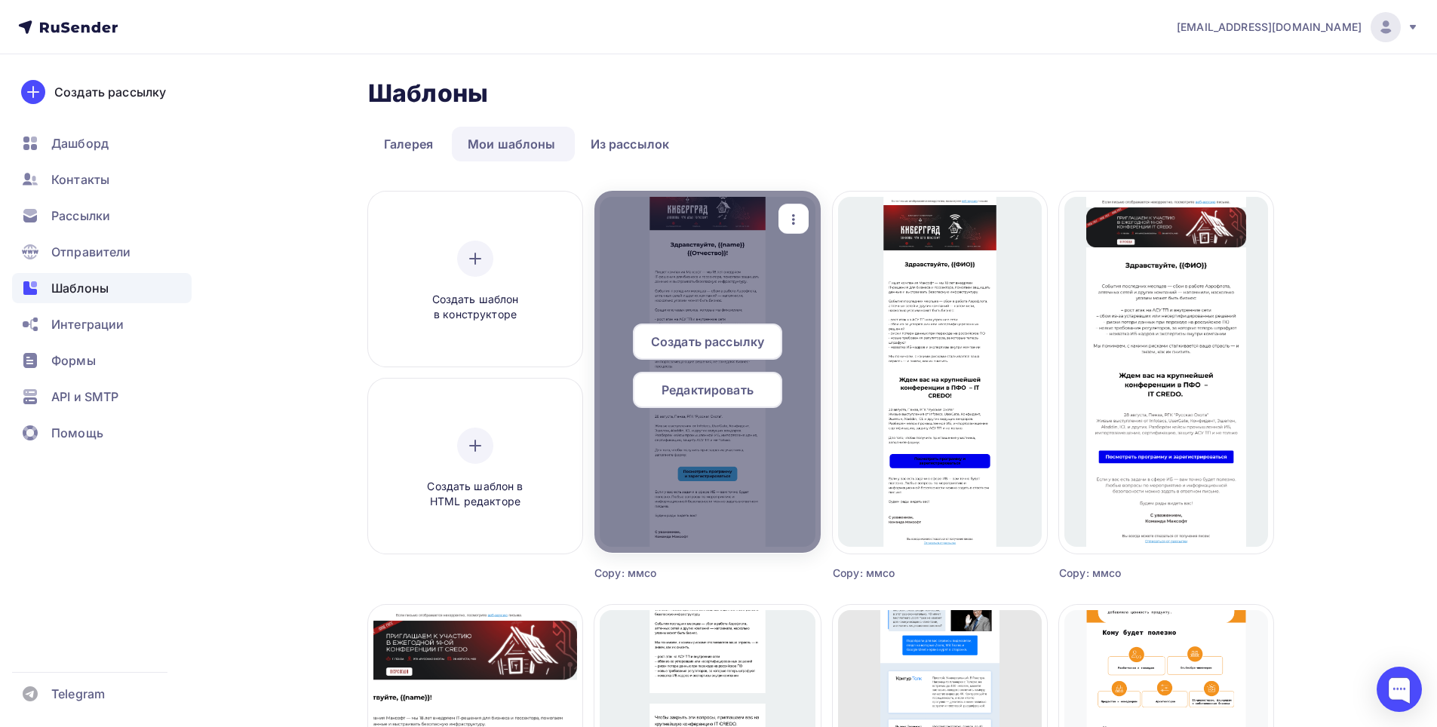
click at [699, 351] on div "Создать рассылку" at bounding box center [707, 342] width 149 height 36
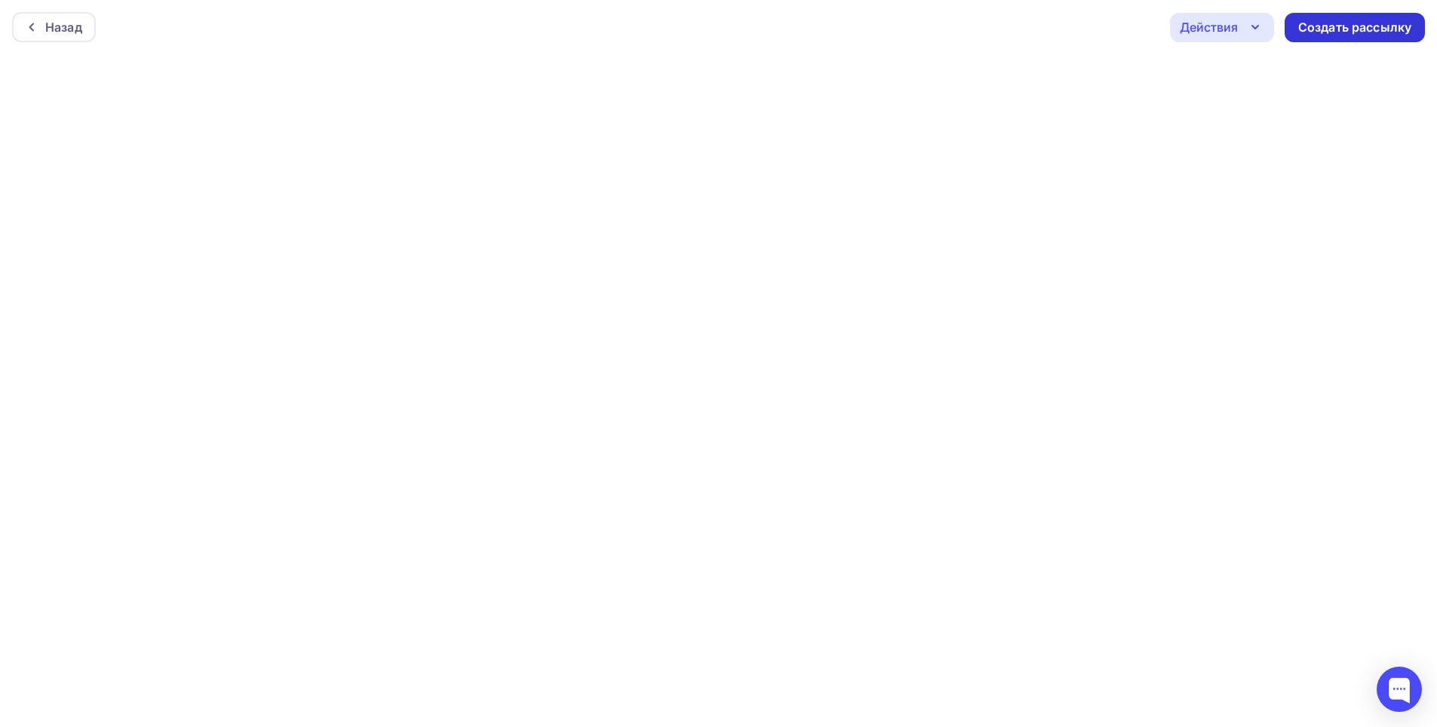
click at [1330, 37] on div "Создать рассылку" at bounding box center [1355, 27] width 140 height 29
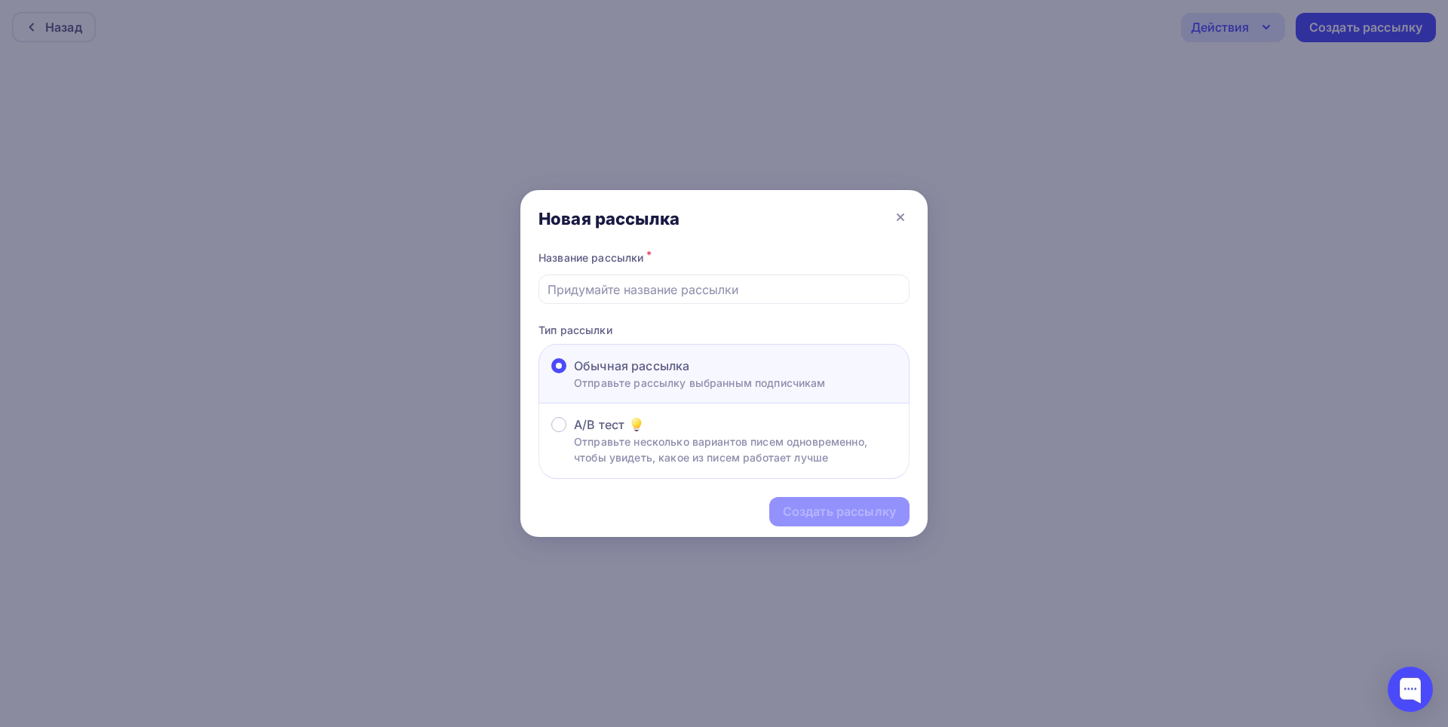
click at [705, 370] on div "Обычная рассылка" at bounding box center [700, 366] width 252 height 18
click at [574, 375] on input "Обычная рассылка Отправьте рассылку выбранным подписчикам" at bounding box center [574, 375] width 0 height 0
click at [691, 290] on input "text" at bounding box center [725, 290] width 354 height 18
type input "Приглашение IT CREDO/производство Пенза"
click at [828, 514] on div "Создать рассылку" at bounding box center [839, 511] width 113 height 17
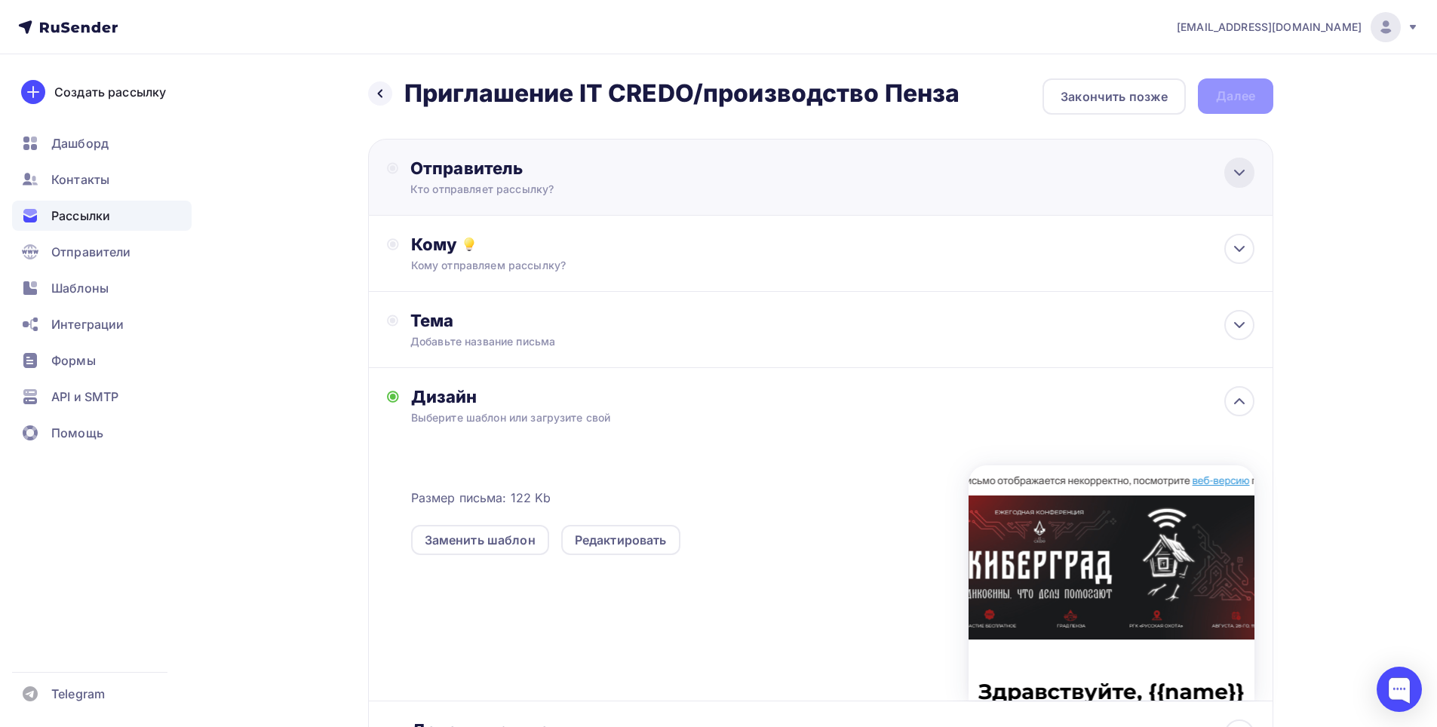
click at [1247, 171] on icon at bounding box center [1239, 173] width 18 height 18
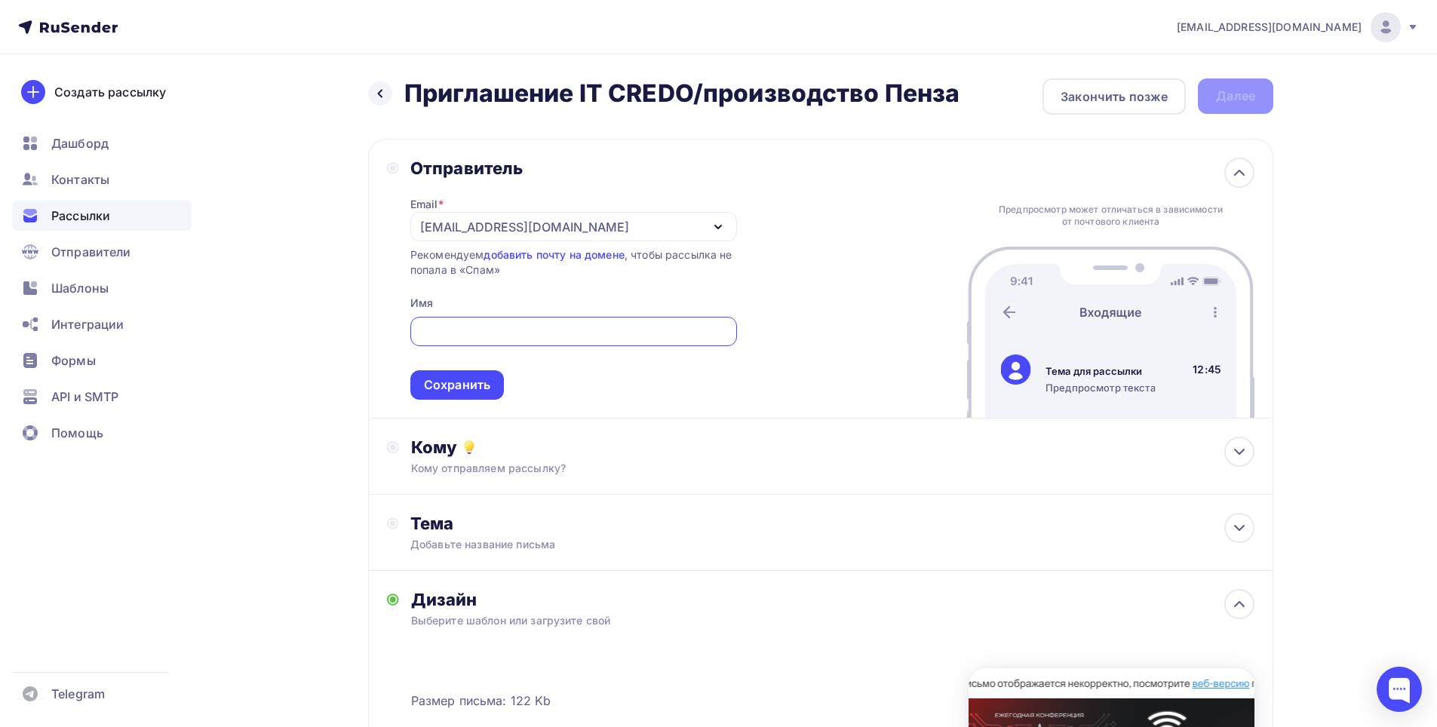
click at [723, 224] on icon "button" at bounding box center [718, 227] width 18 height 18
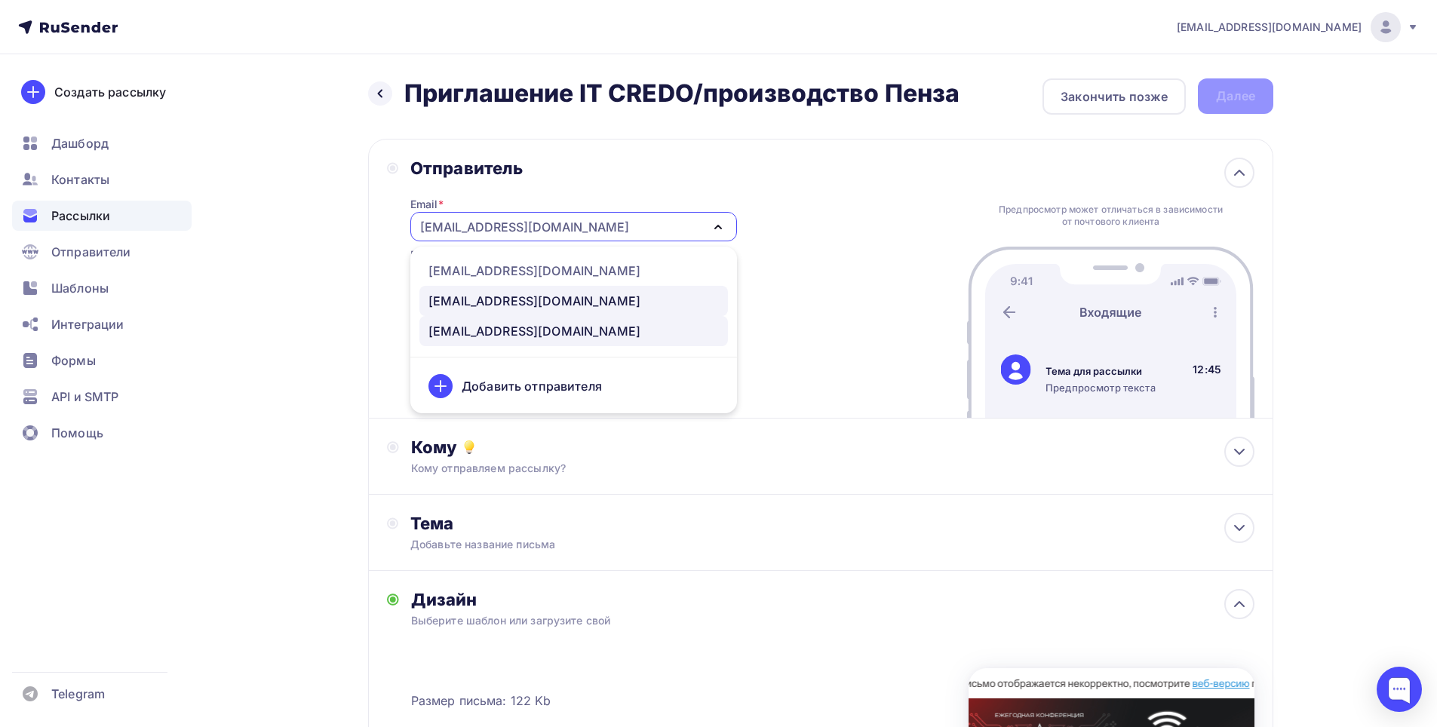
click at [529, 302] on div "marketing@maksoft.ru" at bounding box center [534, 301] width 212 height 18
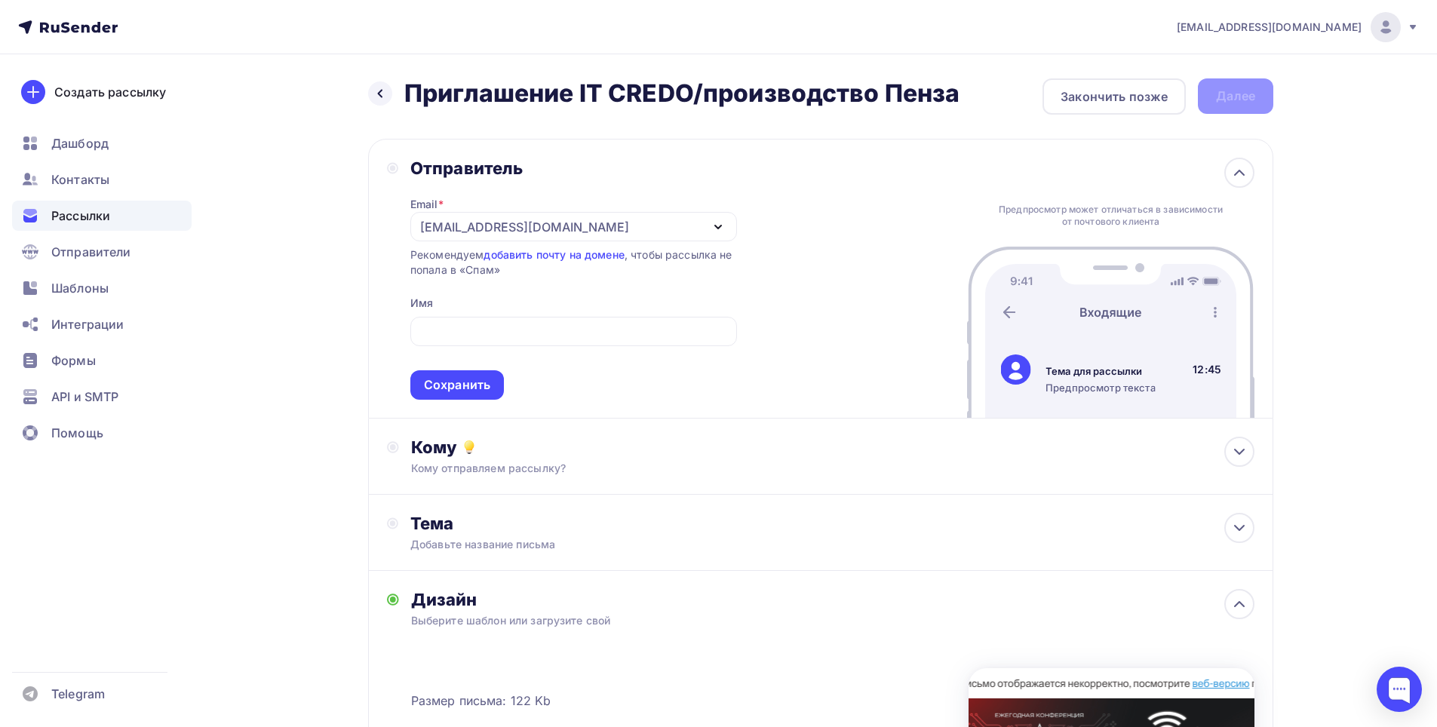
click at [435, 400] on div "Отправитель Email * marketing@maksoft.ru d.yulina@maksoft.ru marketing@maksoft.…" at bounding box center [820, 279] width 905 height 280
click at [456, 387] on div "Сохранить" at bounding box center [457, 384] width 66 height 17
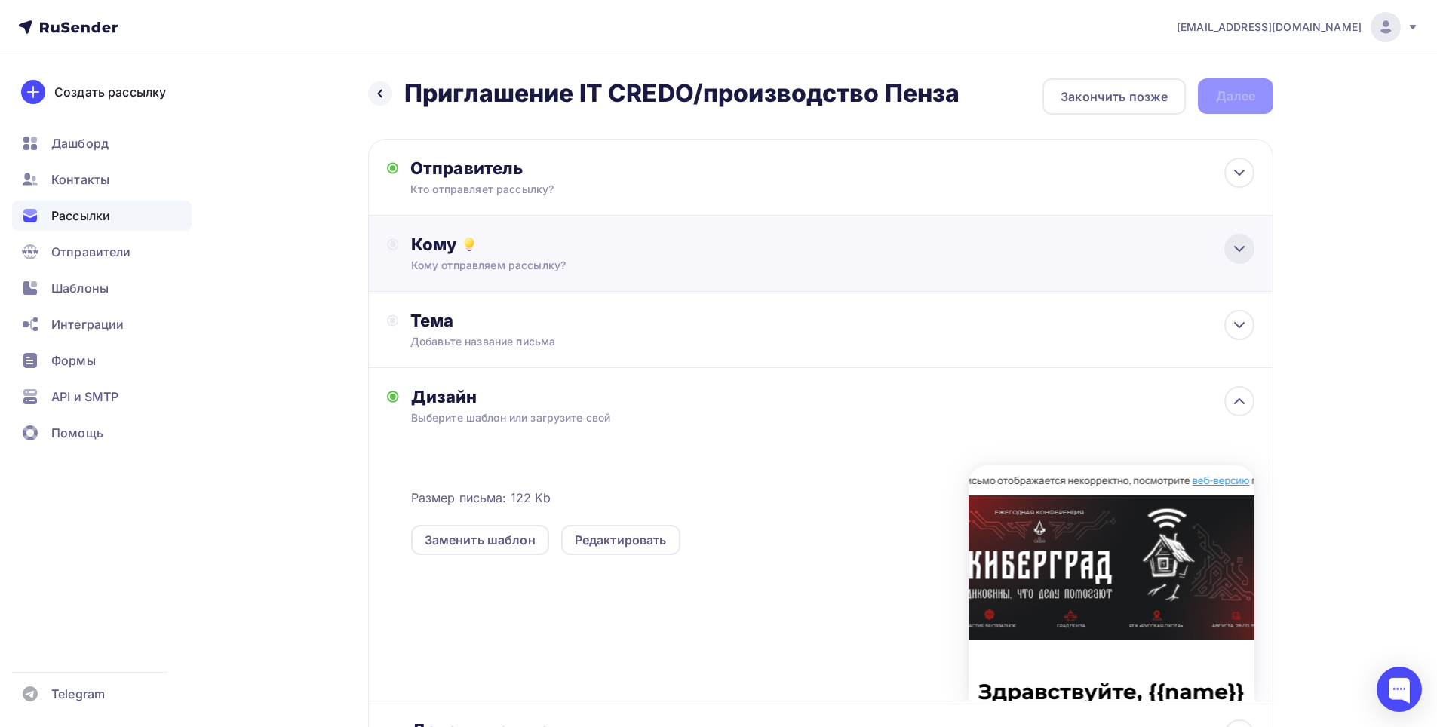
click at [1241, 250] on icon at bounding box center [1239, 249] width 9 height 5
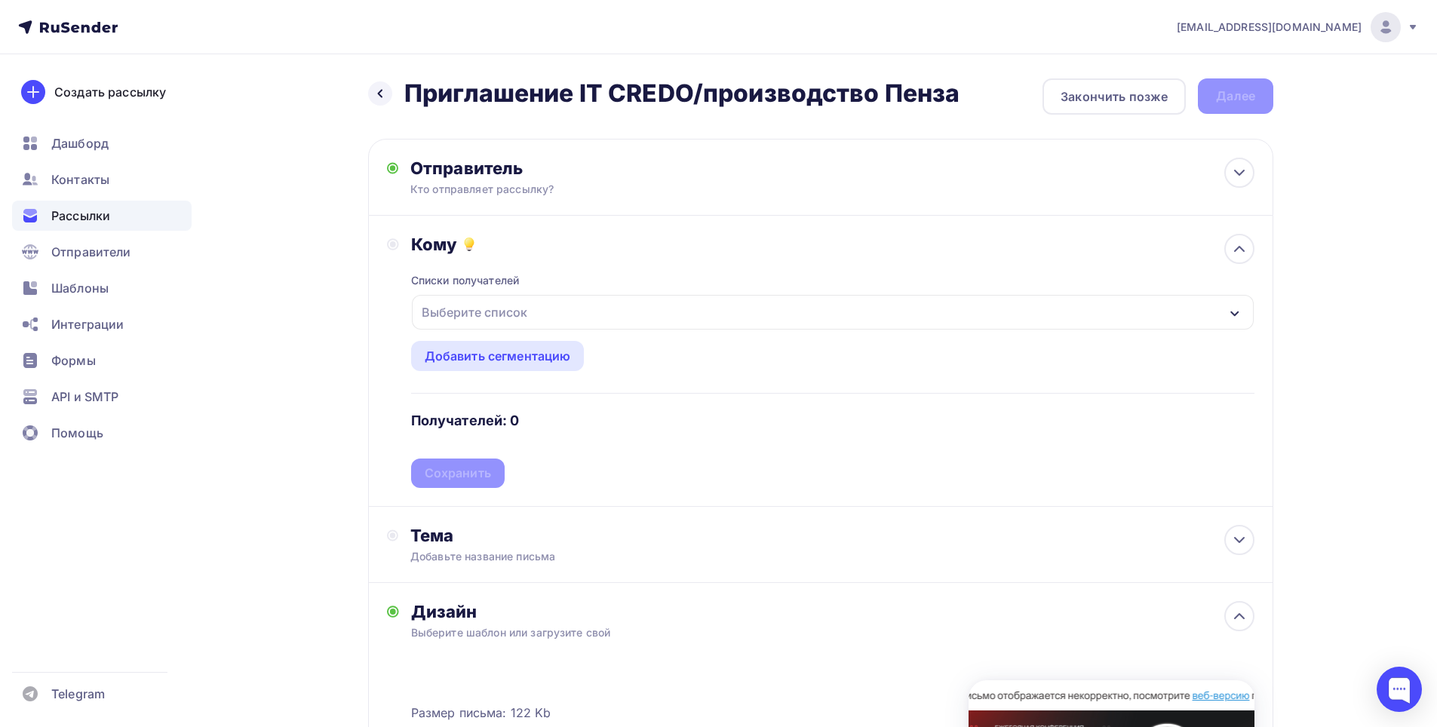
click at [551, 318] on div "Выберите список" at bounding box center [833, 312] width 842 height 35
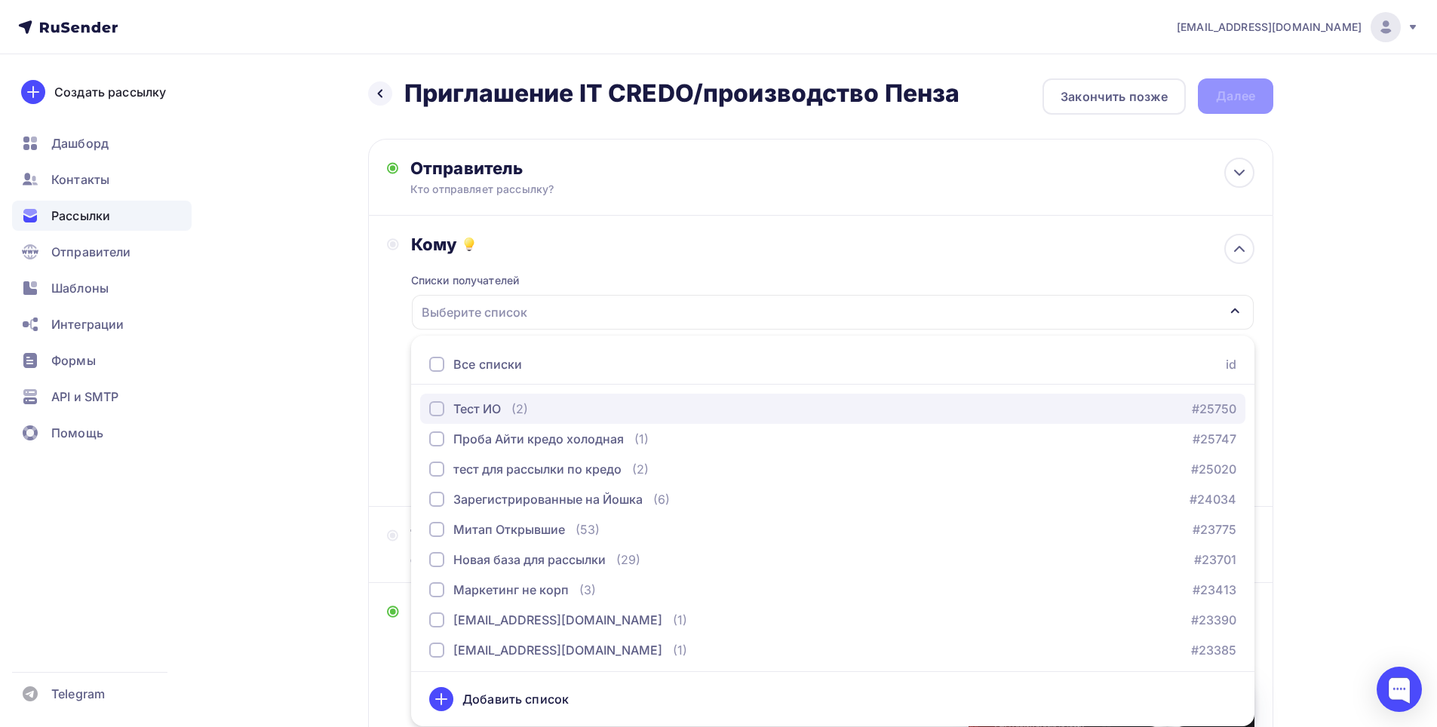
click at [495, 404] on div "Тест ИО" at bounding box center [477, 409] width 48 height 18
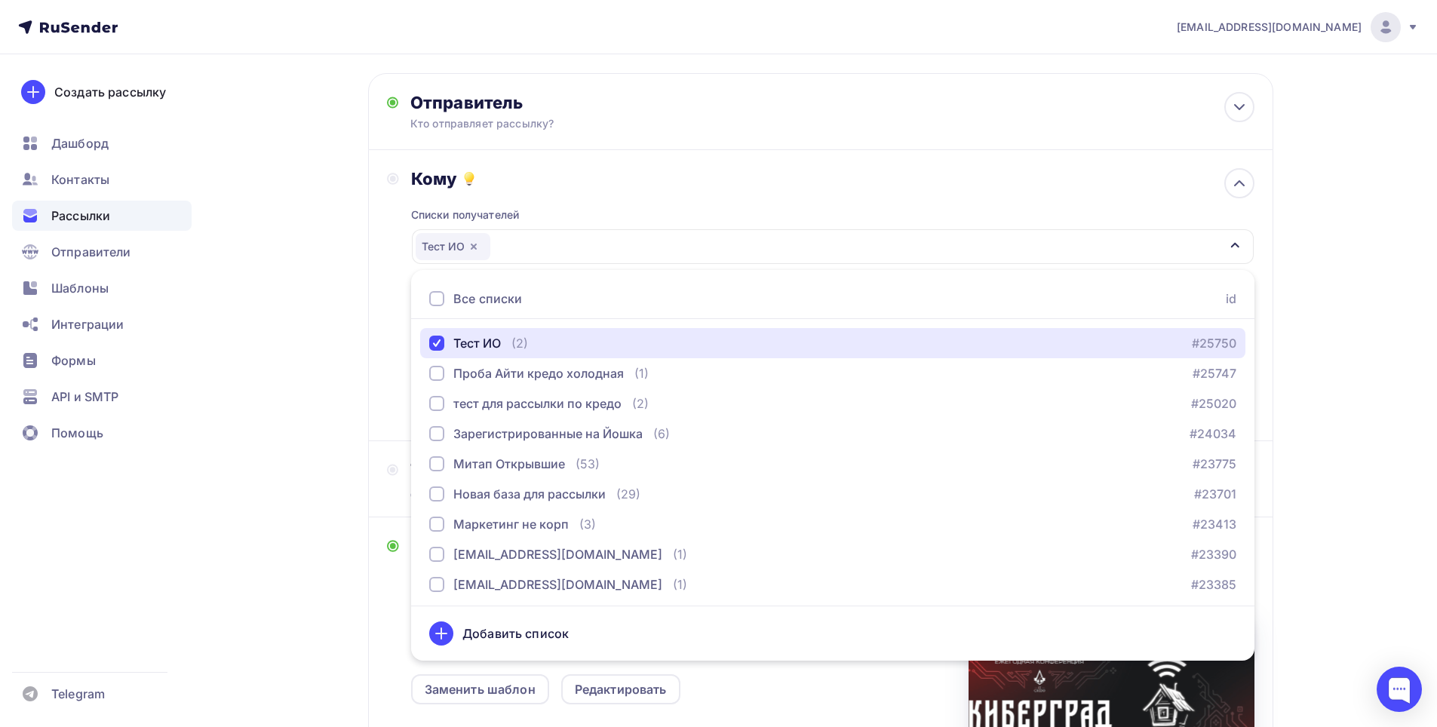
scroll to position [151, 0]
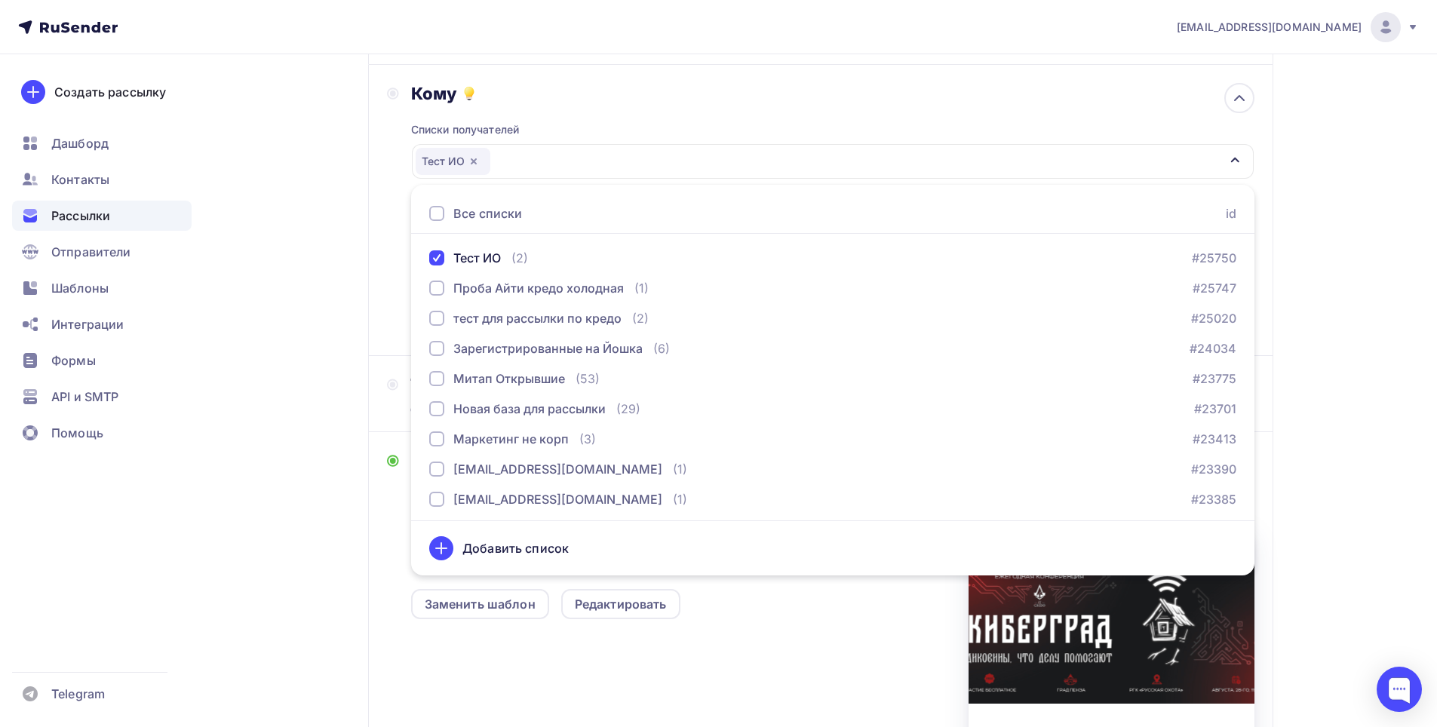
click at [1378, 300] on div "a.anchutkin@maksoft.ru Аккаунт Тарифы Выйти Создать рассылку Дашборд Контакты Р…" at bounding box center [718, 394] width 1437 height 1090
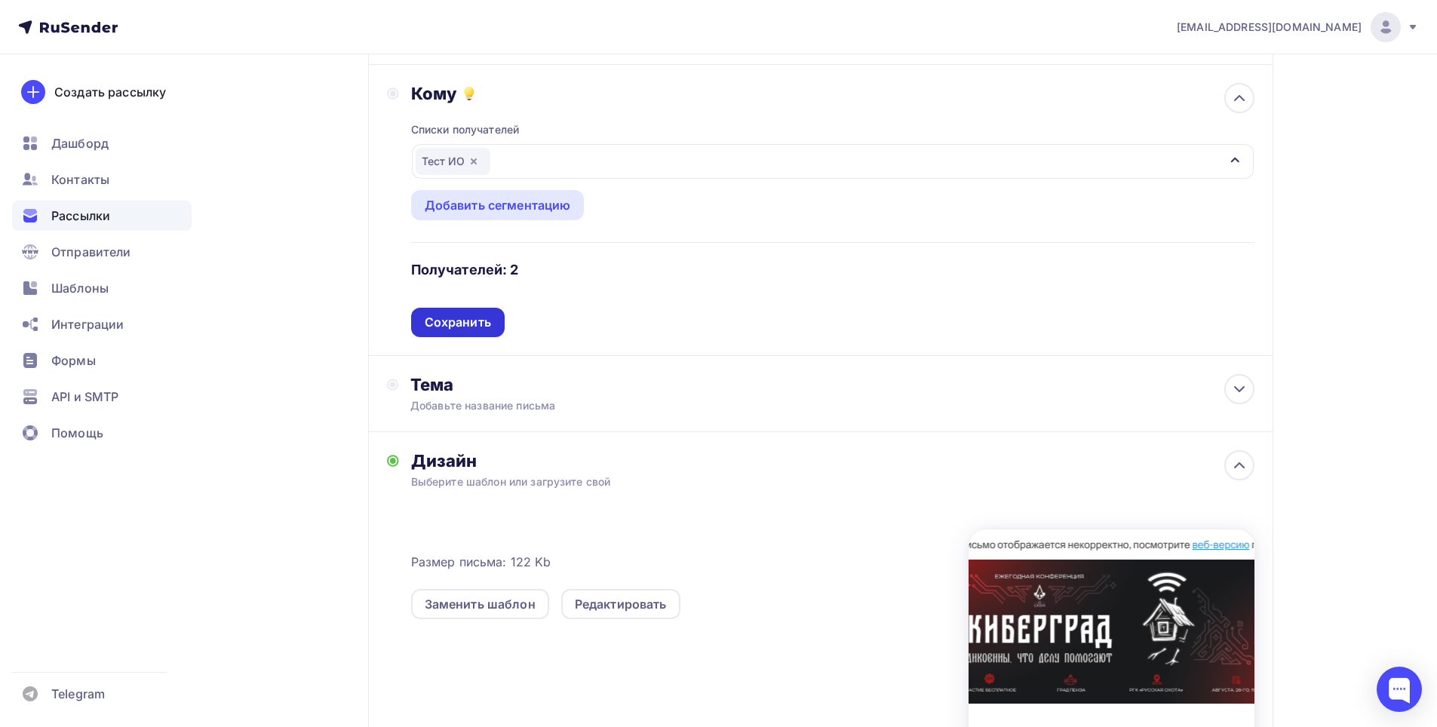
click at [462, 321] on div "Сохранить" at bounding box center [458, 322] width 66 height 17
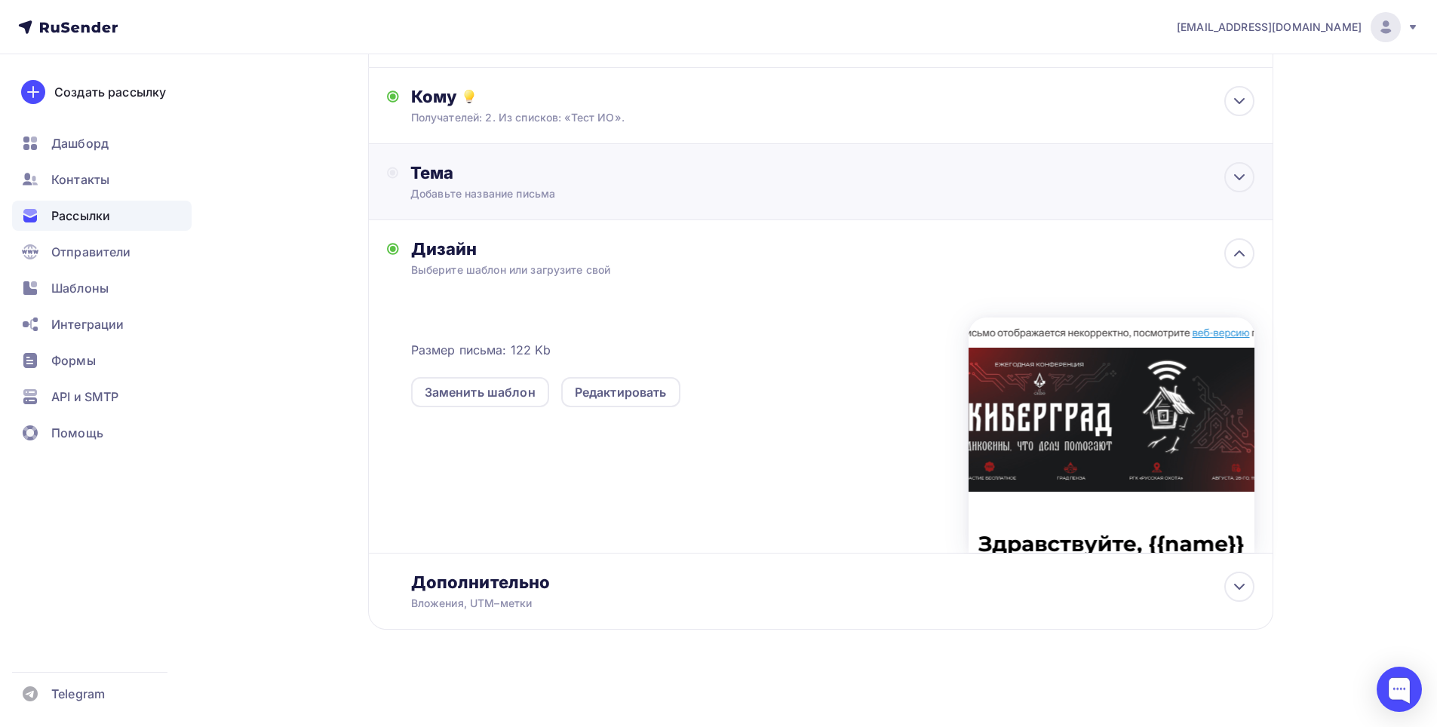
click at [593, 202] on div "Тема Добавьте название письма Тема * Рекомендуем использовать не более 150 симв…" at bounding box center [820, 182] width 905 height 76
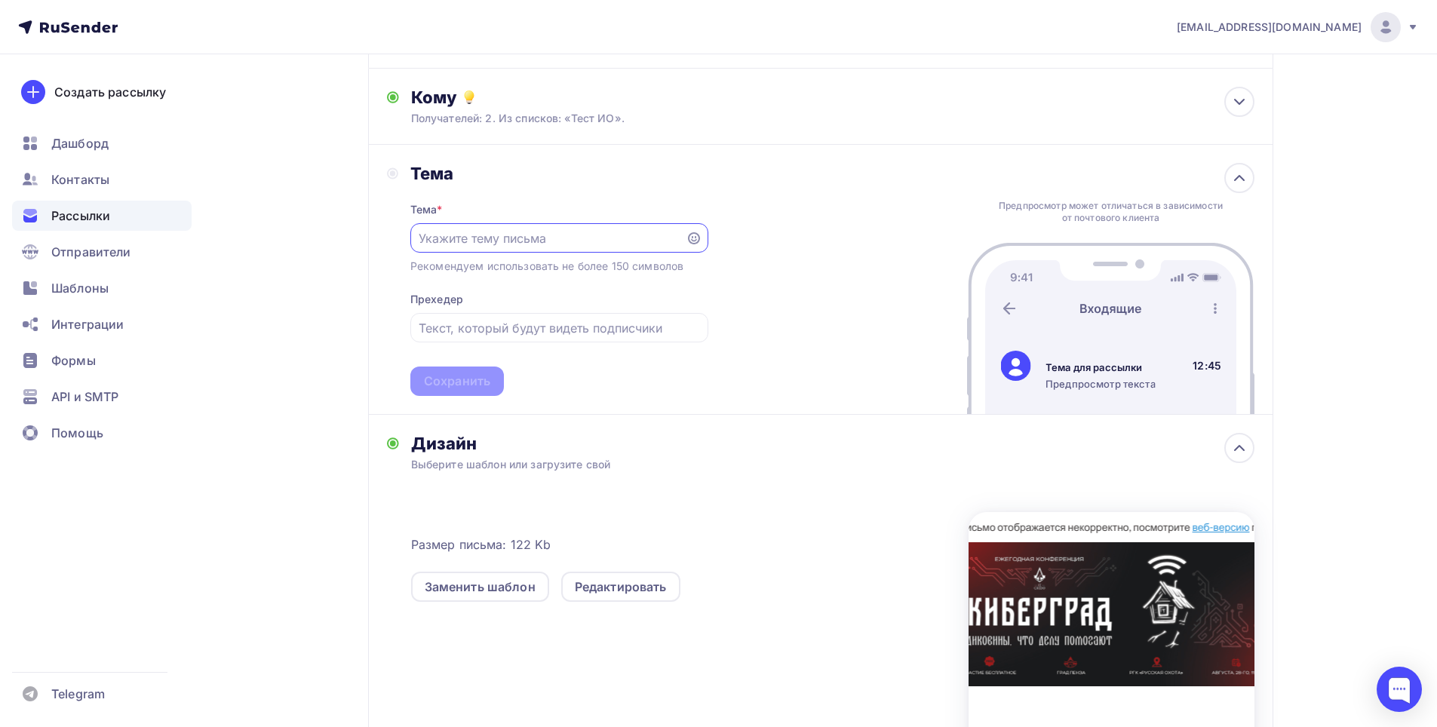
scroll to position [0, 0]
paste input "28.08 приглашаем на бесплатную IT- конференцию в Пензе"
type input "28.08 приглашаем на бесплатную IT- конференцию в Пензе"
click at [446, 384] on div "Сохранить" at bounding box center [457, 381] width 66 height 17
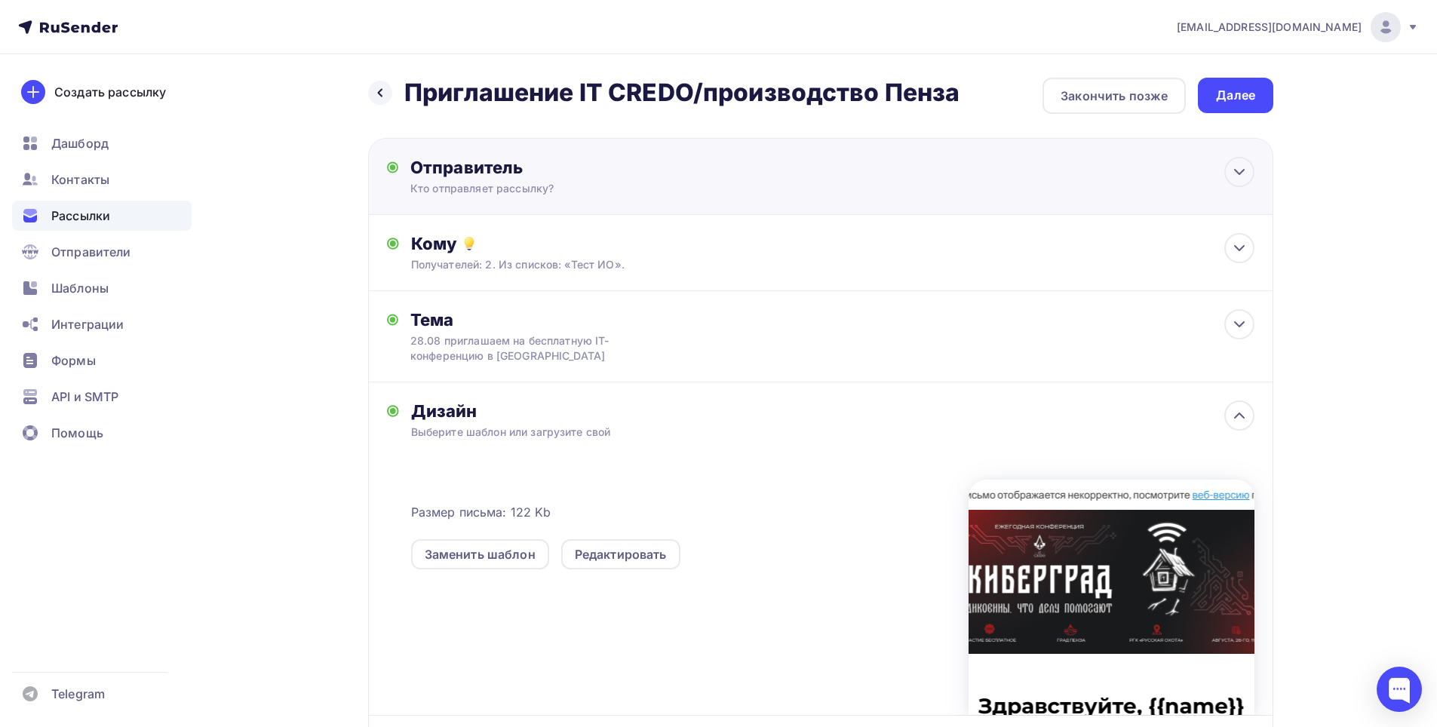
scroll to position [0, 0]
click at [1219, 79] on div "Далее" at bounding box center [1235, 95] width 75 height 35
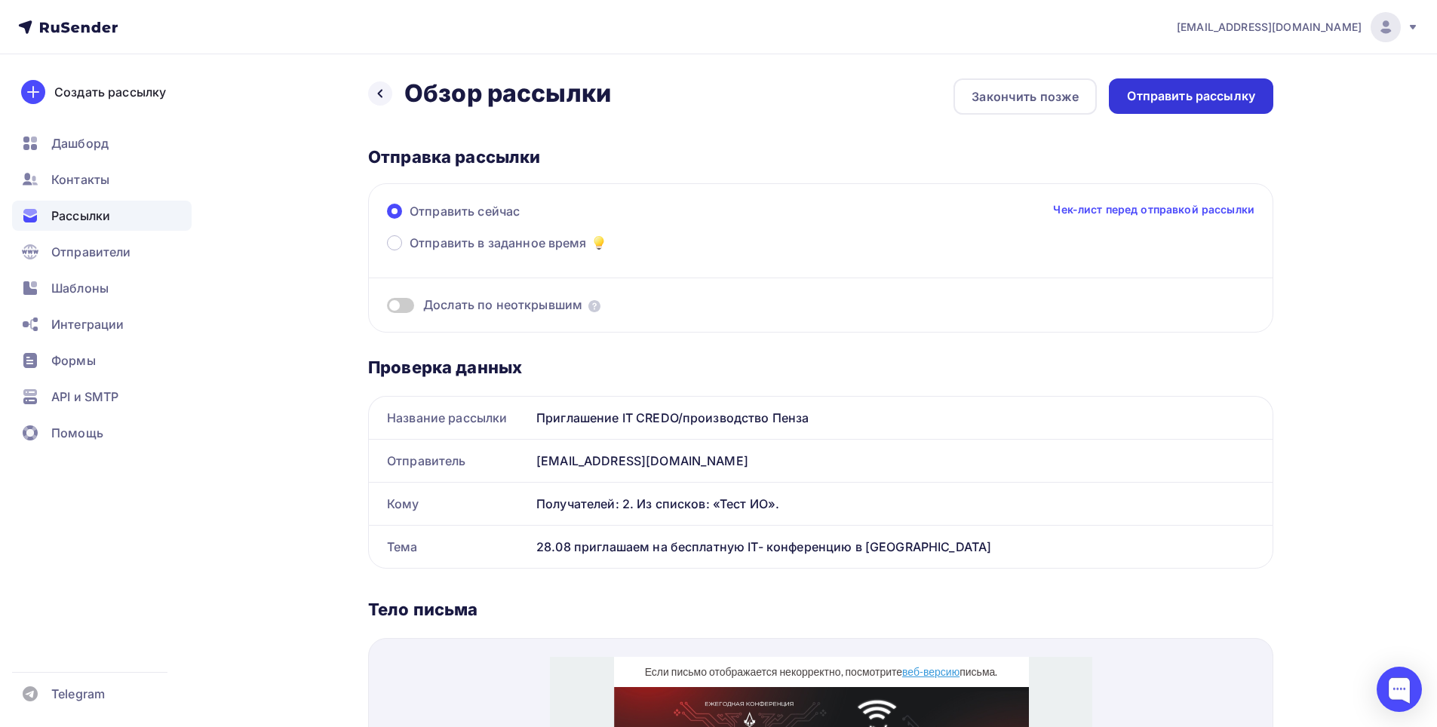
click at [1165, 106] on div "Отправить рассылку" at bounding box center [1191, 95] width 164 height 35
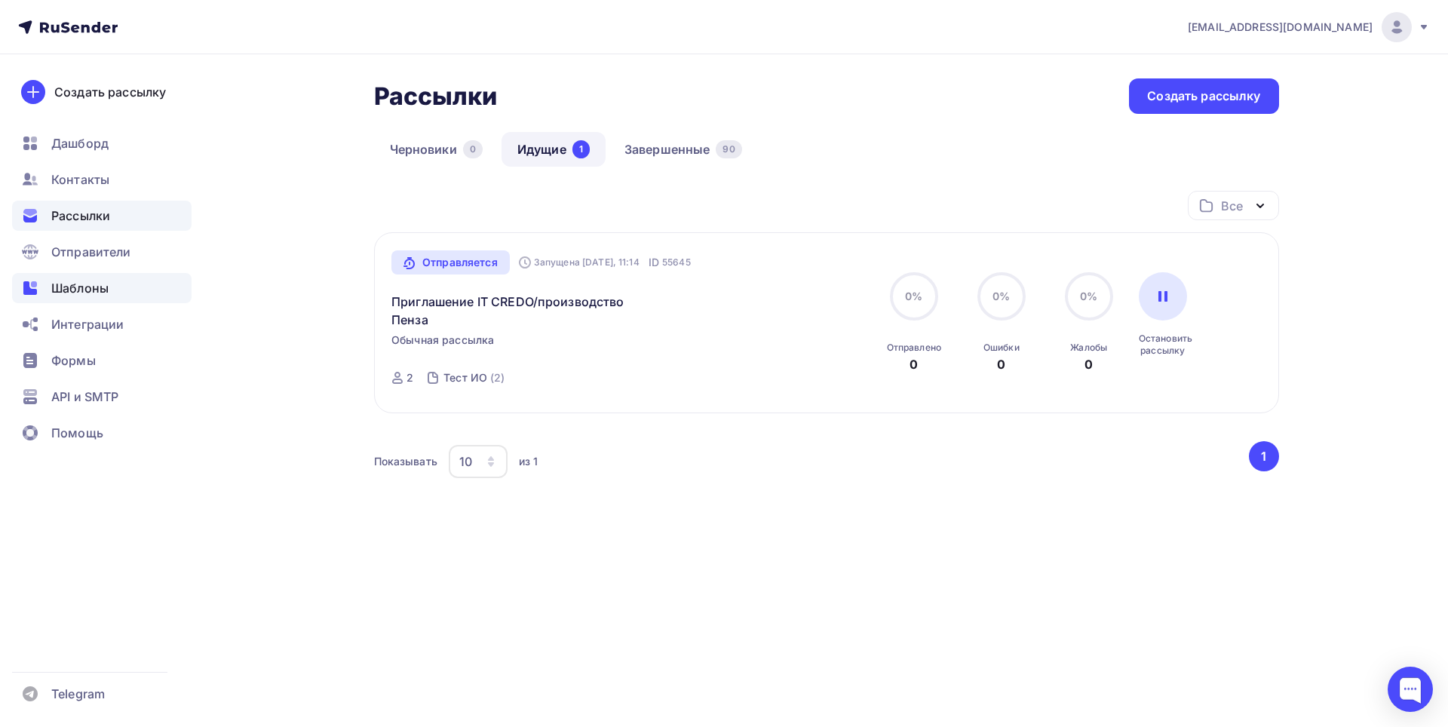
click at [84, 292] on span "Шаблоны" at bounding box center [79, 288] width 57 height 18
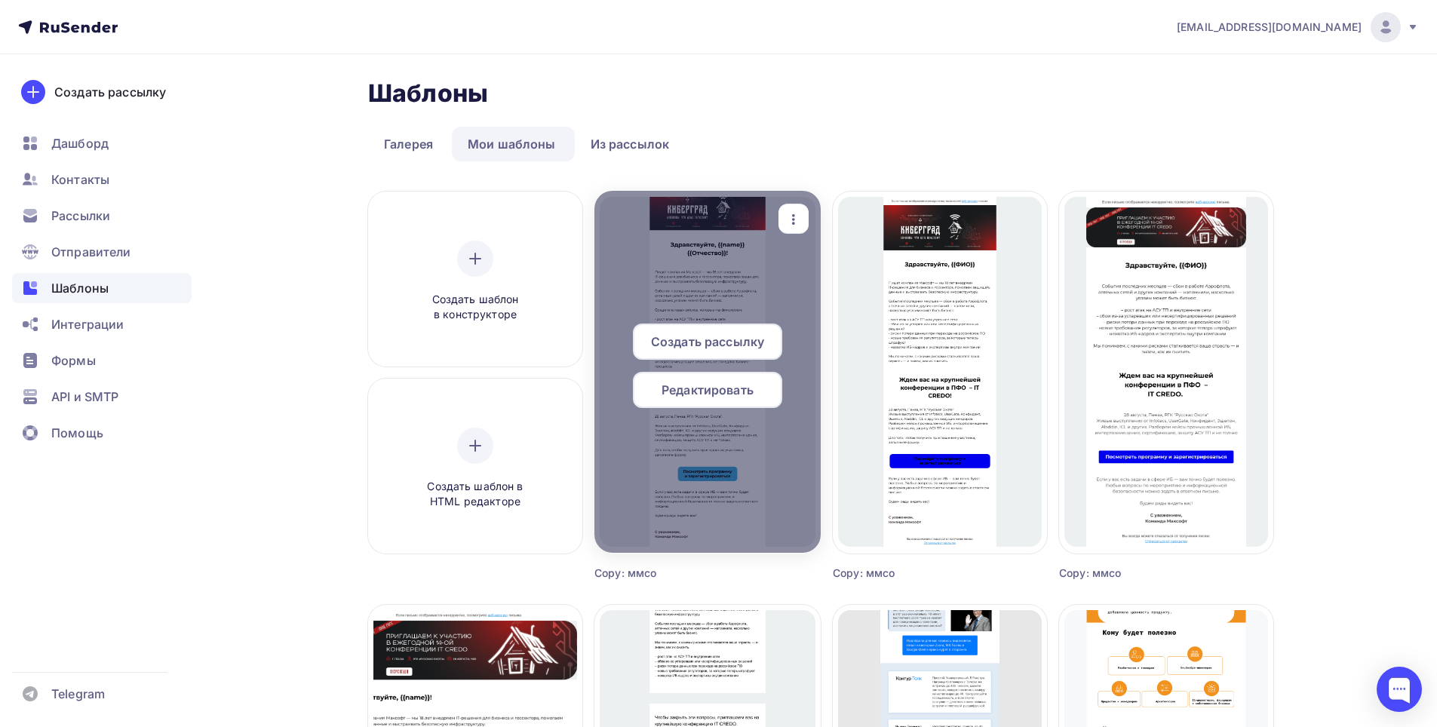
drag, startPoint x: 695, startPoint y: 390, endPoint x: 705, endPoint y: 395, distance: 11.8
click at [696, 389] on span "Редактировать" at bounding box center [708, 390] width 92 height 18
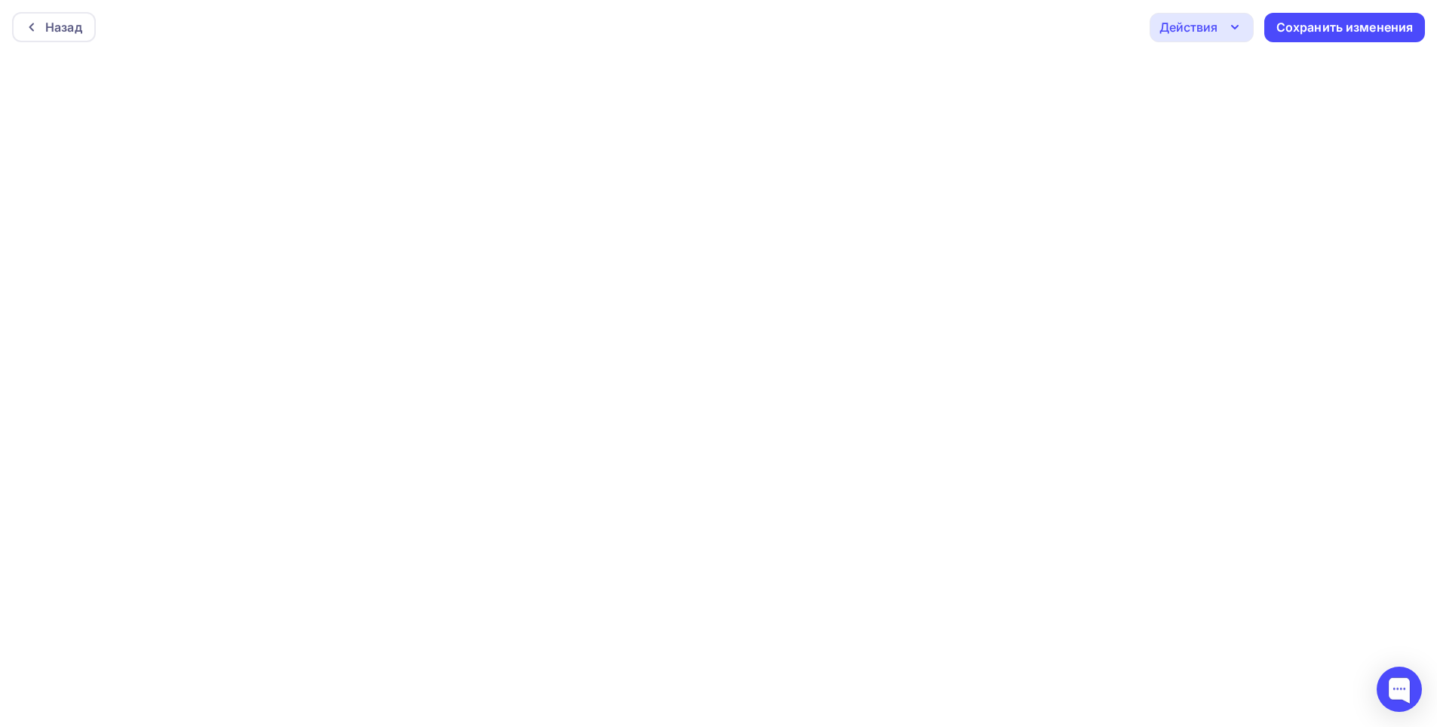
scroll to position [4, 0]
click at [1236, 22] on icon "button" at bounding box center [1235, 23] width 18 height 18
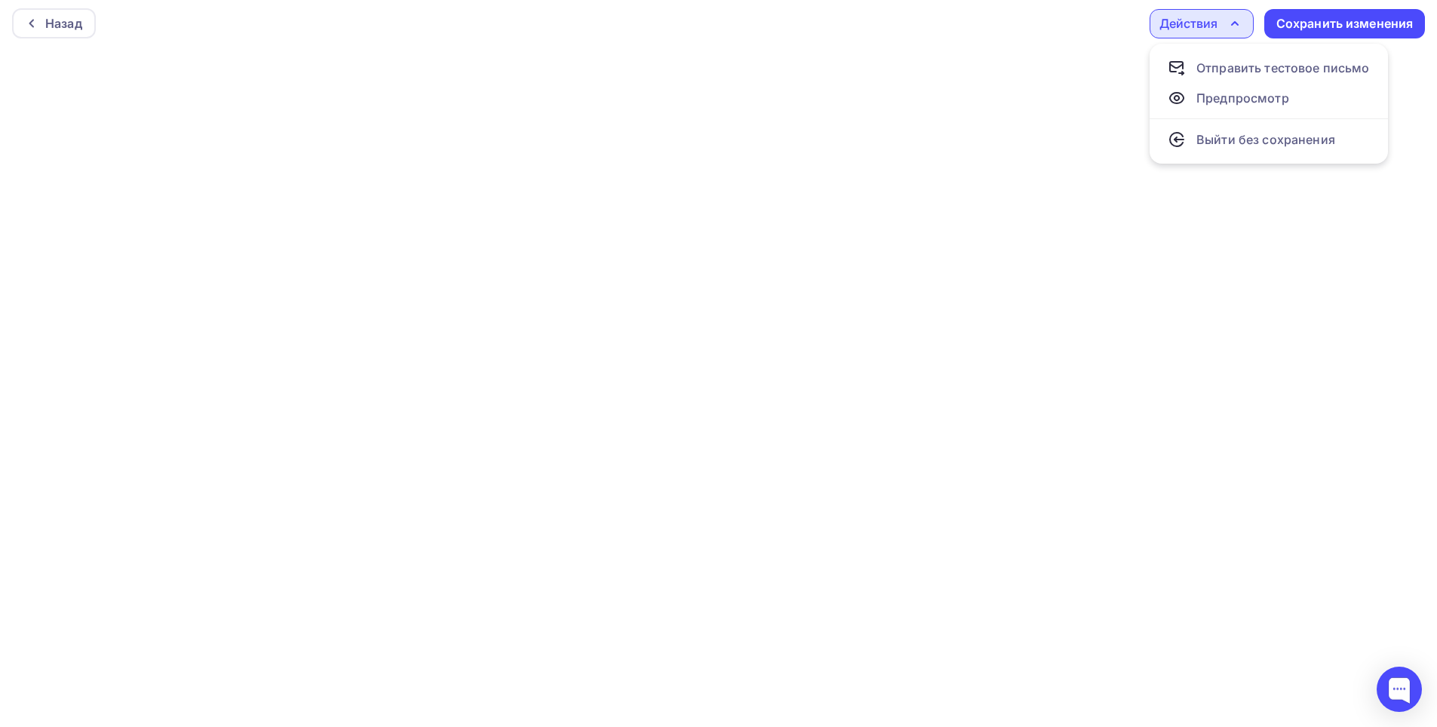
click at [1133, 42] on div "Назад Действия Отправить тестовое письмо Предпросмотр Выйти без сохранения Сохр…" at bounding box center [718, 23] width 1437 height 54
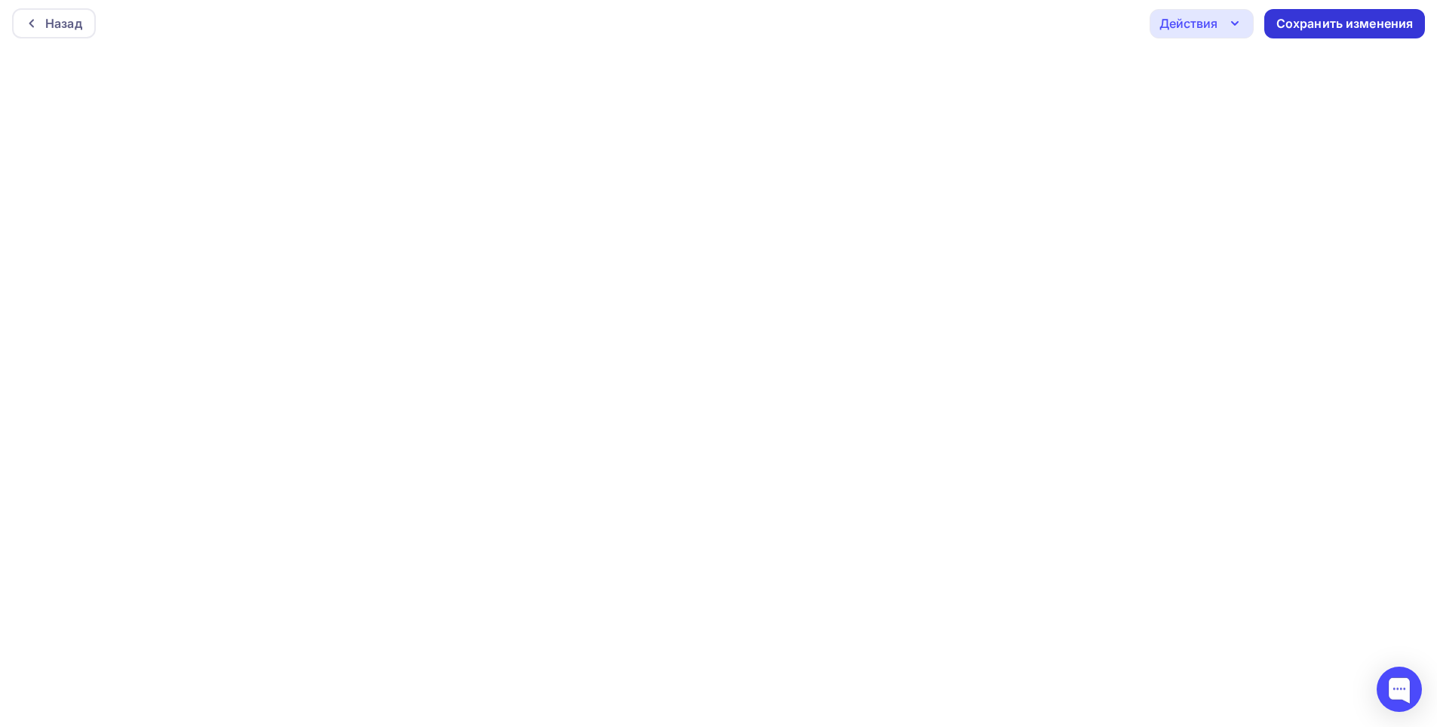
click at [1322, 29] on div "Сохранить изменения" at bounding box center [1344, 23] width 137 height 17
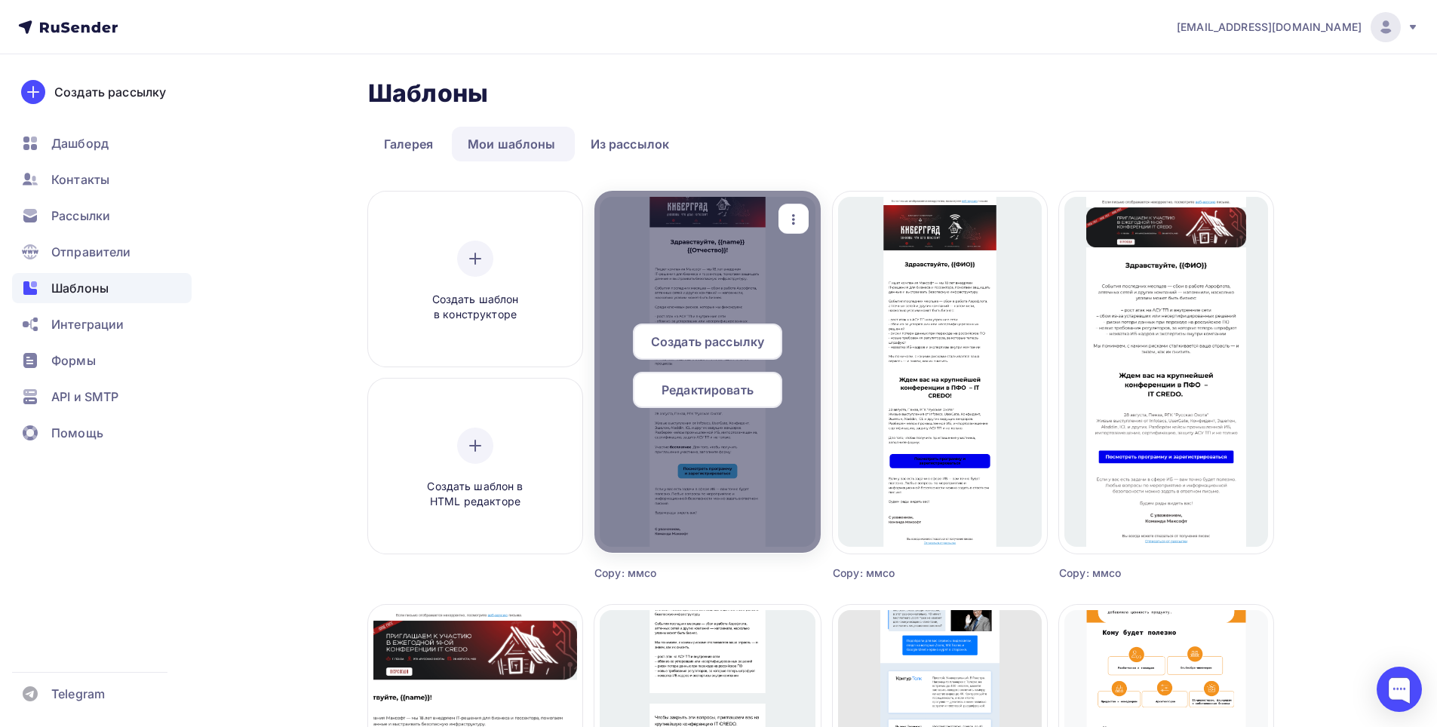
click at [711, 393] on span "Редактировать" at bounding box center [708, 390] width 92 height 18
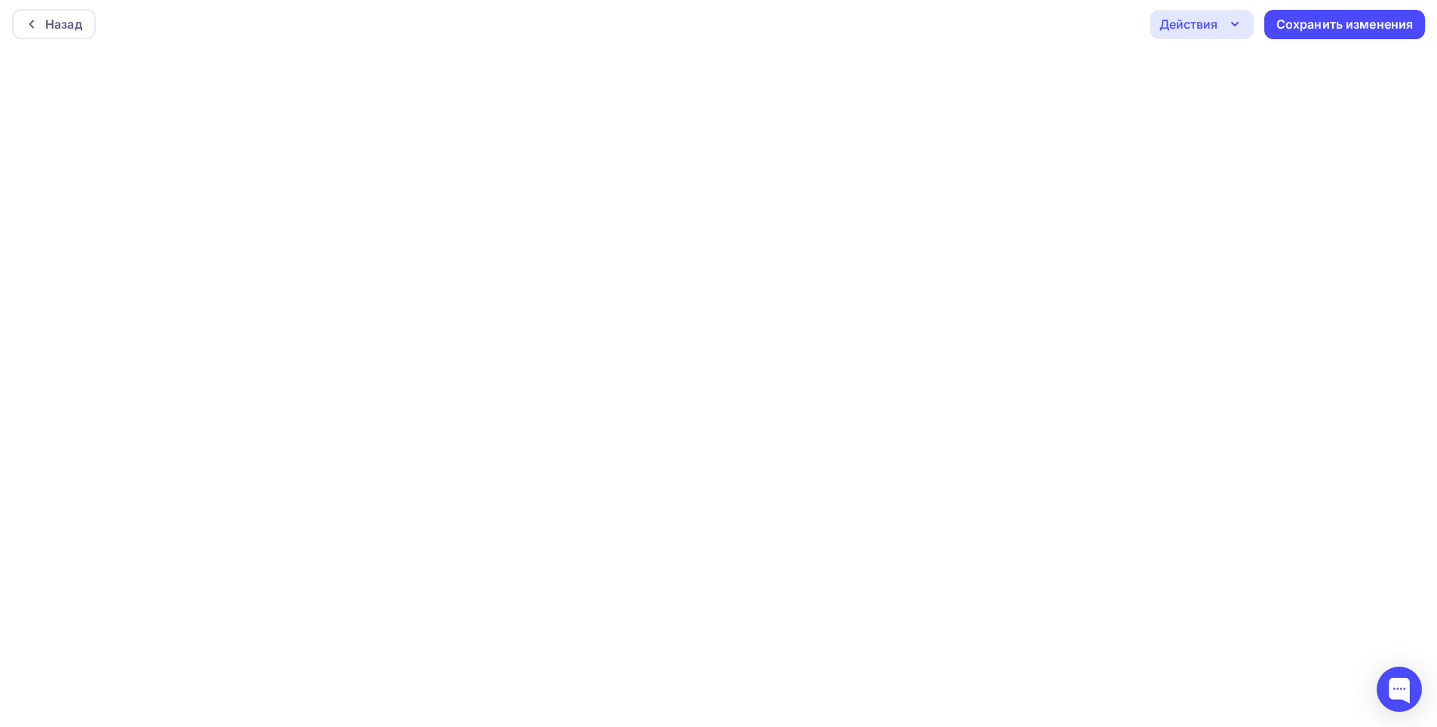
scroll to position [4, 0]
click at [1301, 23] on div "Сохранить изменения" at bounding box center [1344, 23] width 137 height 17
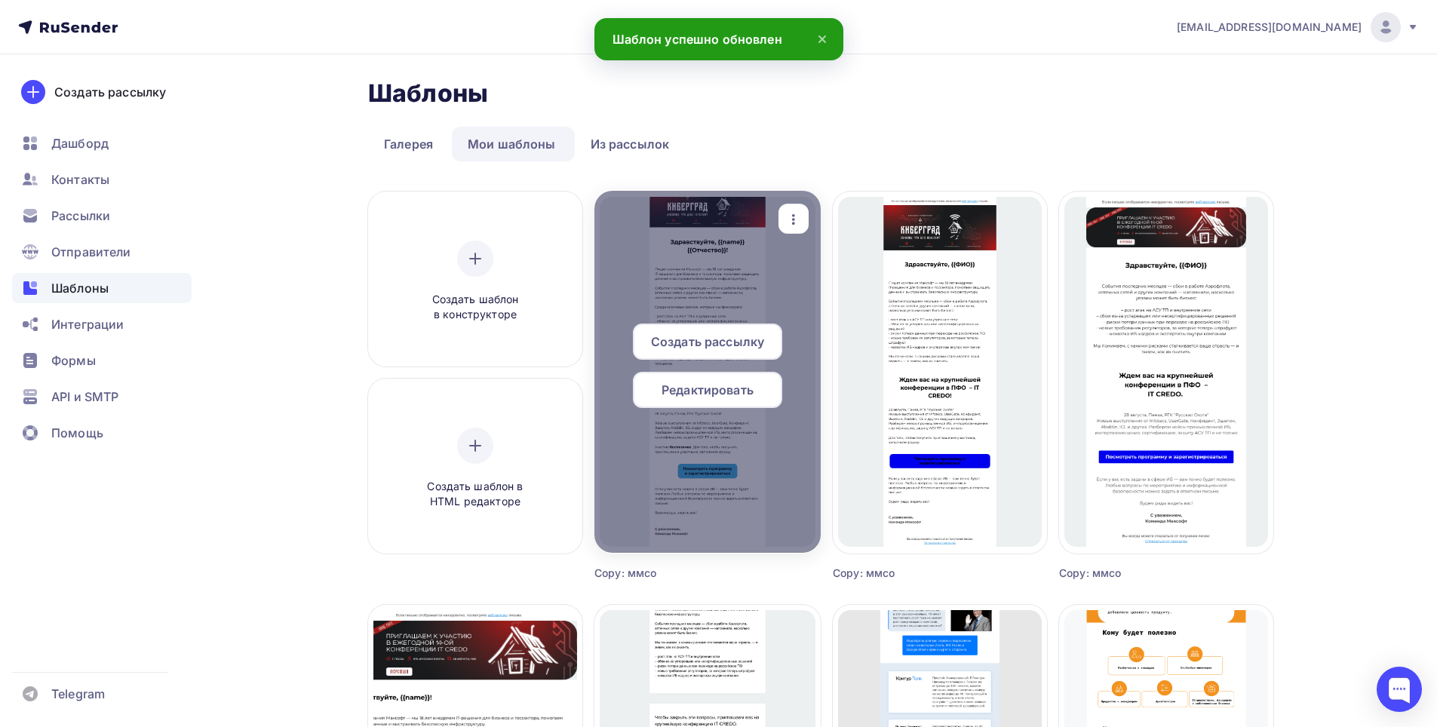
click at [723, 388] on span "Редактировать" at bounding box center [708, 390] width 92 height 18
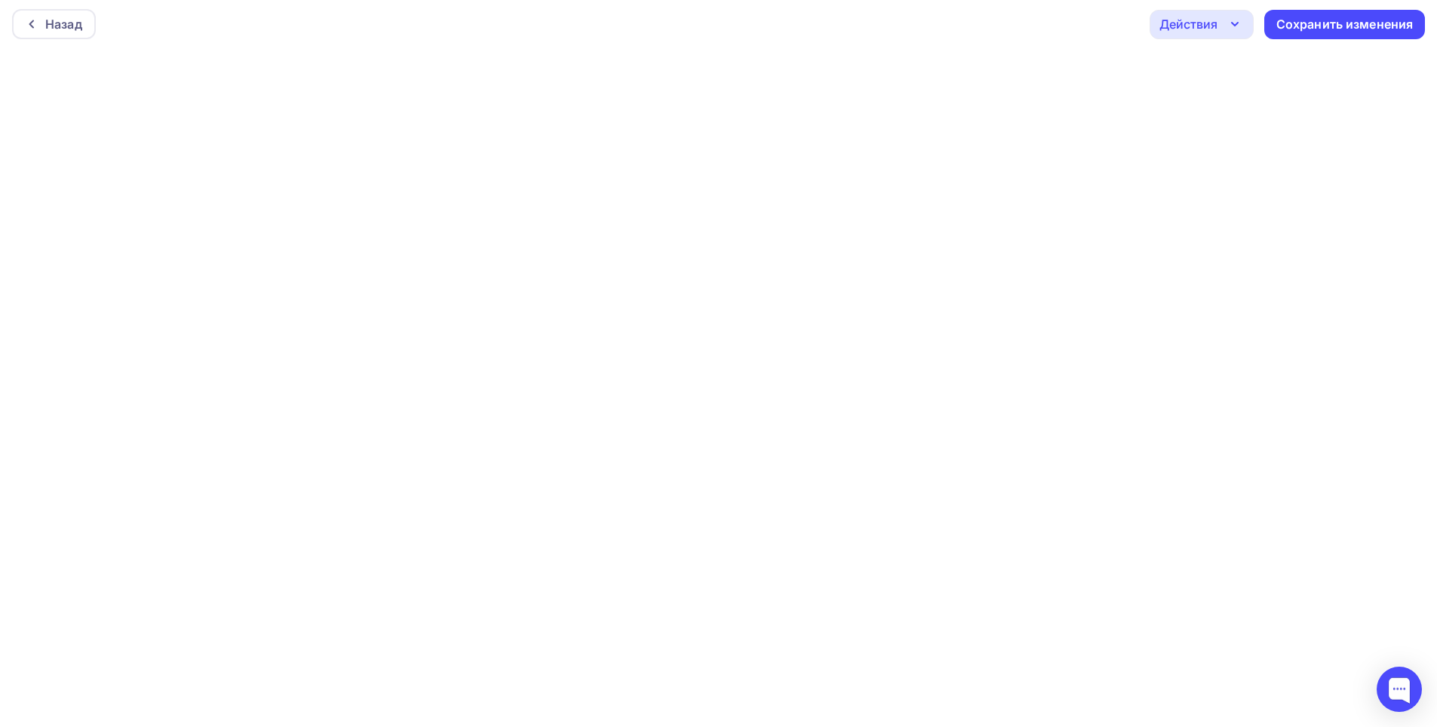
scroll to position [4, 0]
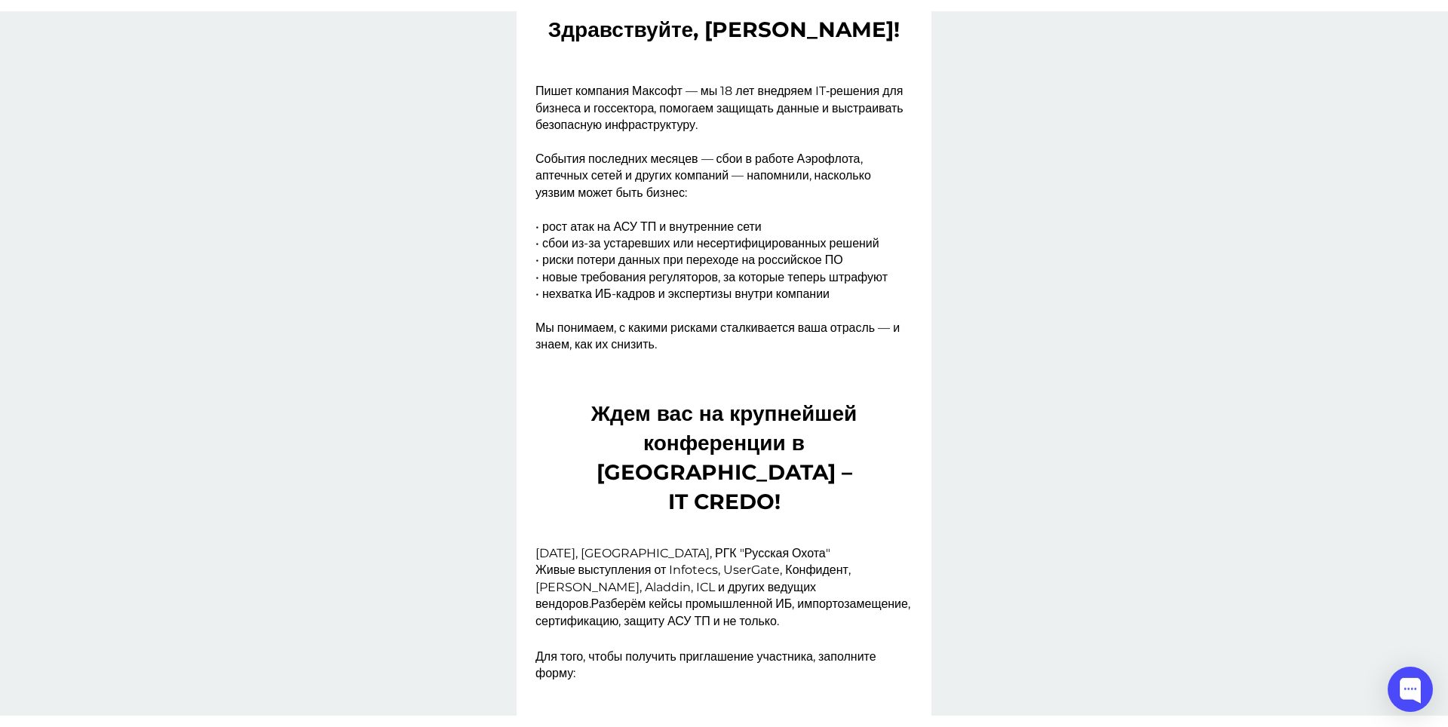
scroll to position [453, 0]
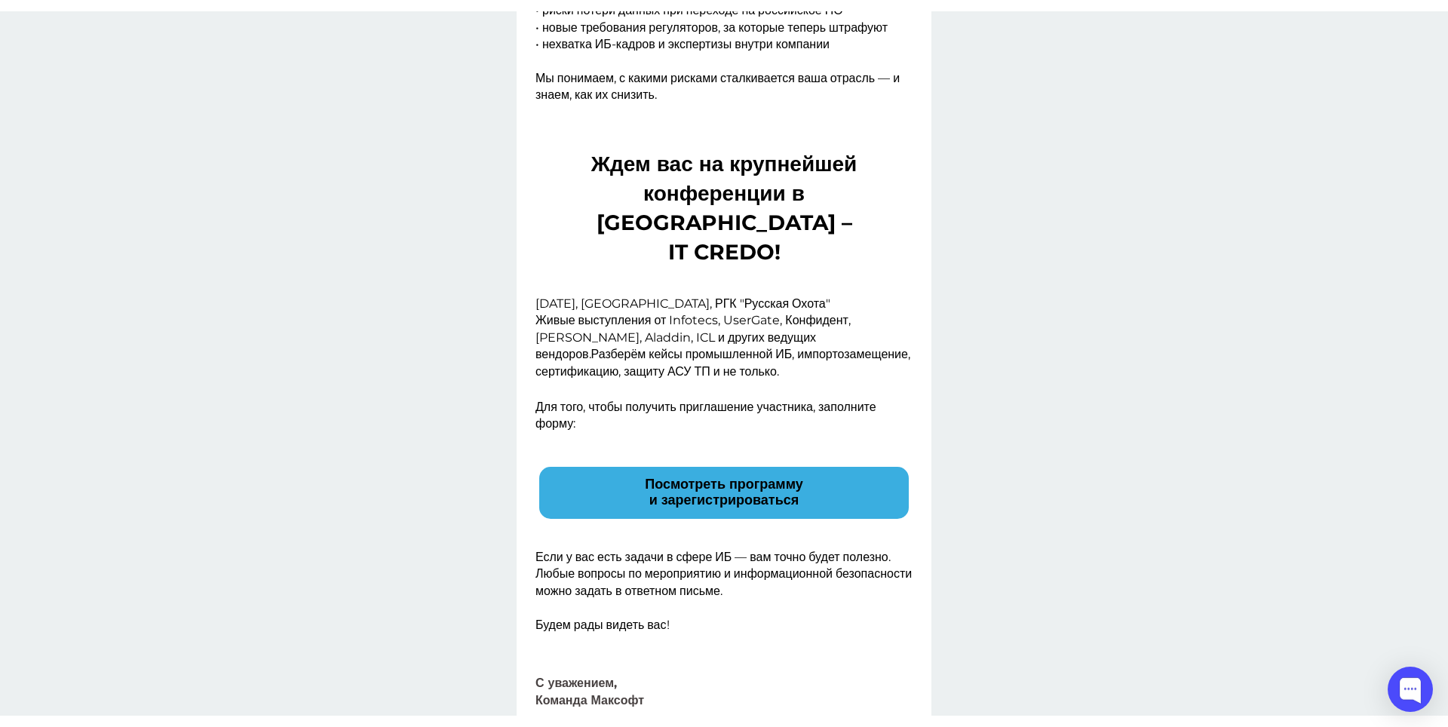
click at [729, 509] on span "Посмотреть программу и зарегистрироваться" at bounding box center [724, 492] width 158 height 33
